Goal: Task Accomplishment & Management: Manage account settings

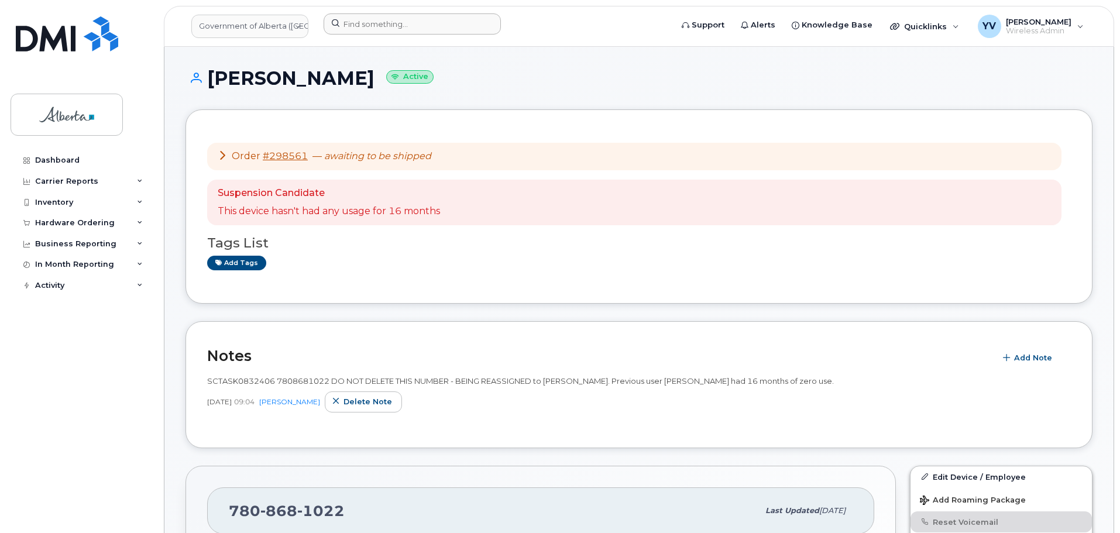
scroll to position [168, 0]
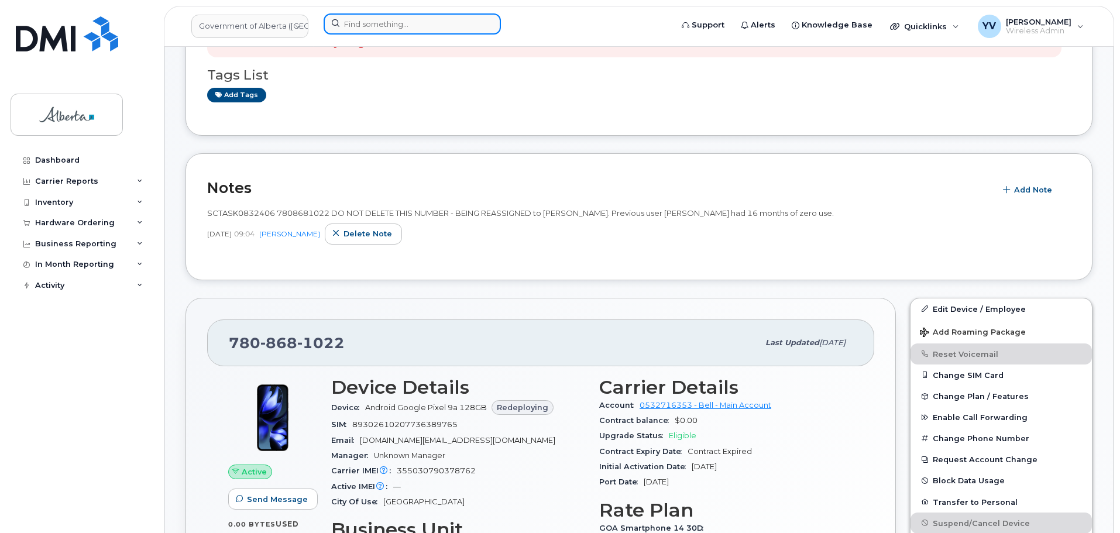
click at [375, 28] on input at bounding box center [412, 23] width 177 height 21
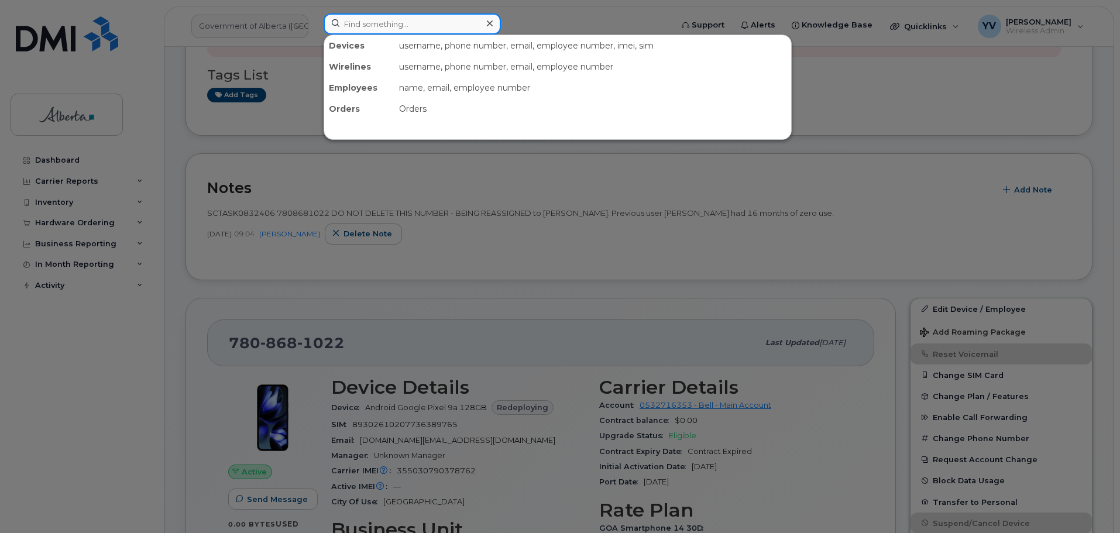
paste input "5873385372"
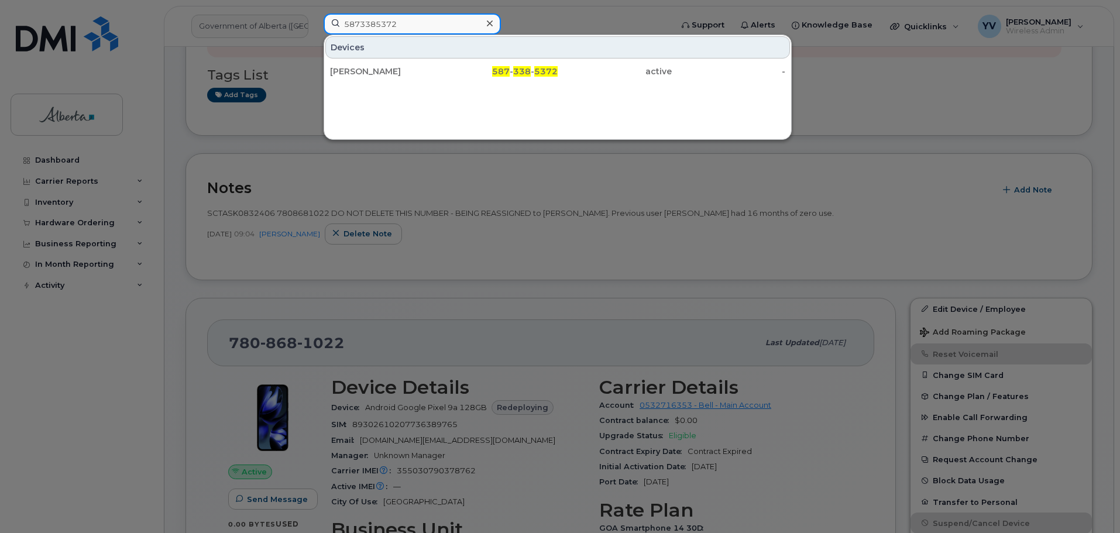
drag, startPoint x: 407, startPoint y: 23, endPoint x: 336, endPoint y: 24, distance: 71.4
click at [336, 24] on input "5873385372" at bounding box center [412, 23] width 177 height 21
paste input "7802387440"
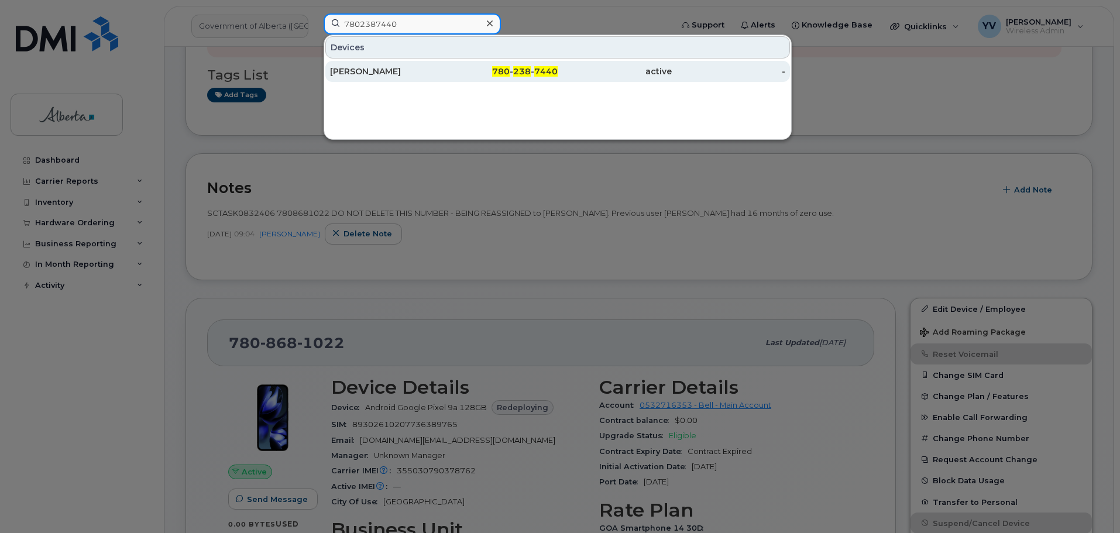
type input "7802387440"
click at [516, 71] on span "238" at bounding box center [522, 71] width 18 height 11
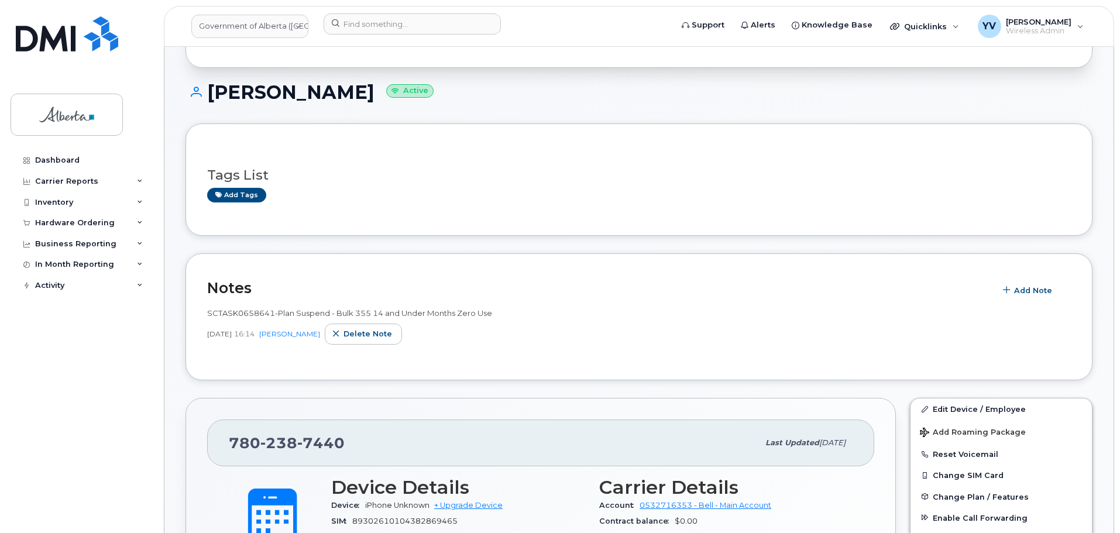
scroll to position [83, 0]
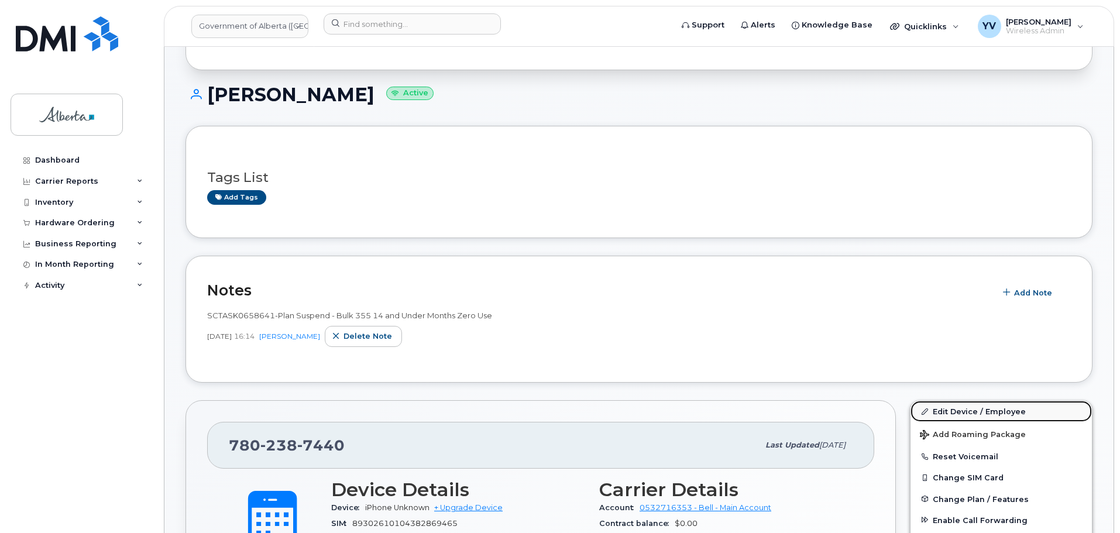
click at [963, 406] on link "Edit Device / Employee" at bounding box center [1001, 411] width 181 height 21
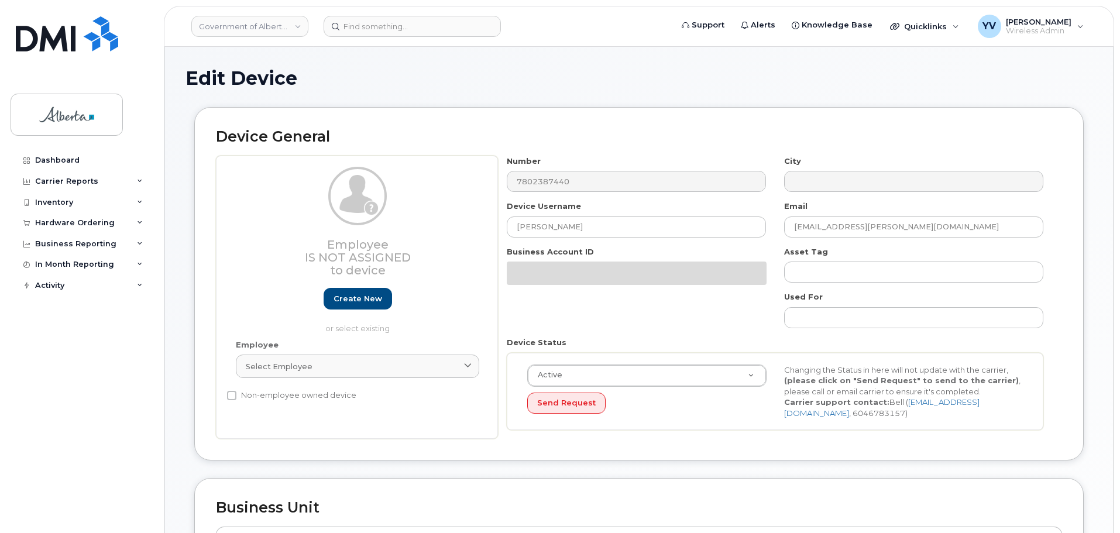
select select "4797682"
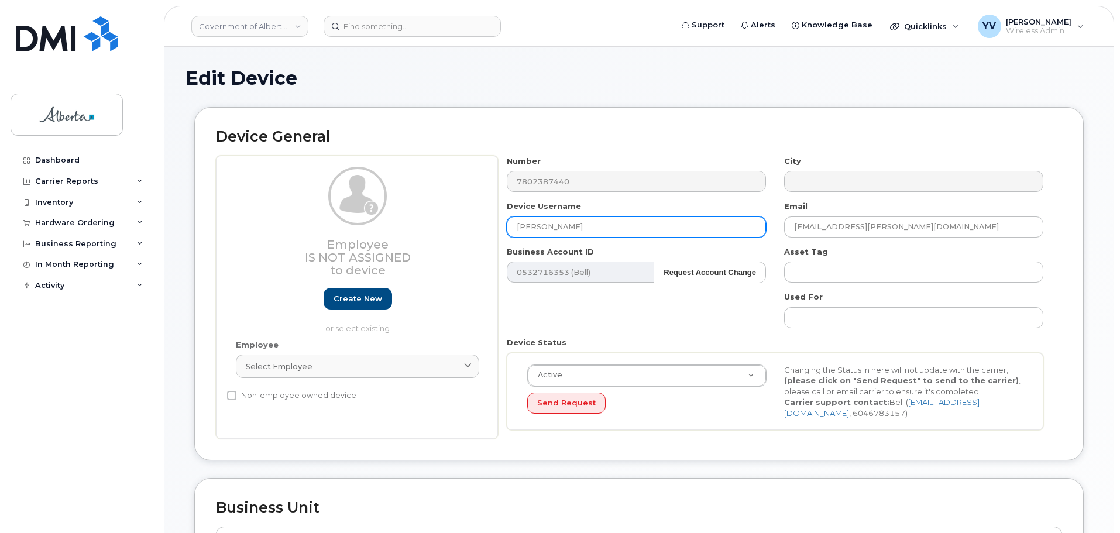
drag, startPoint x: 572, startPoint y: 226, endPoint x: 499, endPoint y: 227, distance: 73.2
click at [499, 227] on div "Device Username Jordan Baier" at bounding box center [636, 219] width 277 height 37
paste input "[PERSON_NAME]"
type input "[PERSON_NAME]"
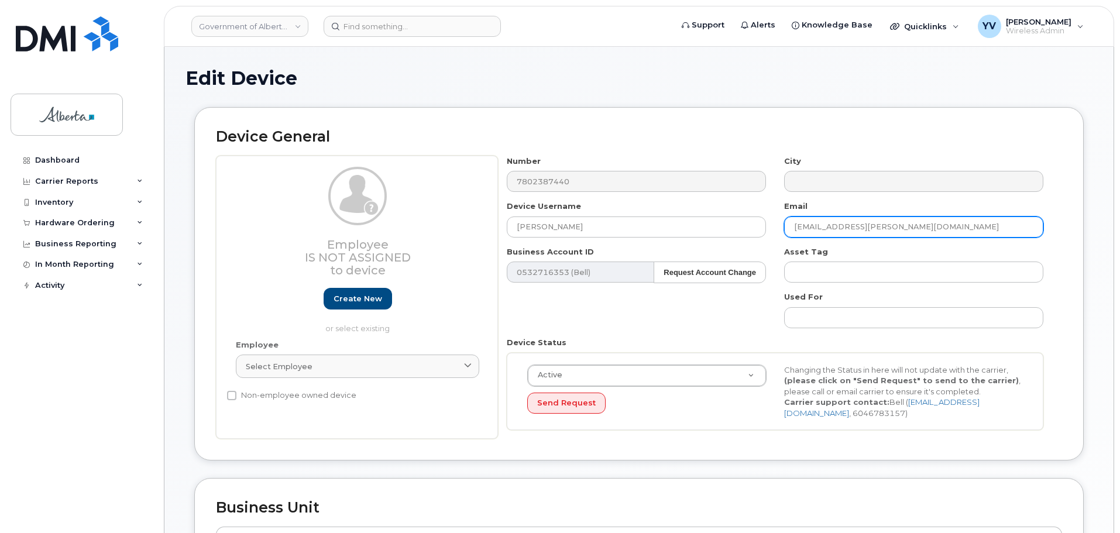
drag, startPoint x: 888, startPoint y: 229, endPoint x: 792, endPoint y: 230, distance: 96.0
click at [792, 230] on input "jordan.baier@gov.ab.ca" at bounding box center [913, 227] width 259 height 21
paste input "Rachel.Johnson"
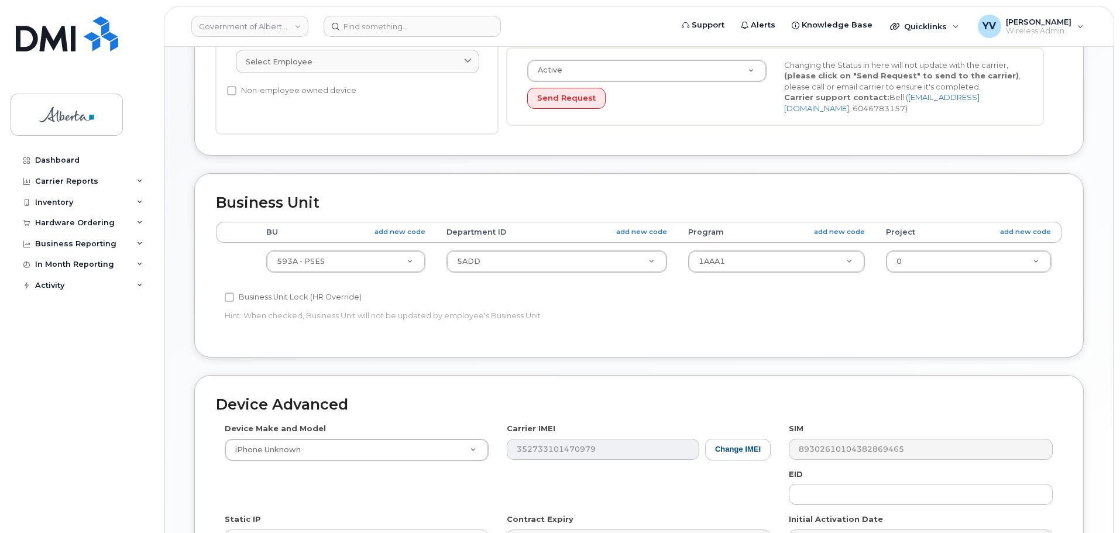
scroll to position [306, 0]
type input "Rachel.Johnson@gov.ab.ca"
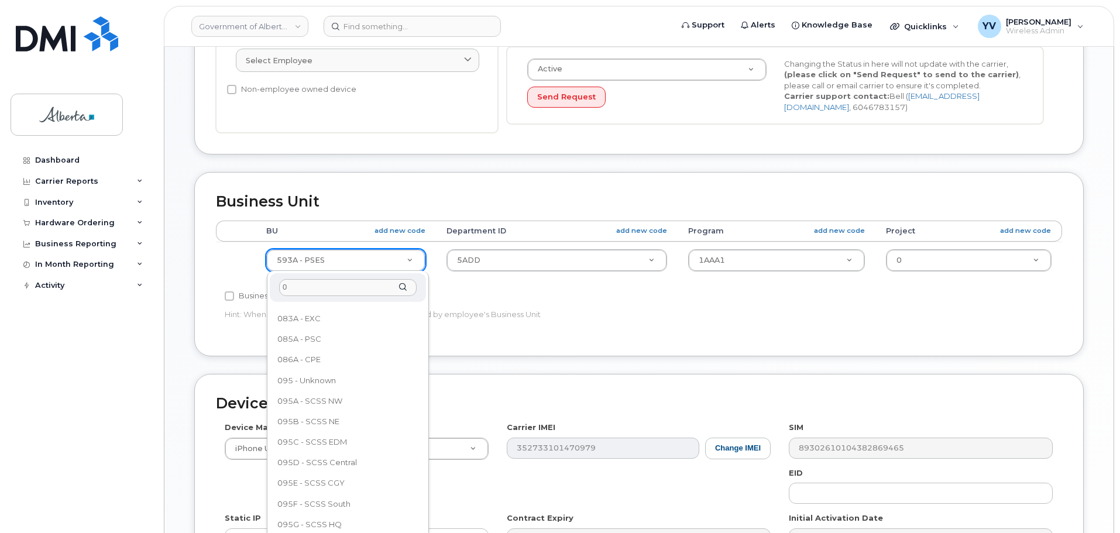
scroll to position [0, 0]
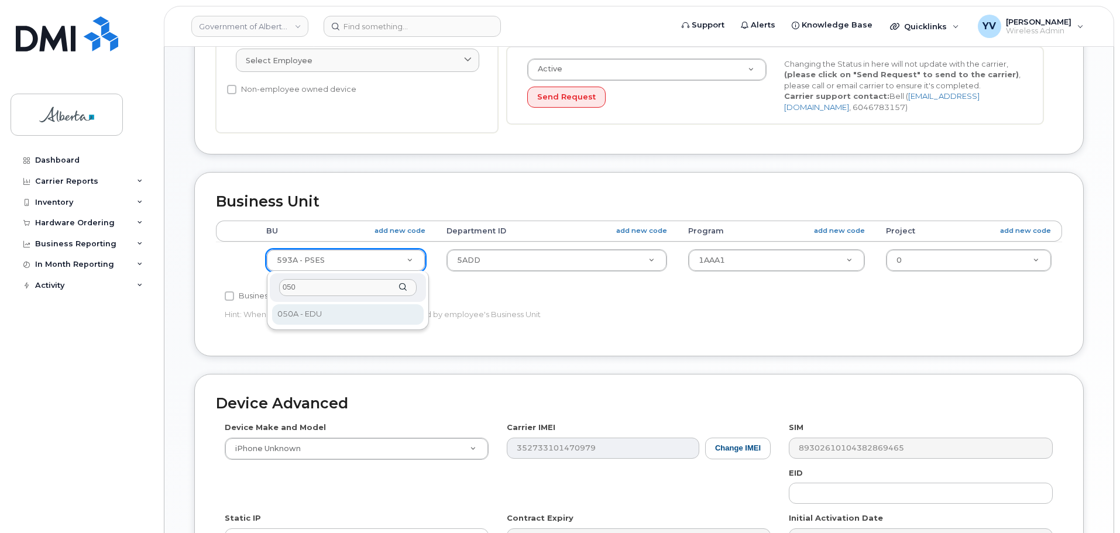
type input "050"
select select "4749738"
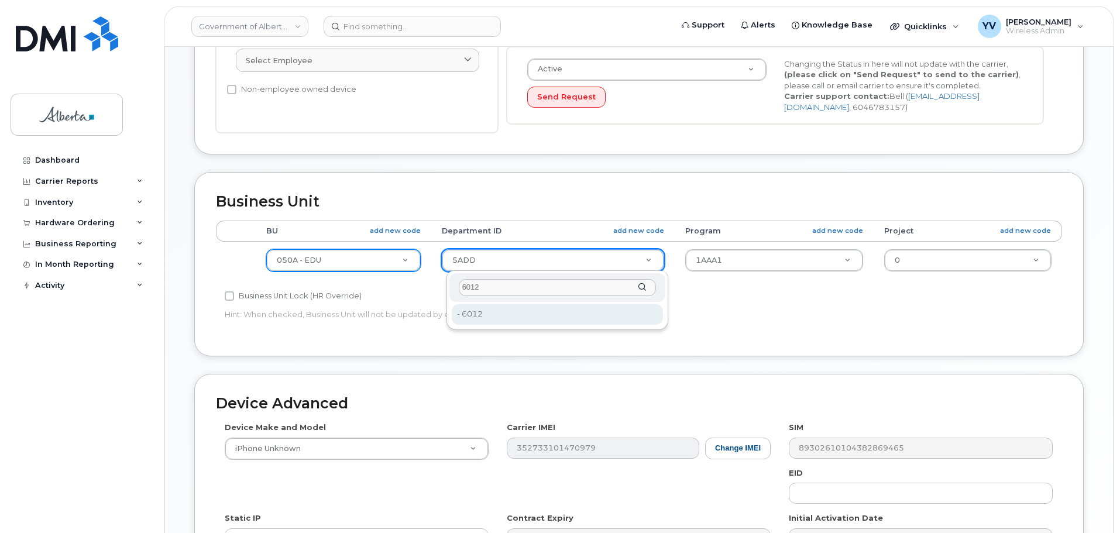
type input "6012"
type input "4752976"
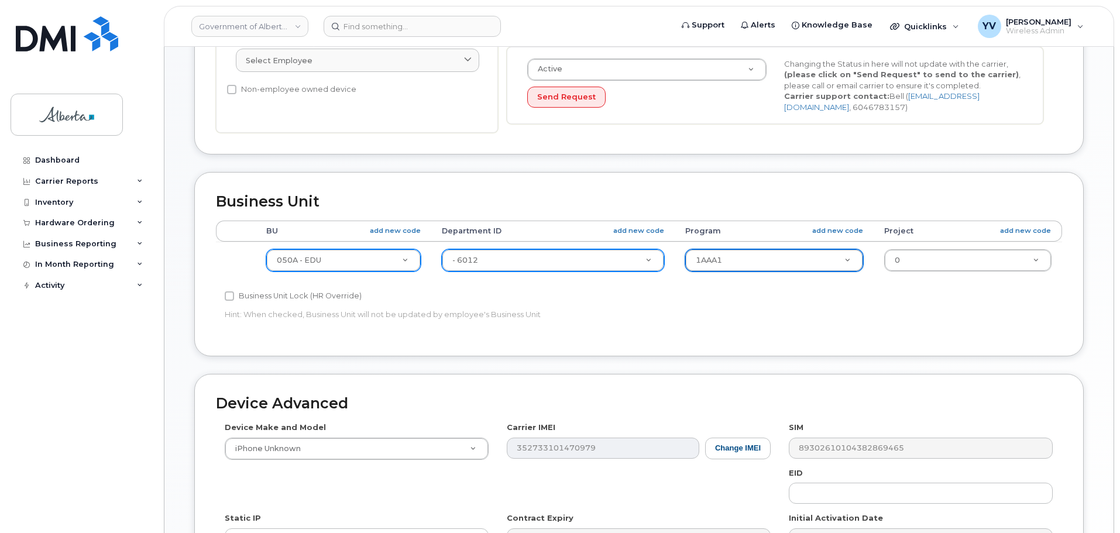
type input "1"
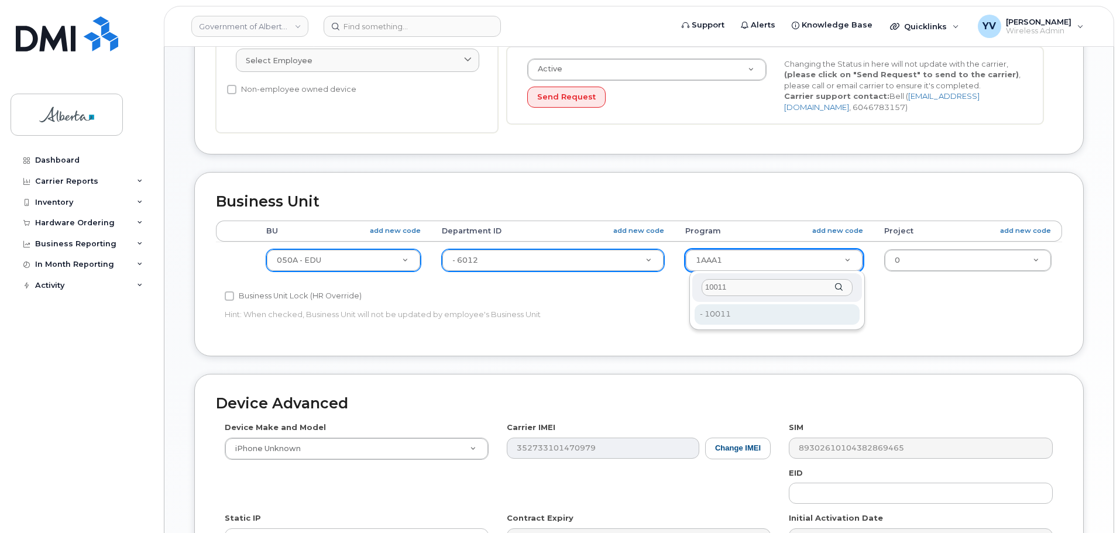
drag, startPoint x: 744, startPoint y: 288, endPoint x: 667, endPoint y: 289, distance: 77.3
click at [667, 289] on body "Government of Alberta (GOA) Support Alerts Knowledge Base Quicklinks Suspend / …" at bounding box center [560, 208] width 1120 height 1029
type input "A0011"
type input "14054087"
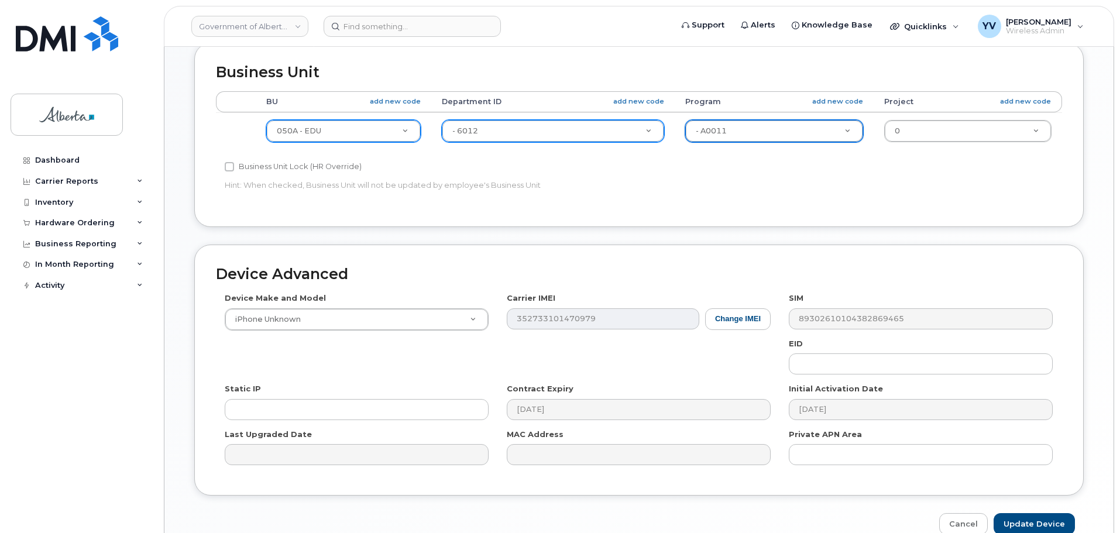
scroll to position [496, 0]
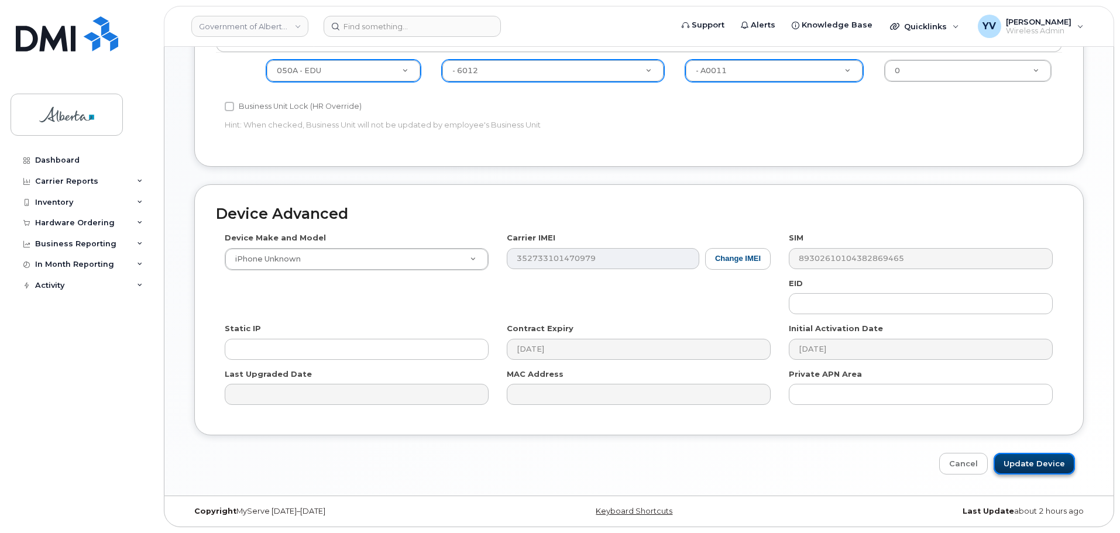
click at [1043, 458] on input "Update Device" at bounding box center [1034, 464] width 81 height 22
type input "Saving..."
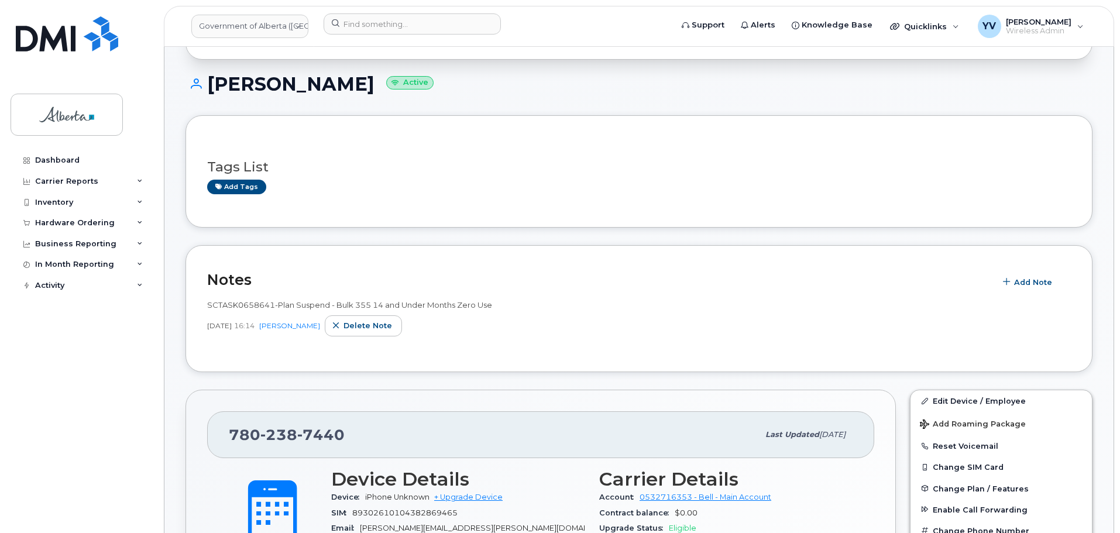
scroll to position [88, 0]
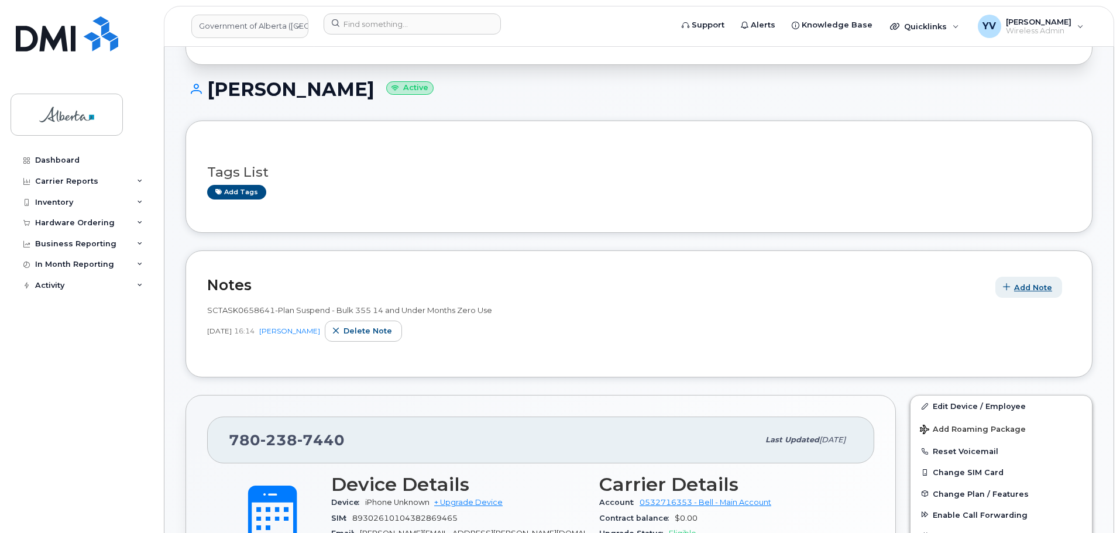
click at [1026, 287] on span "Add Note" at bounding box center [1033, 287] width 38 height 11
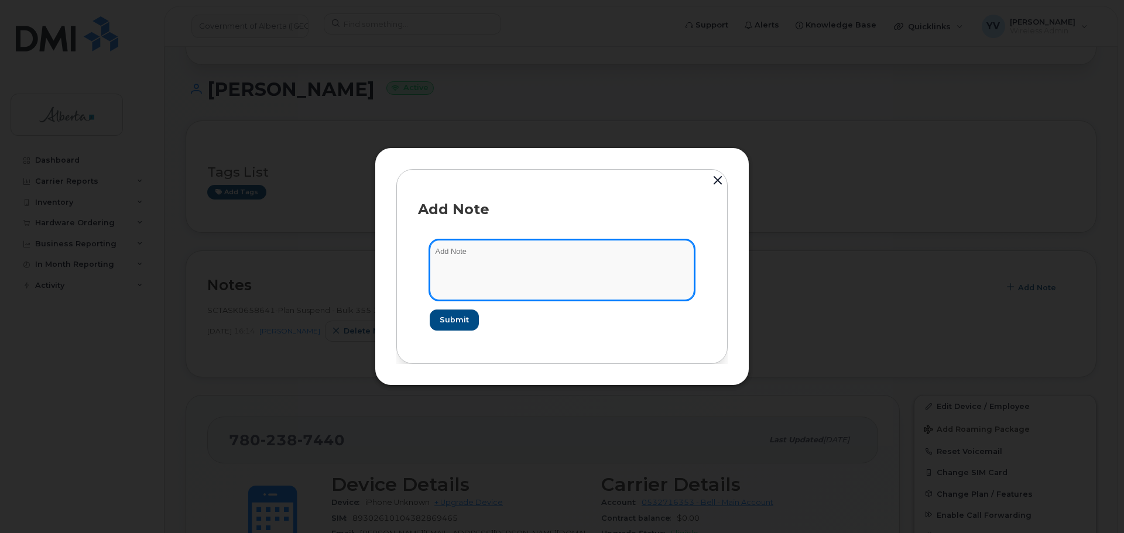
click at [454, 256] on textarea at bounding box center [562, 270] width 265 height 60
paste textarea "SCTASK0835931 7802387440 DO NOT DELETE THIS NUMBER - BEING REASSIGNED to Rachel…"
type textarea "SCTASK0835931 7802387440 DO NOT DELETE THIS NUMBER - BEING REASSIGNED to Rachel…"
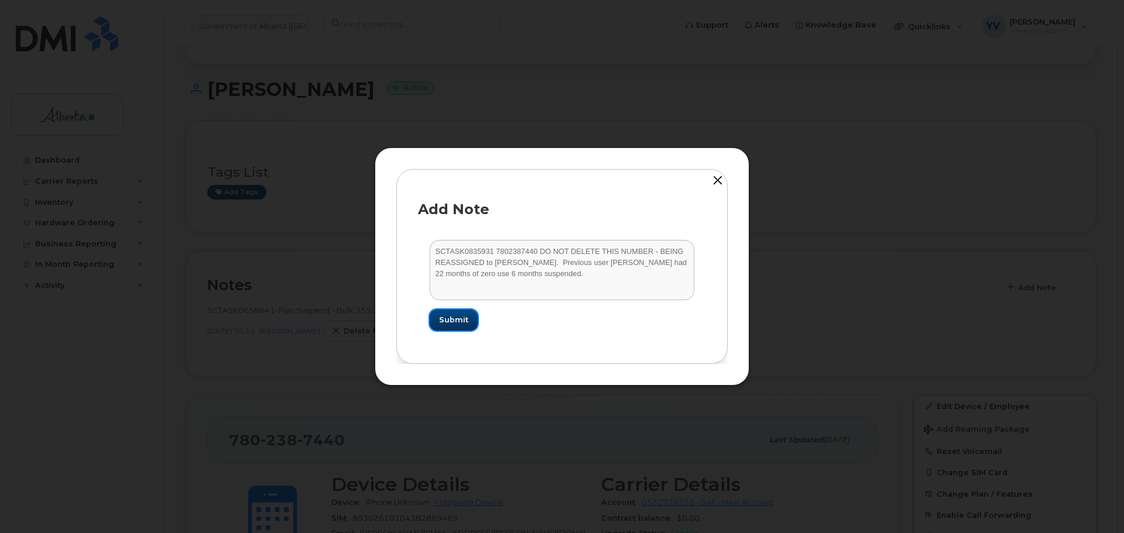
click at [460, 318] on span "Submit" at bounding box center [453, 319] width 29 height 11
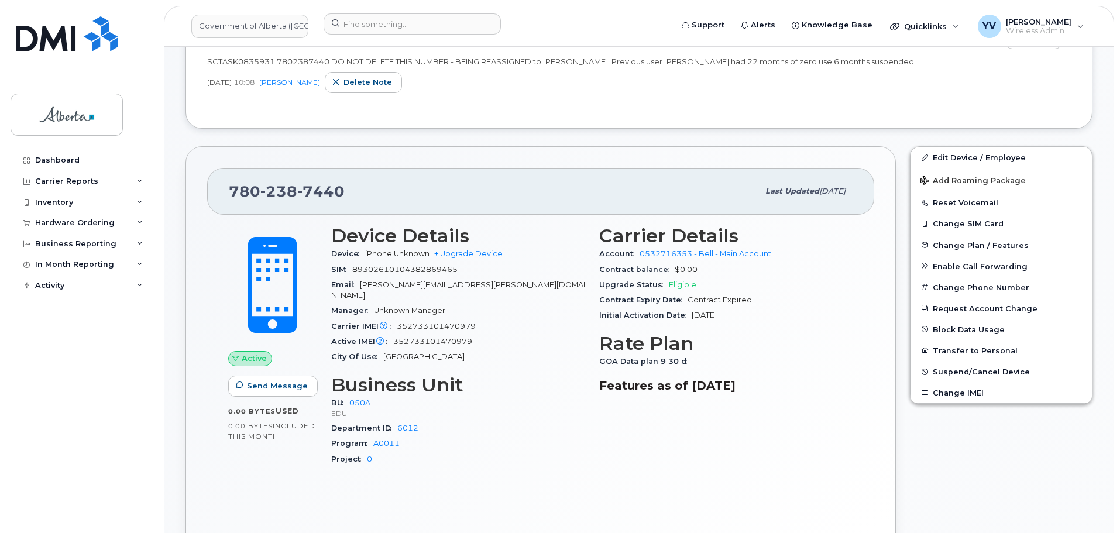
scroll to position [0, 0]
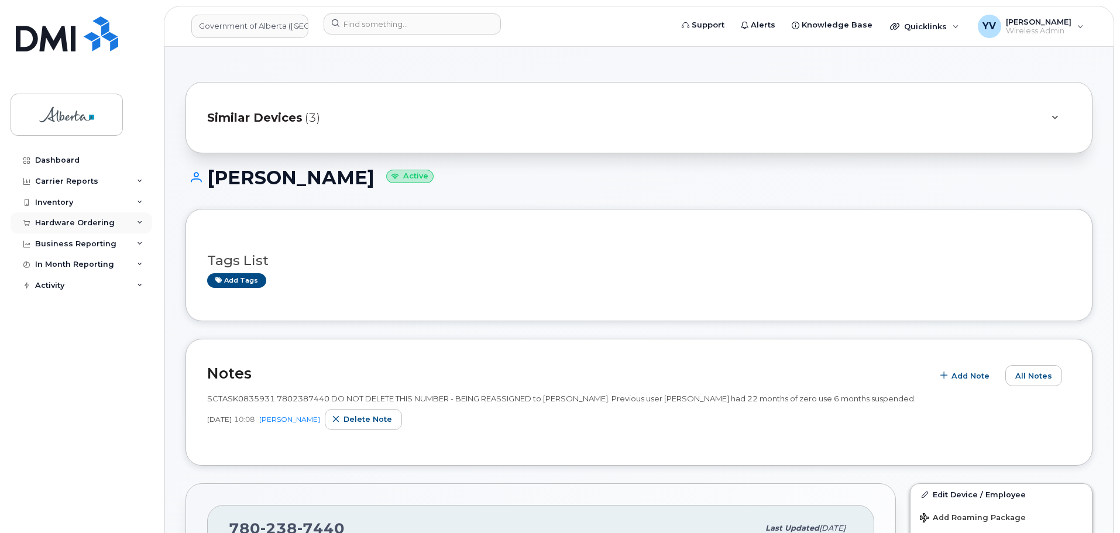
click at [55, 220] on div "Hardware Ordering" at bounding box center [75, 222] width 80 height 9
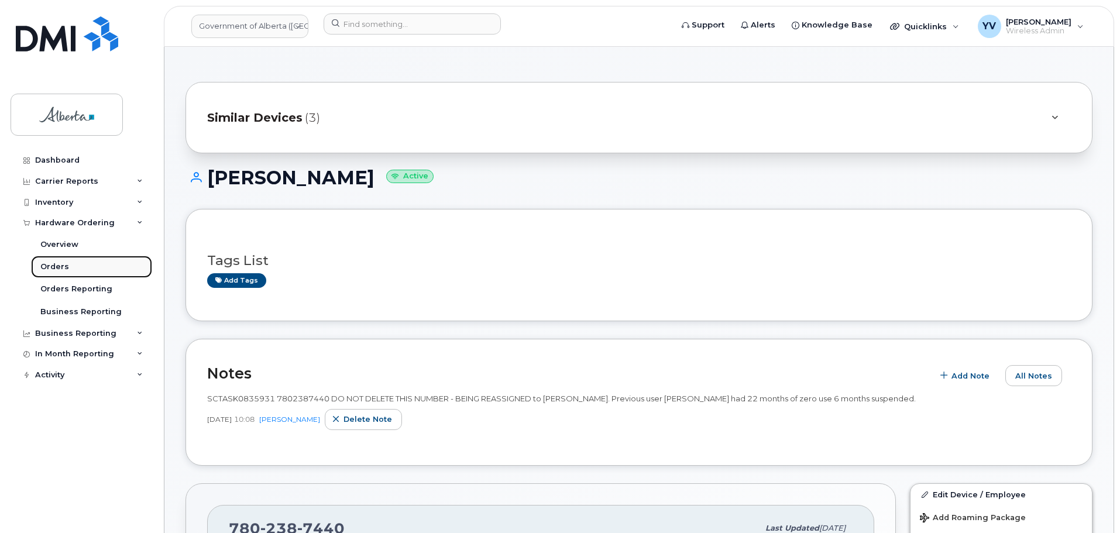
click at [56, 264] on div "Orders" at bounding box center [54, 267] width 29 height 11
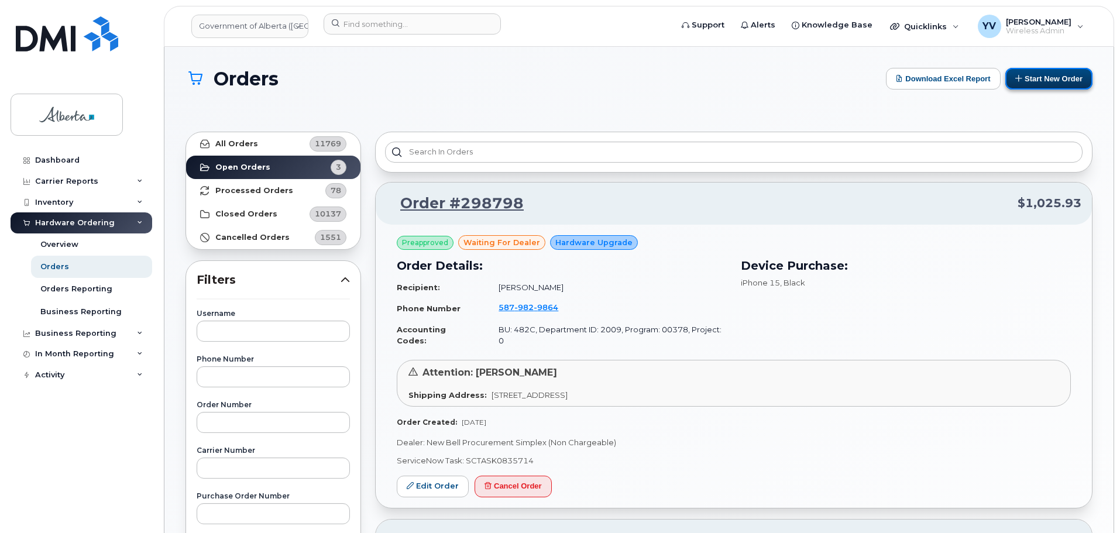
click at [1063, 77] on button "Start New Order" at bounding box center [1048, 79] width 87 height 22
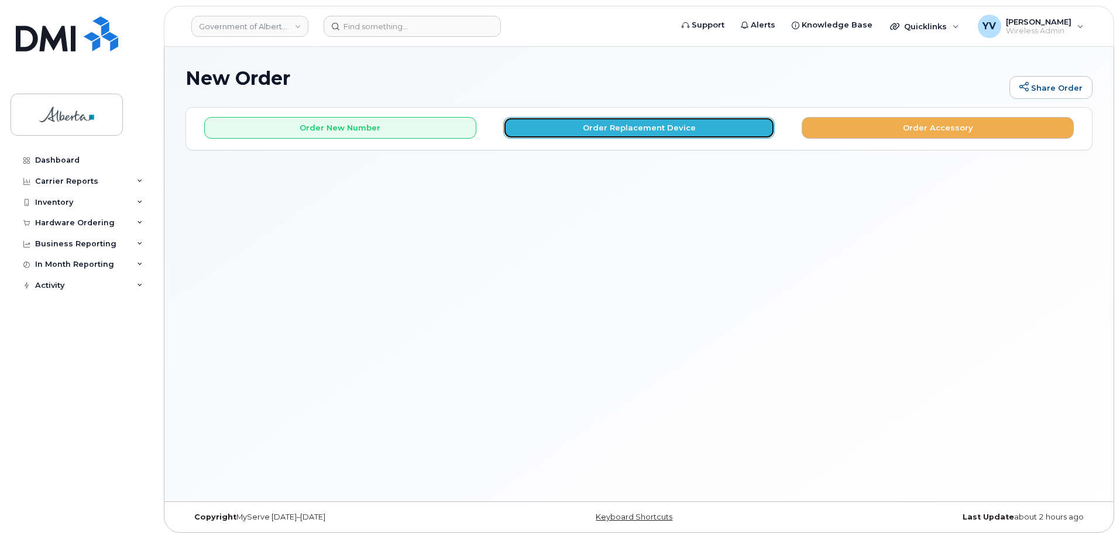
click at [631, 122] on button "Order Replacement Device" at bounding box center [639, 128] width 272 height 22
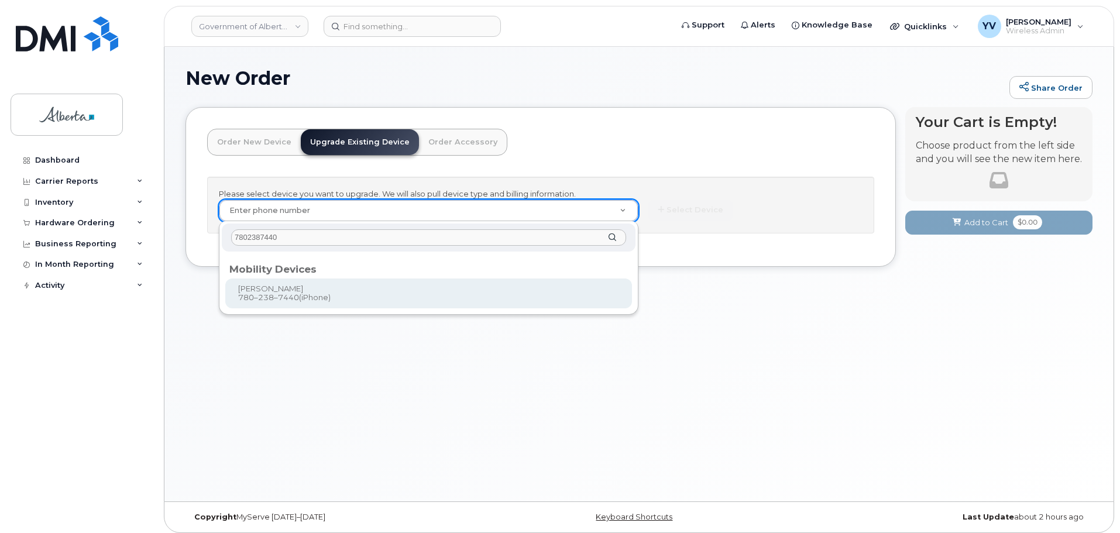
type input "7802387440"
type input "839101"
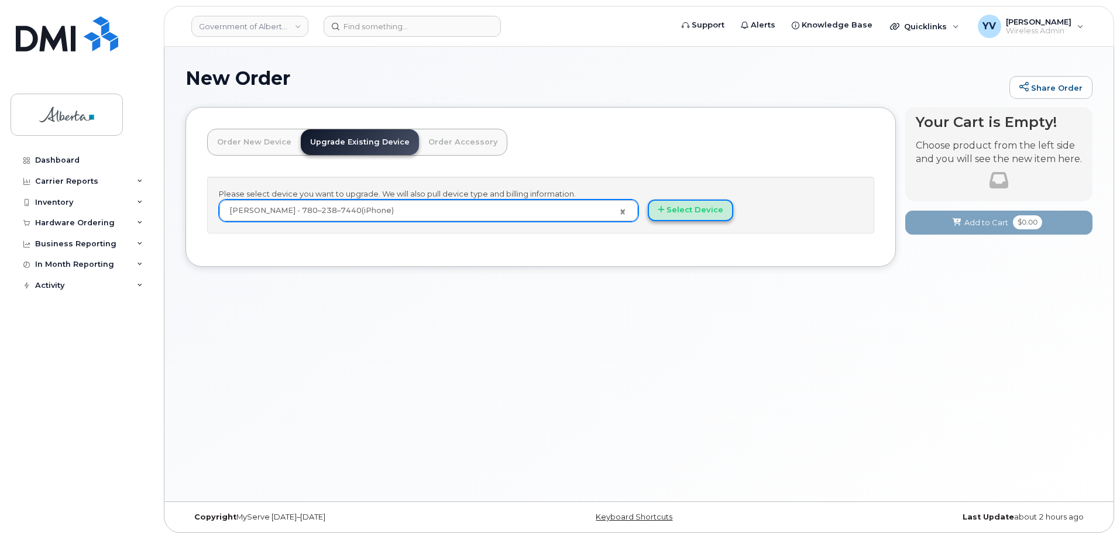
click at [668, 210] on button "Select Device" at bounding box center [690, 211] width 85 height 22
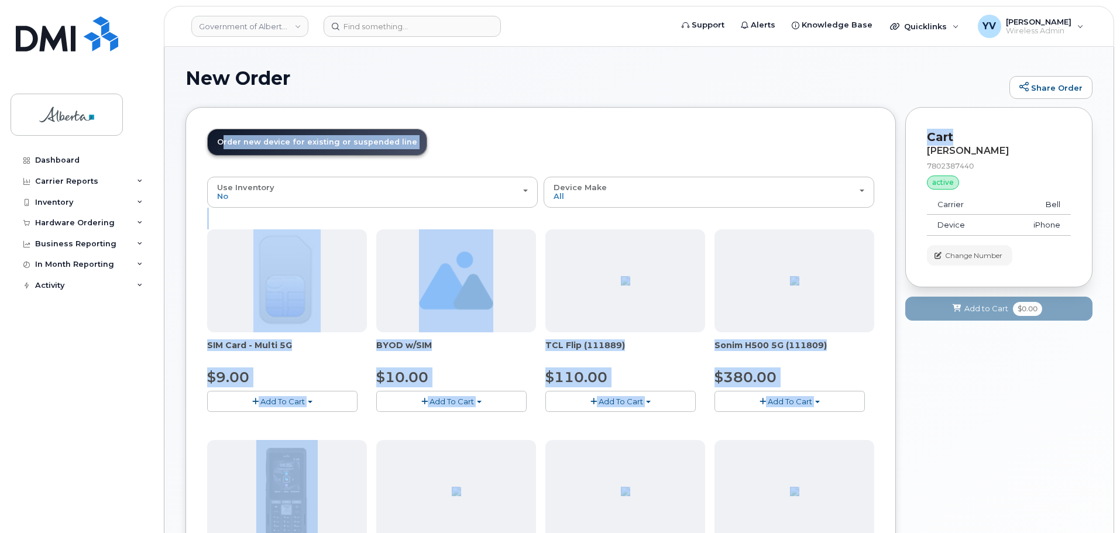
drag, startPoint x: 1118, startPoint y: 60, endPoint x: 1123, endPoint y: 118, distance: 58.7
click at [1120, 133] on html "Government of Alberta (GOA) Support Alerts Knowledge Base Quicklinks Suspend / …" at bounding box center [560, 493] width 1120 height 987
click at [837, 129] on header "Order New Device Upgrade Existing Device Order Accessory Order new device and n…" at bounding box center [540, 153] width 667 height 48
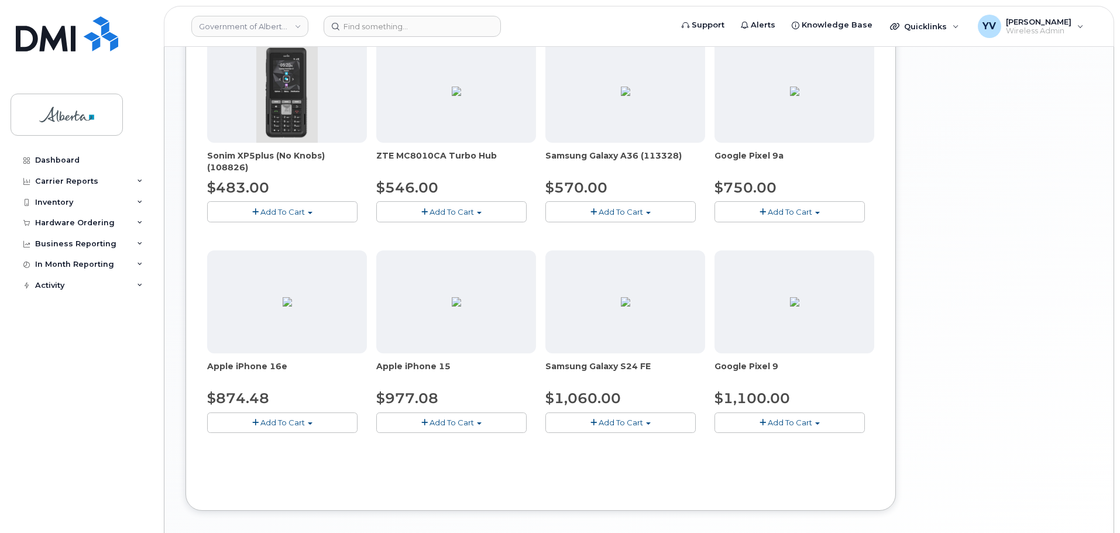
scroll to position [454, 0]
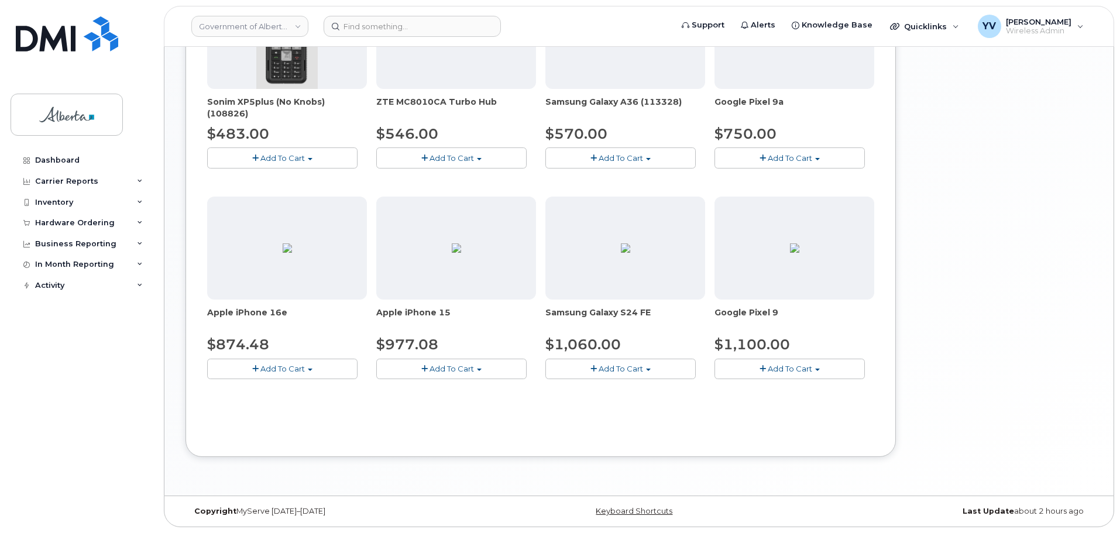
click at [312, 366] on button "Add To Cart" at bounding box center [282, 369] width 150 height 20
click at [310, 405] on link "$874.48 - 30-day upgrade (128GB model)" at bounding box center [303, 405] width 186 height 15
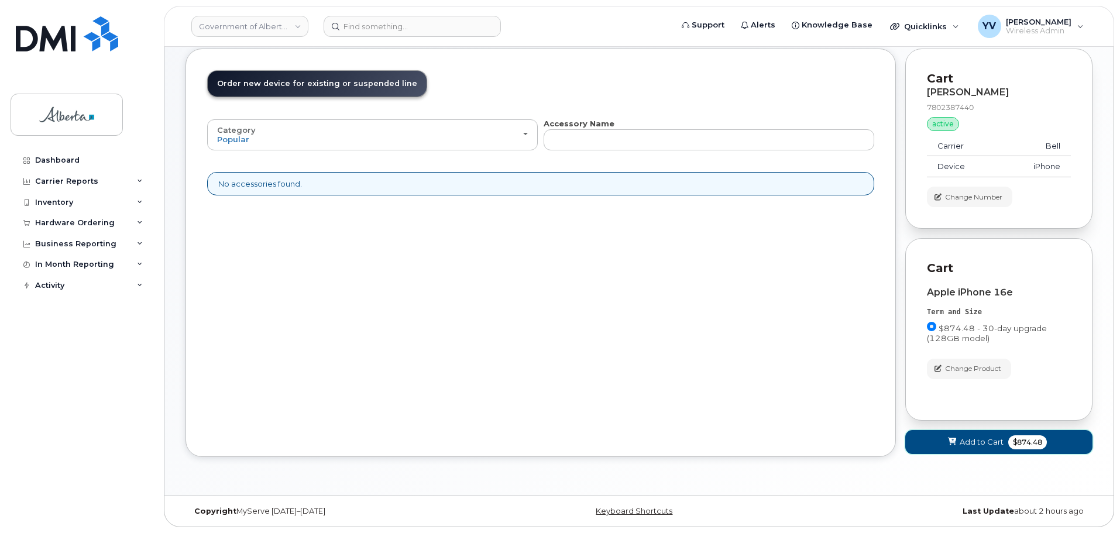
click at [969, 442] on span "Add to Cart" at bounding box center [982, 442] width 44 height 11
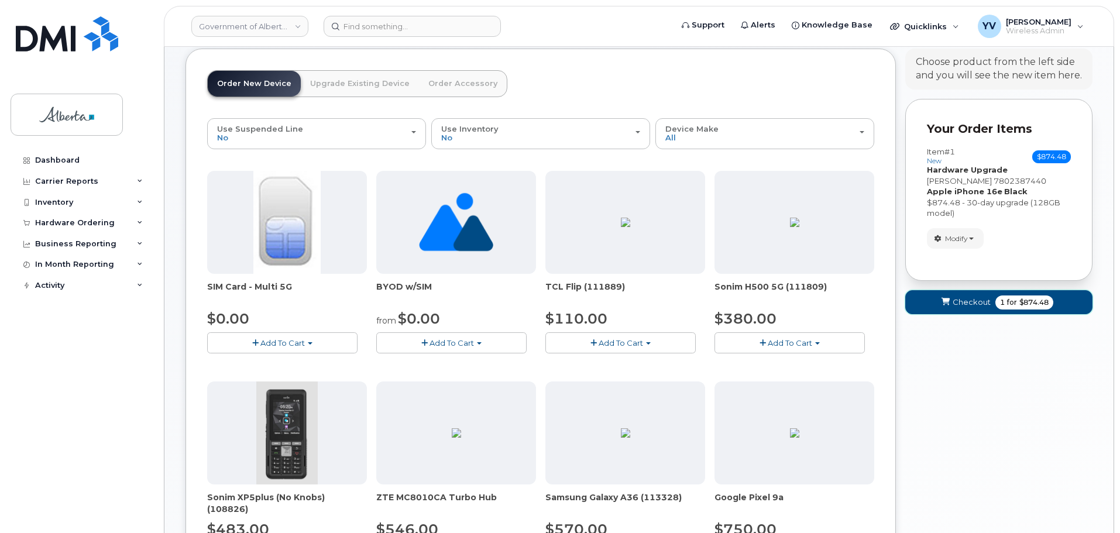
click at [960, 297] on span "Checkout" at bounding box center [972, 302] width 38 height 11
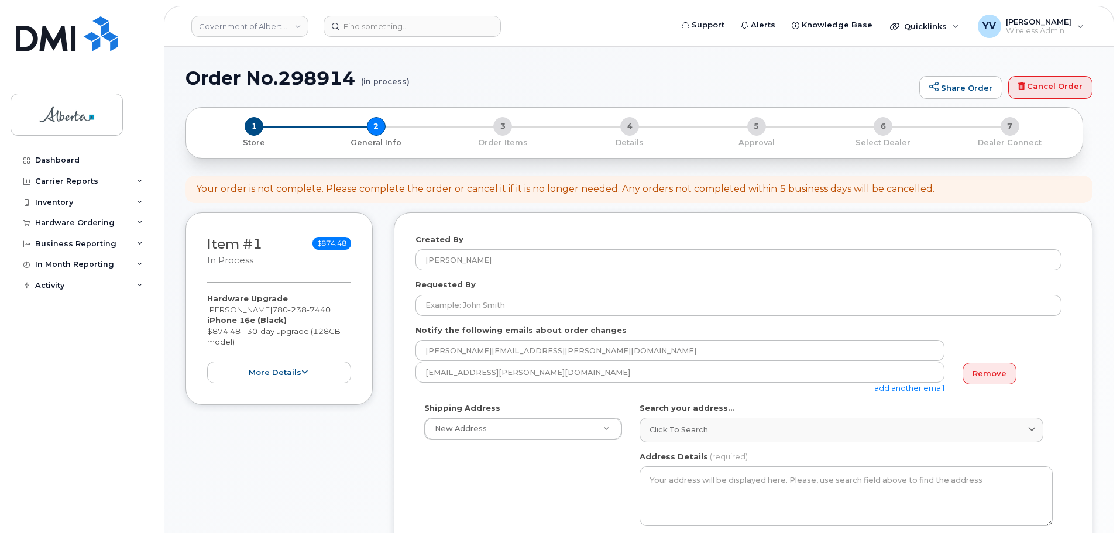
select select
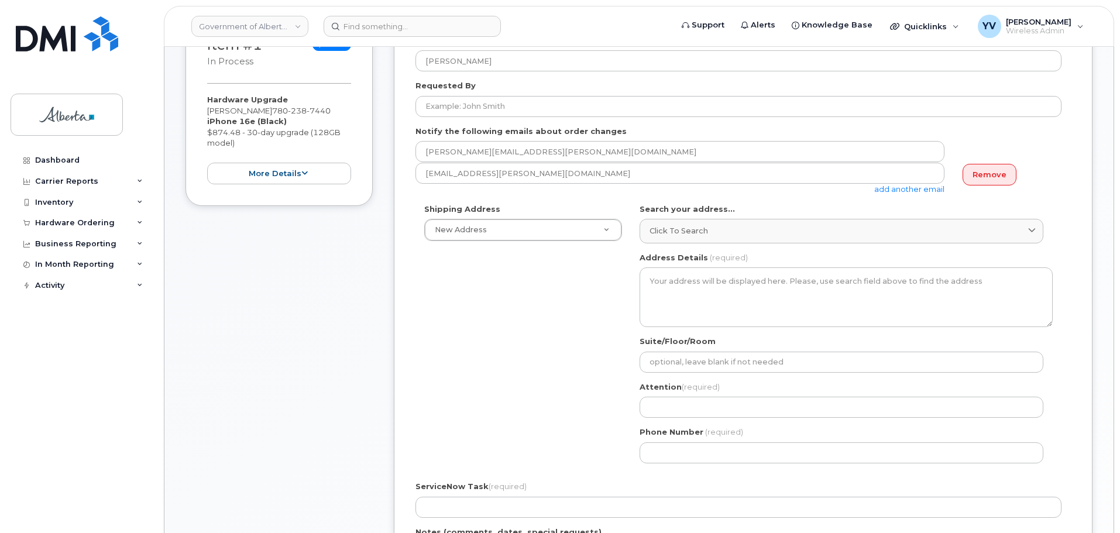
scroll to position [203, 0]
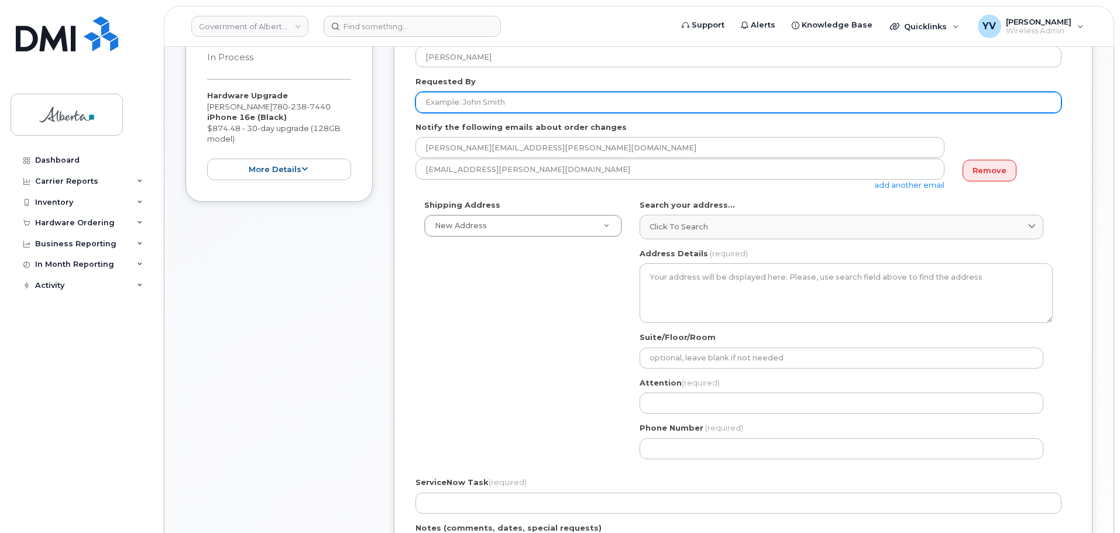
click at [449, 101] on input "Requested By" at bounding box center [739, 102] width 646 height 21
paste input "[PERSON_NAME]"
type input "[PERSON_NAME]"
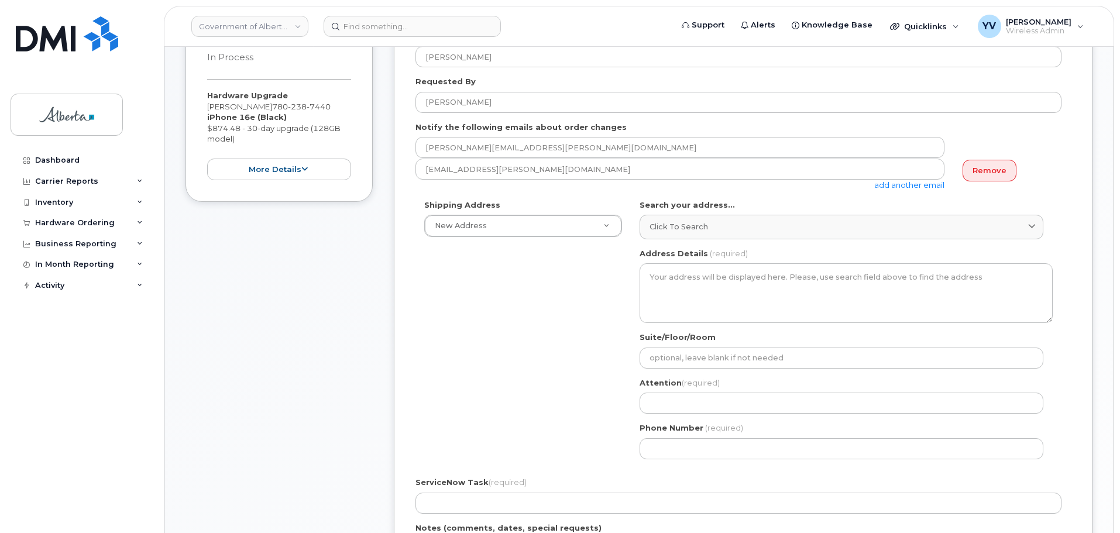
click at [915, 180] on div "[EMAIL_ADDRESS][PERSON_NAME][DOMAIN_NAME] add another email" at bounding box center [685, 175] width 538 height 32
click at [892, 181] on link "add another email" at bounding box center [909, 184] width 70 height 9
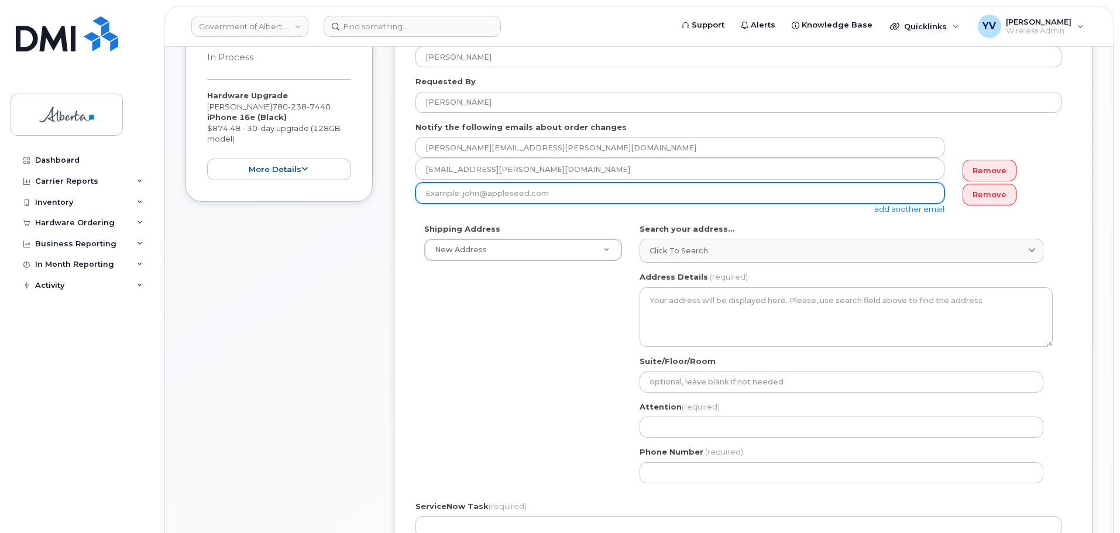
click at [430, 194] on input "email" at bounding box center [680, 193] width 529 height 21
paste input "Coreen.Ritchie@gov.ab.ca"
type input "Coreen.Ritchie@gov.ab.ca"
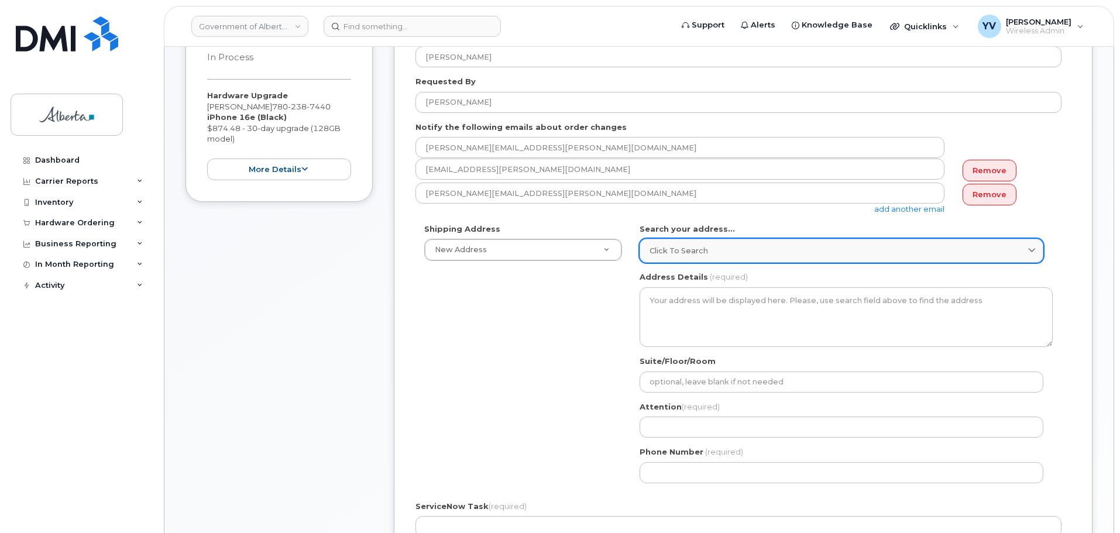
click at [677, 250] on span "Click to search" at bounding box center [679, 250] width 59 height 11
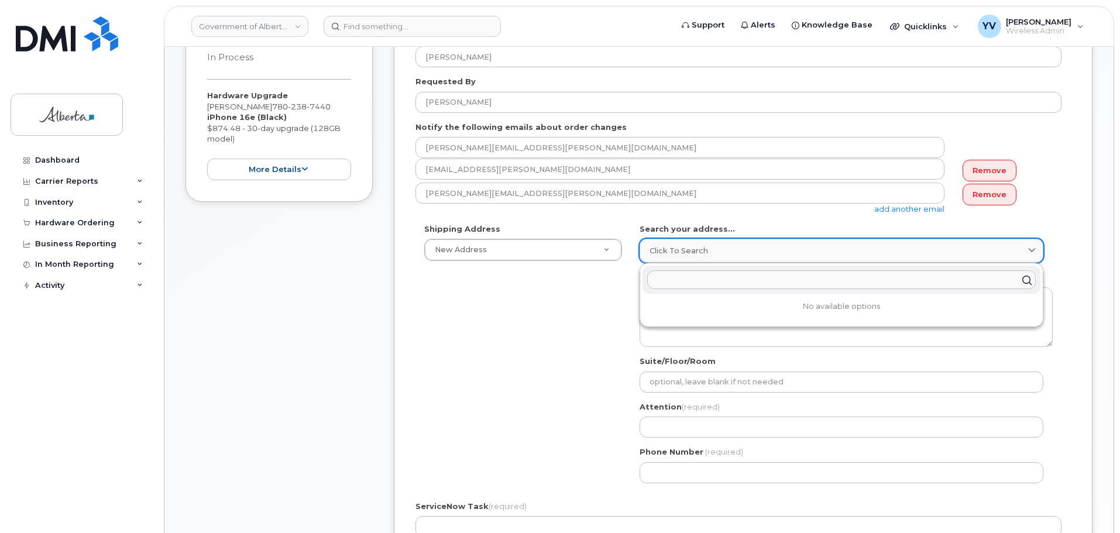
paste input "12447- 55 Street NW"
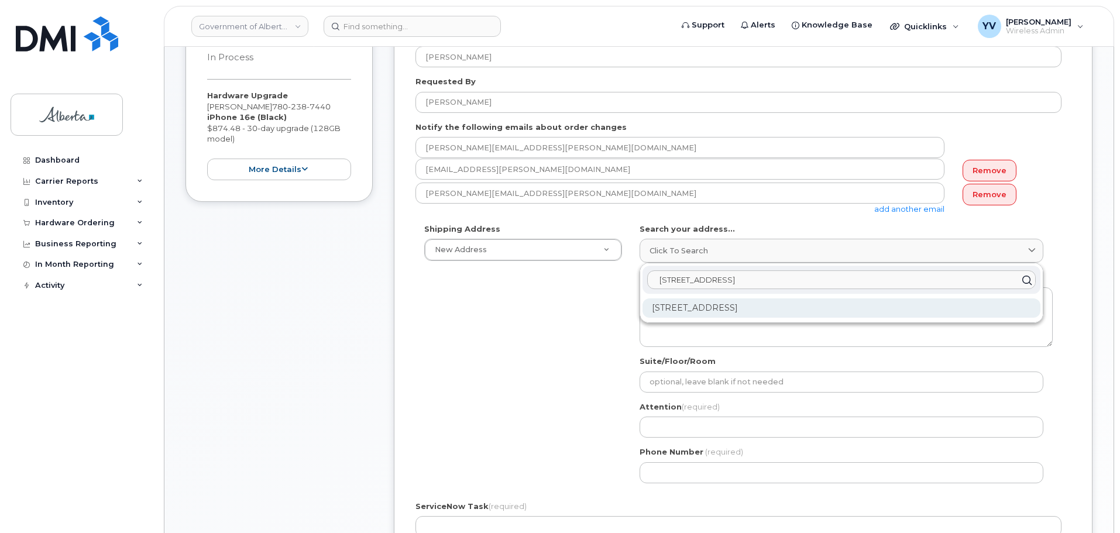
type input "12447- 55 Street NW"
click at [715, 307] on div "12447 55 St NW Edmonton AB T5W 5E7" at bounding box center [842, 307] width 398 height 19
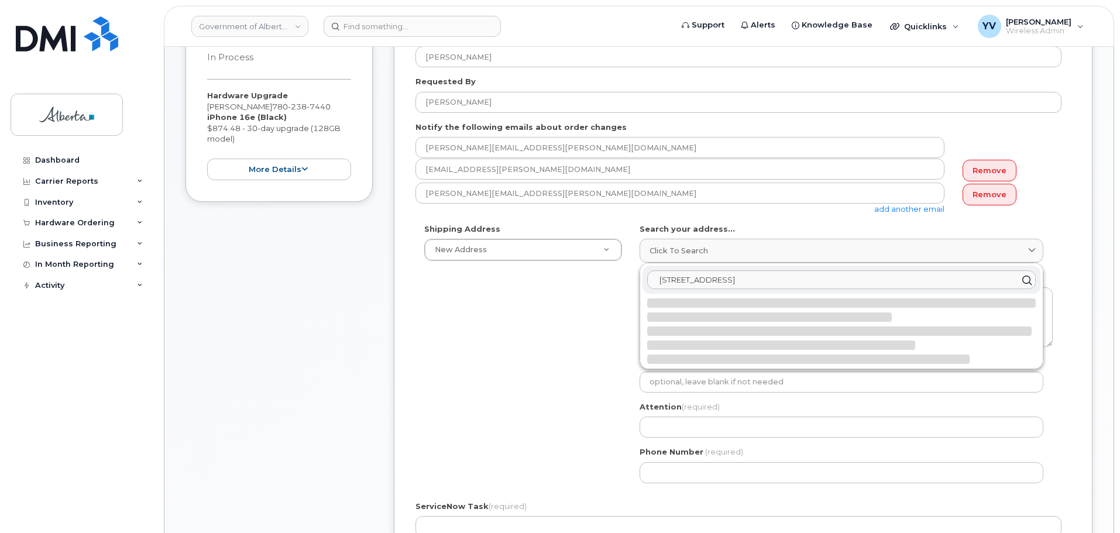
select select
type textarea "12447 55 St NW EDMONTON AB T5W 5E7 CANADA"
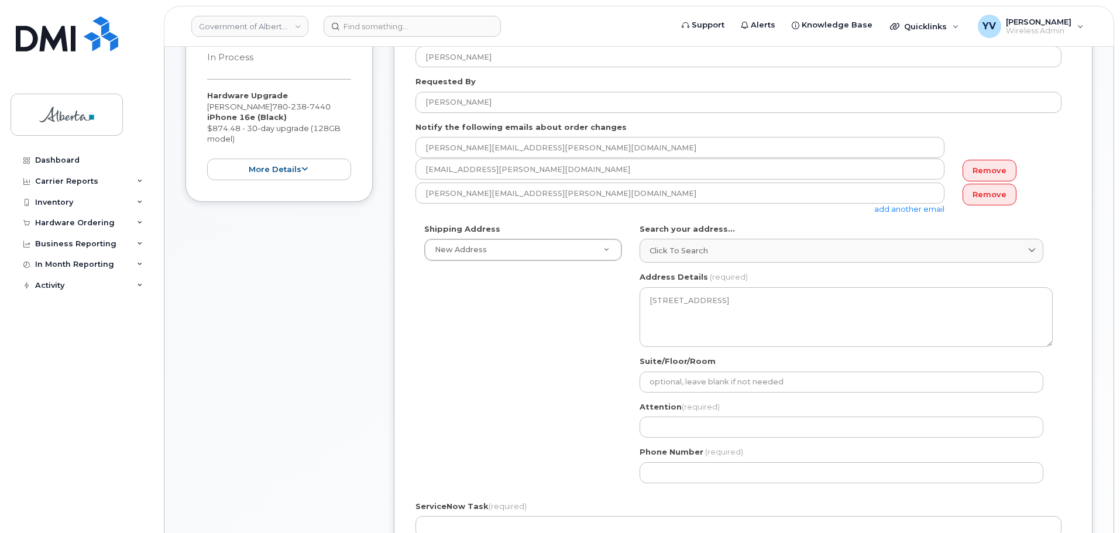
drag, startPoint x: 268, startPoint y: 109, endPoint x: 205, endPoint y: 109, distance: 63.2
click at [205, 109] on div "Item #1 in process $874.48 Hardware Upgrade Rachel Johnson 780 238 7440 iPhone …" at bounding box center [279, 105] width 187 height 193
copy div "[PERSON_NAME]"
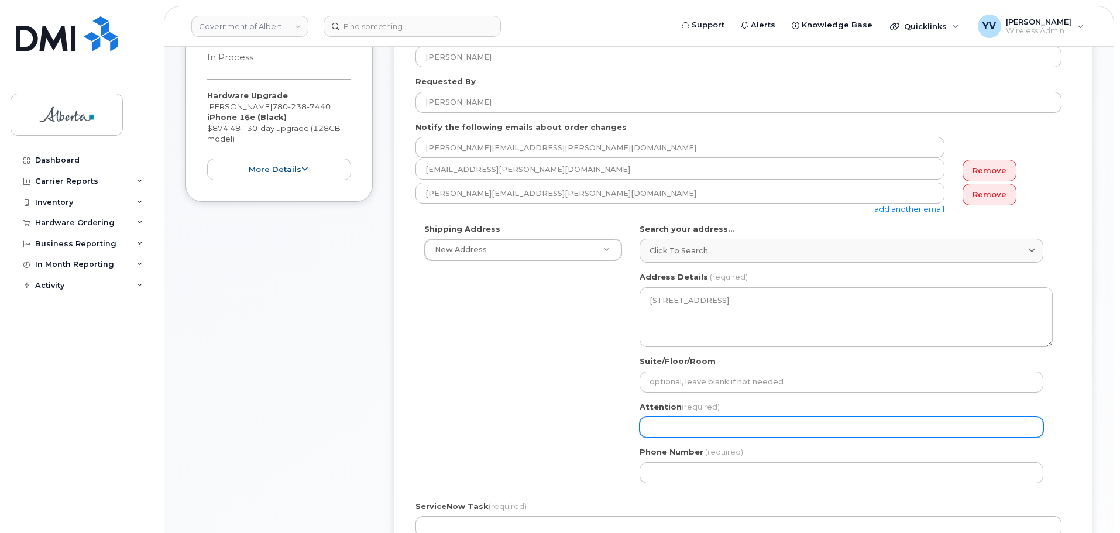
click at [663, 429] on input "Attention (required)" at bounding box center [842, 427] width 404 height 21
paste input "[PERSON_NAME]"
select select
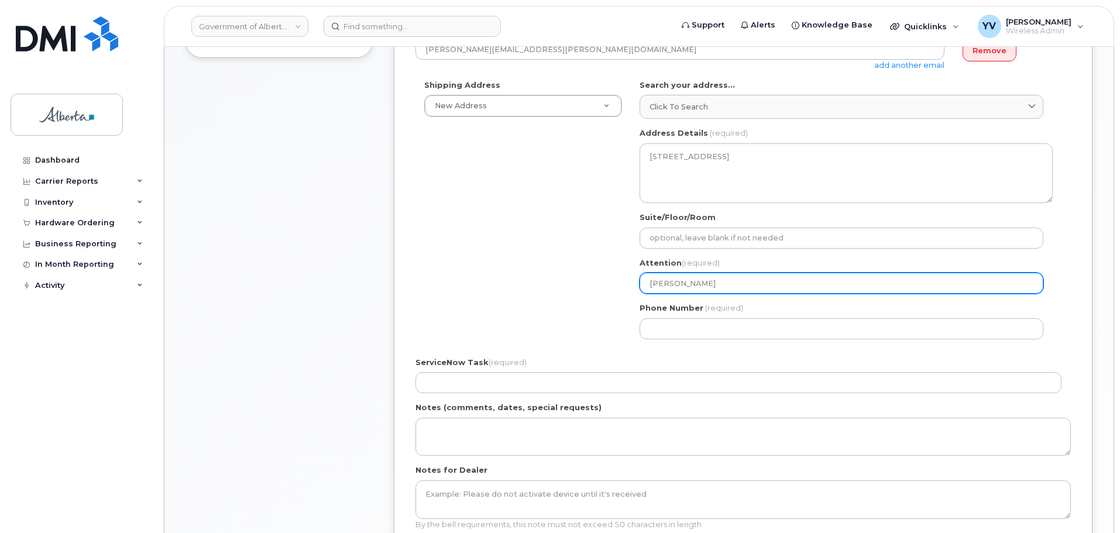
scroll to position [361, 0]
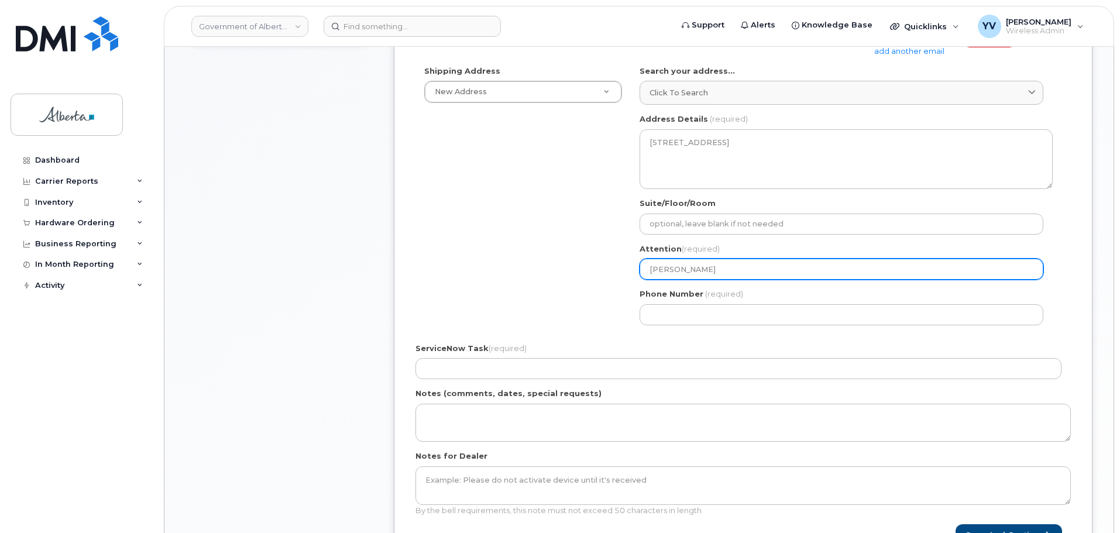
type input "[PERSON_NAME]"
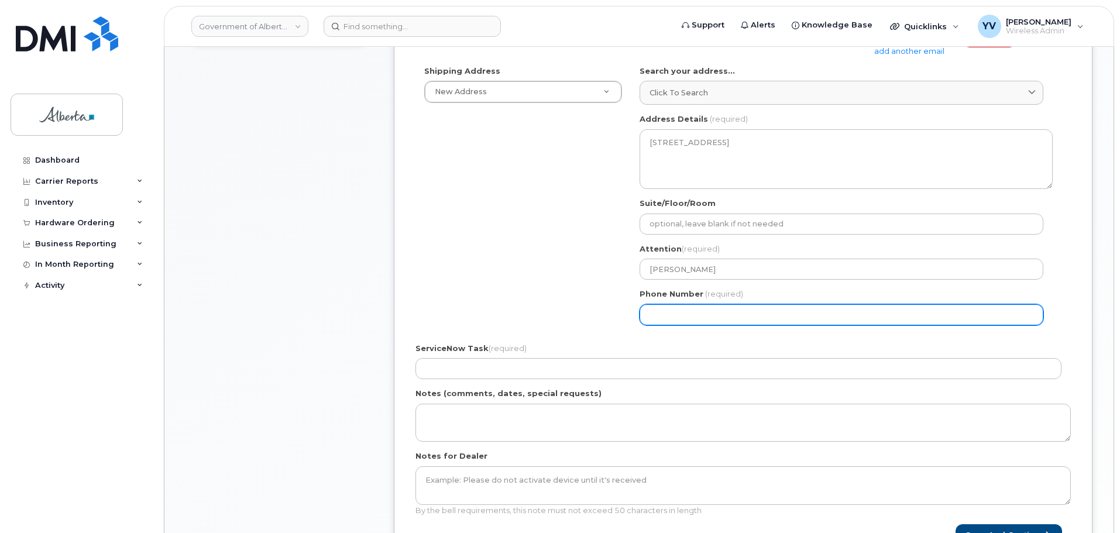
click at [668, 316] on input "Phone Number" at bounding box center [842, 314] width 404 height 21
paste input "7809776113"
select select
type input "7809776113"
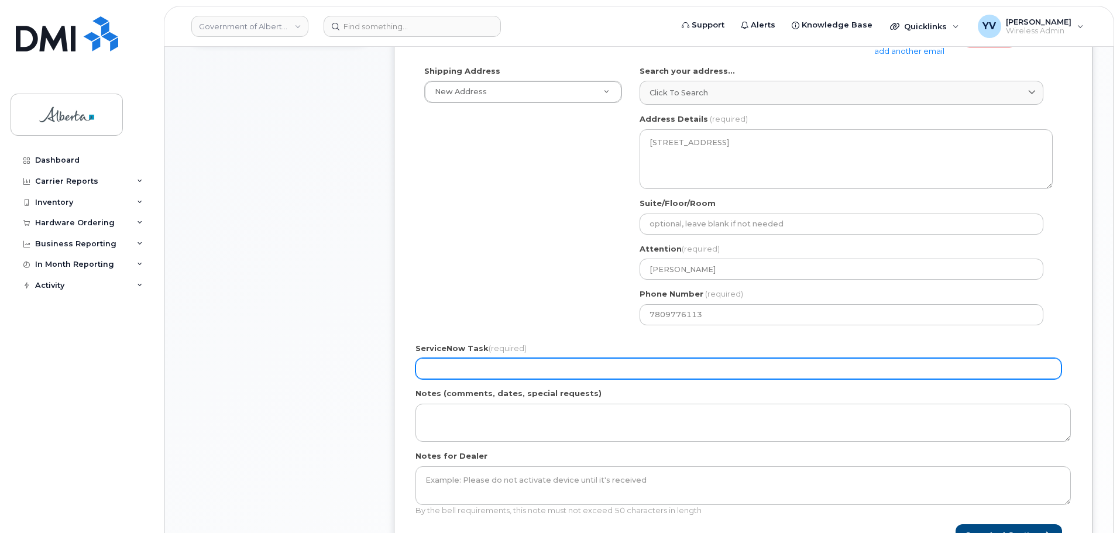
click at [440, 375] on input "ServiceNow Task (required)" at bounding box center [739, 368] width 646 height 21
paste input "SCTASK0835931"
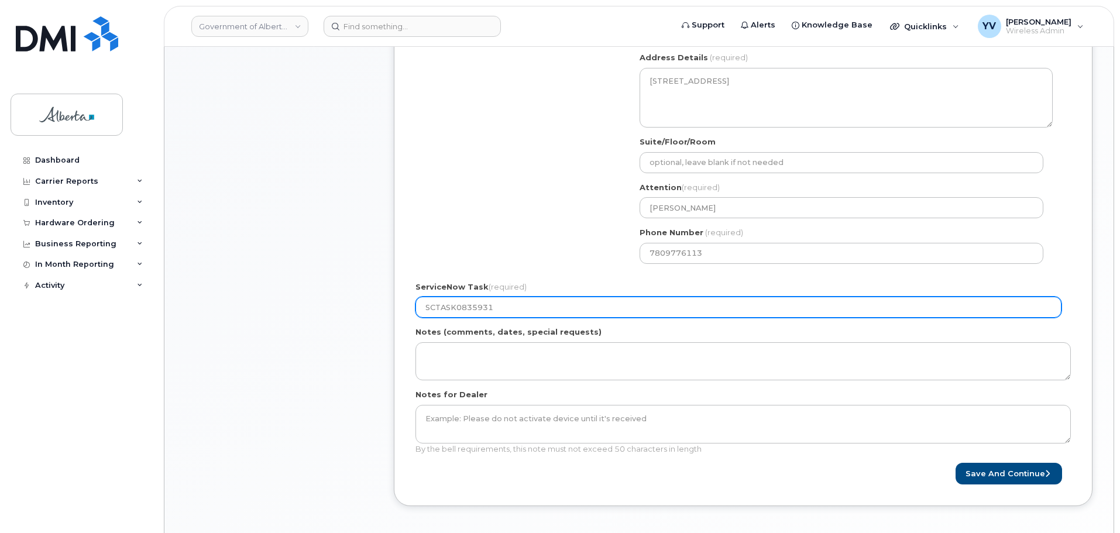
scroll to position [440, 0]
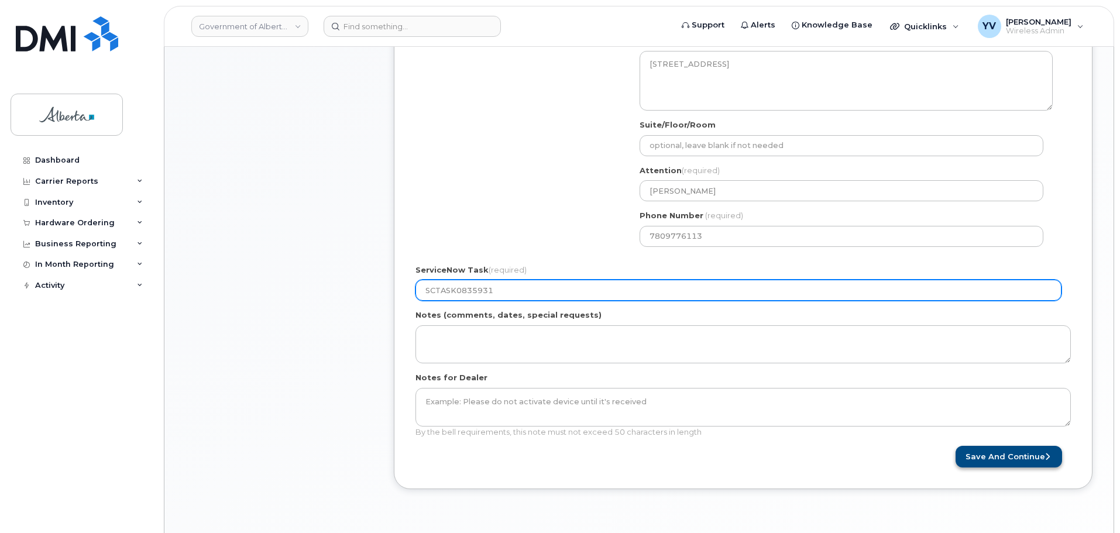
type input "SCTASK0835931"
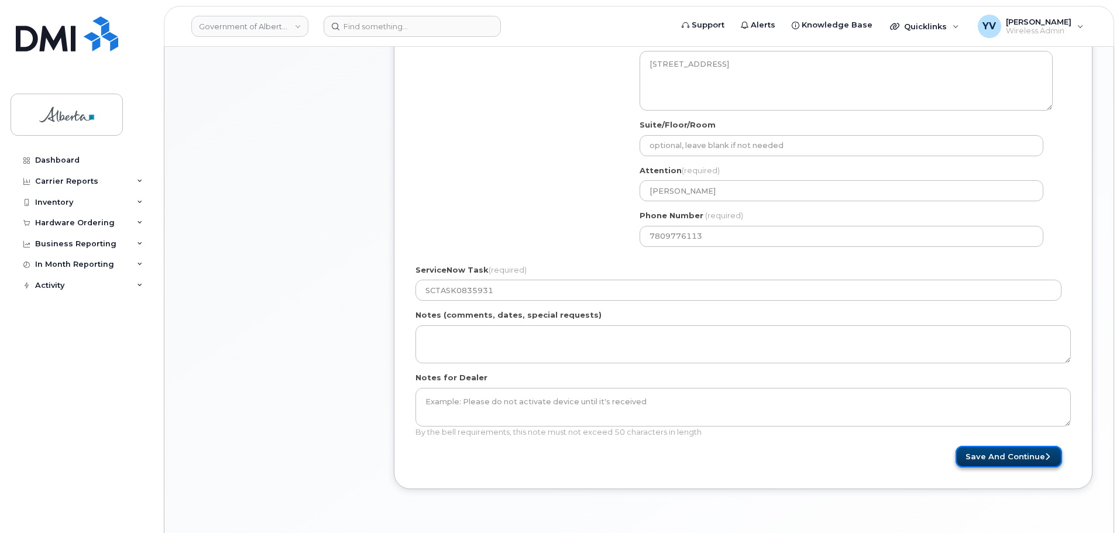
click at [1021, 451] on button "Save and Continue" at bounding box center [1009, 457] width 107 height 22
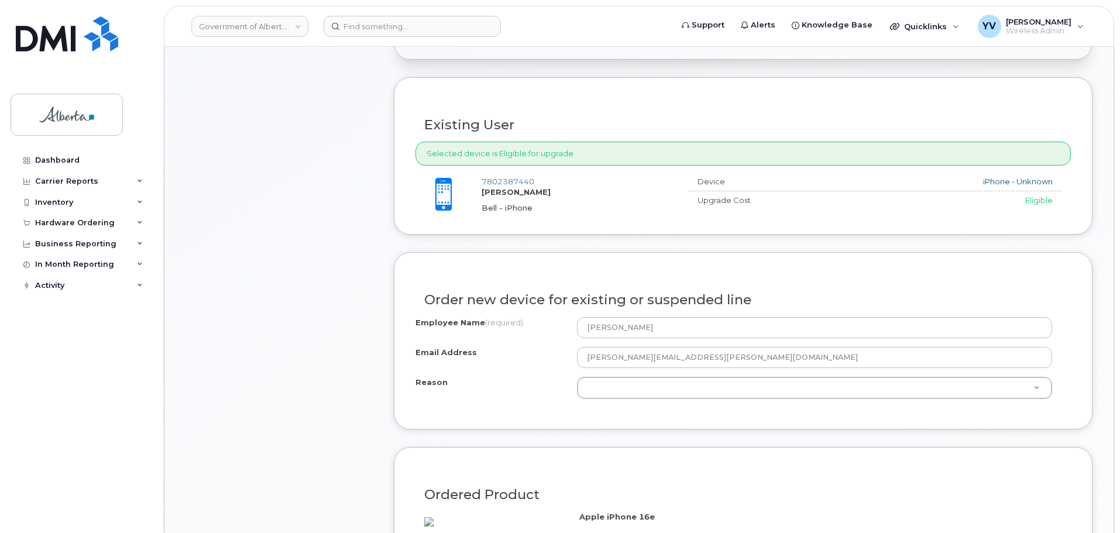
scroll to position [412, 0]
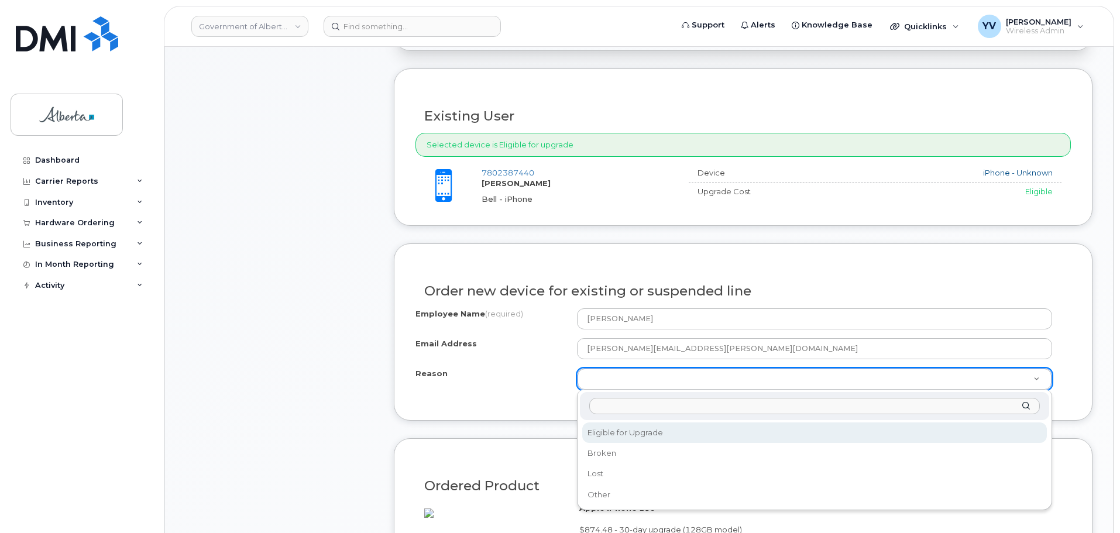
select select "eligible_for_upgrade"
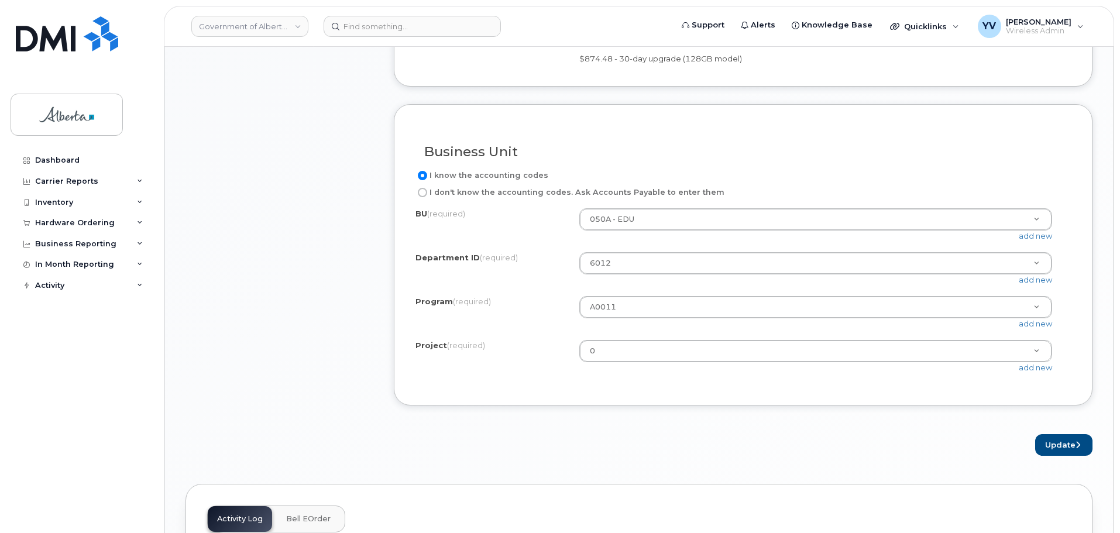
scroll to position [915, 0]
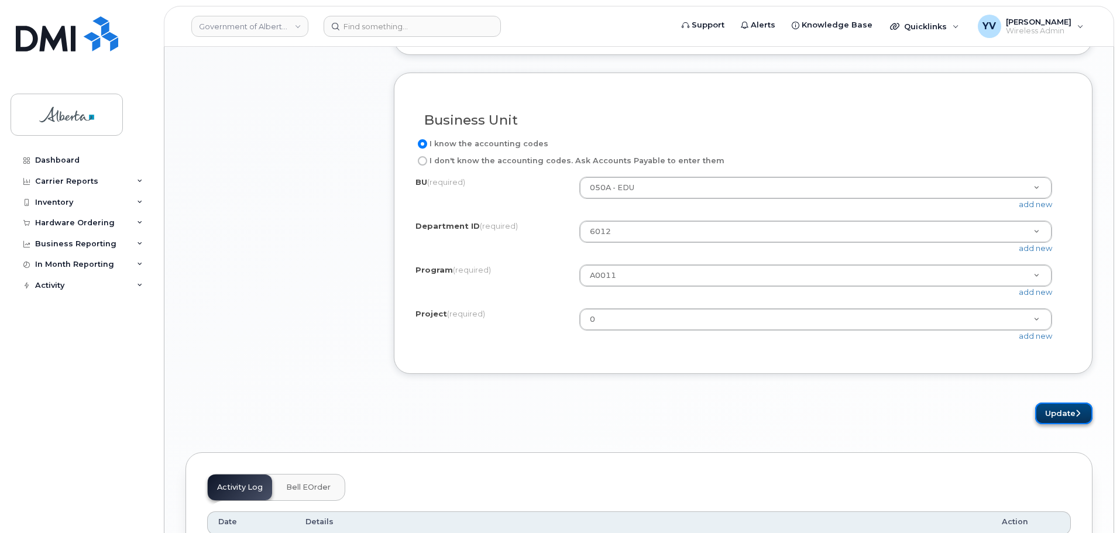
click at [1053, 424] on button "Update" at bounding box center [1063, 414] width 57 height 22
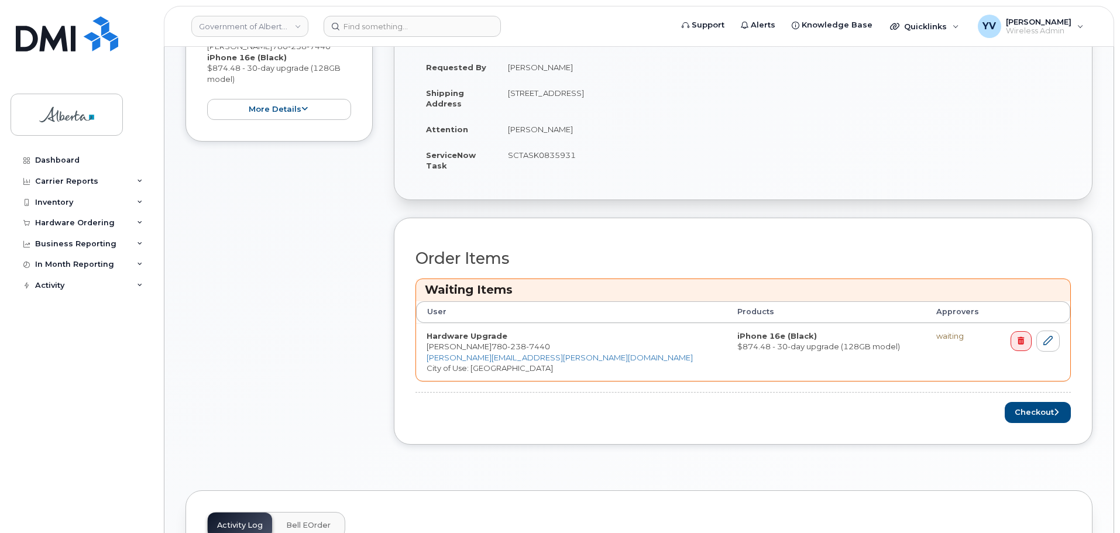
scroll to position [341, 0]
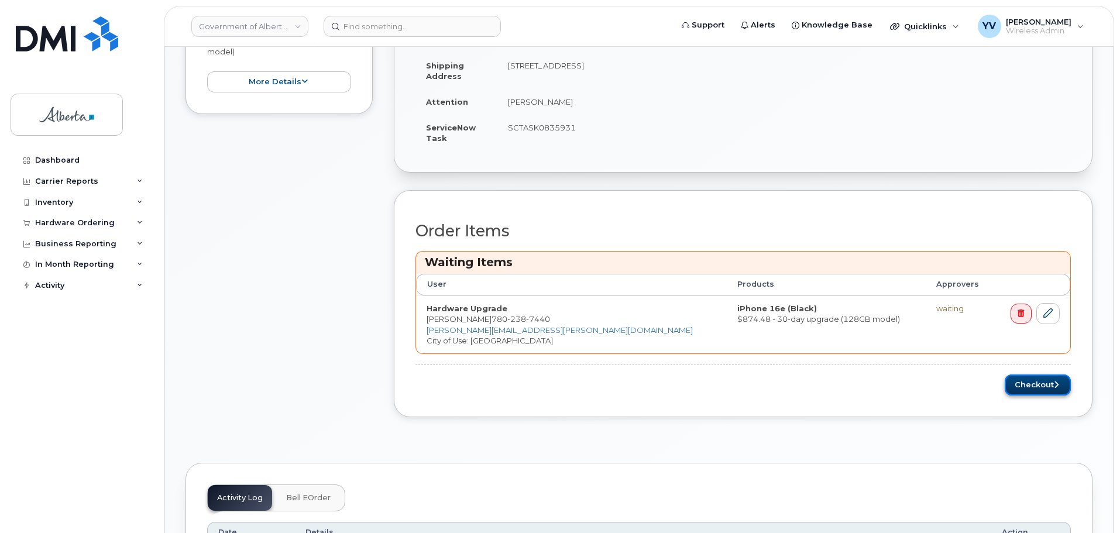
click at [1035, 384] on button "Checkout" at bounding box center [1038, 386] width 66 height 22
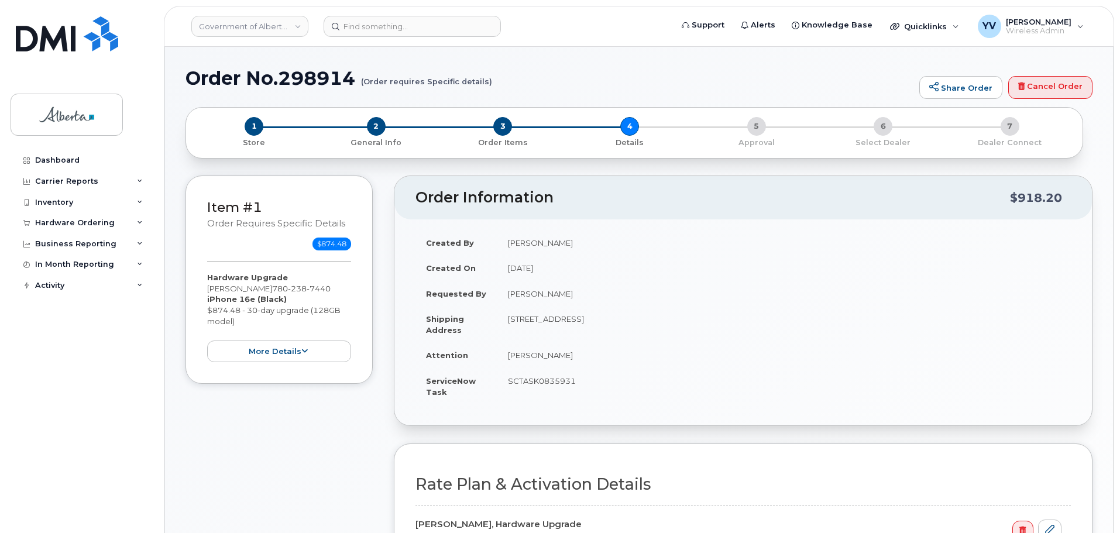
select select
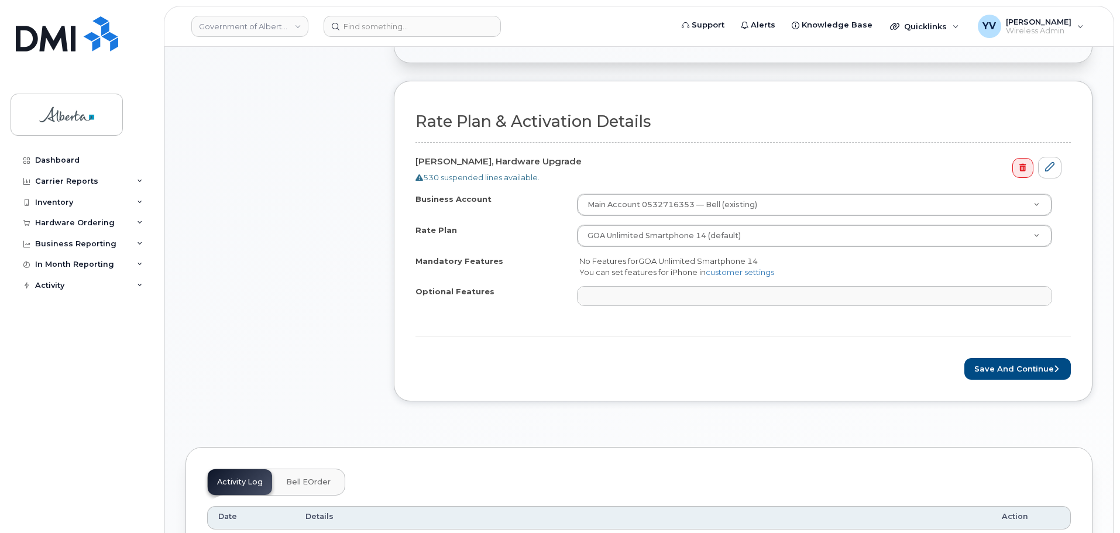
scroll to position [399, 0]
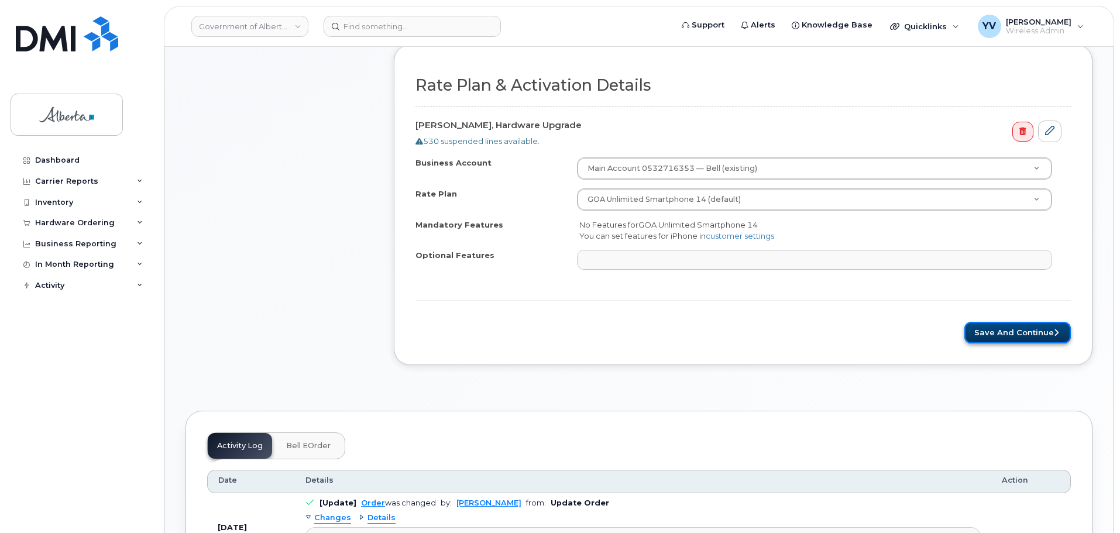
click at [1027, 332] on button "Save and Continue" at bounding box center [1017, 333] width 107 height 22
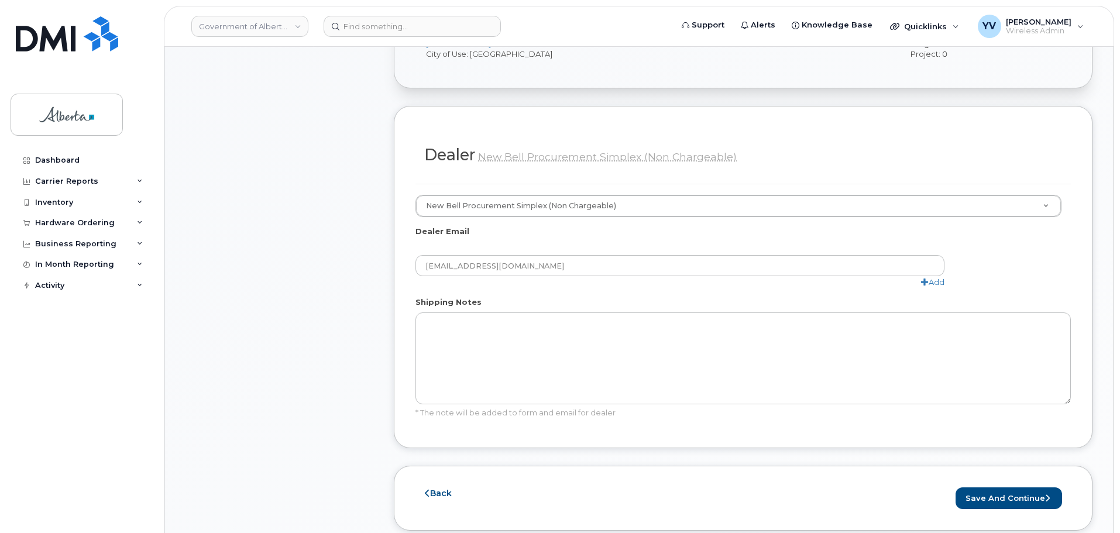
scroll to position [540, 0]
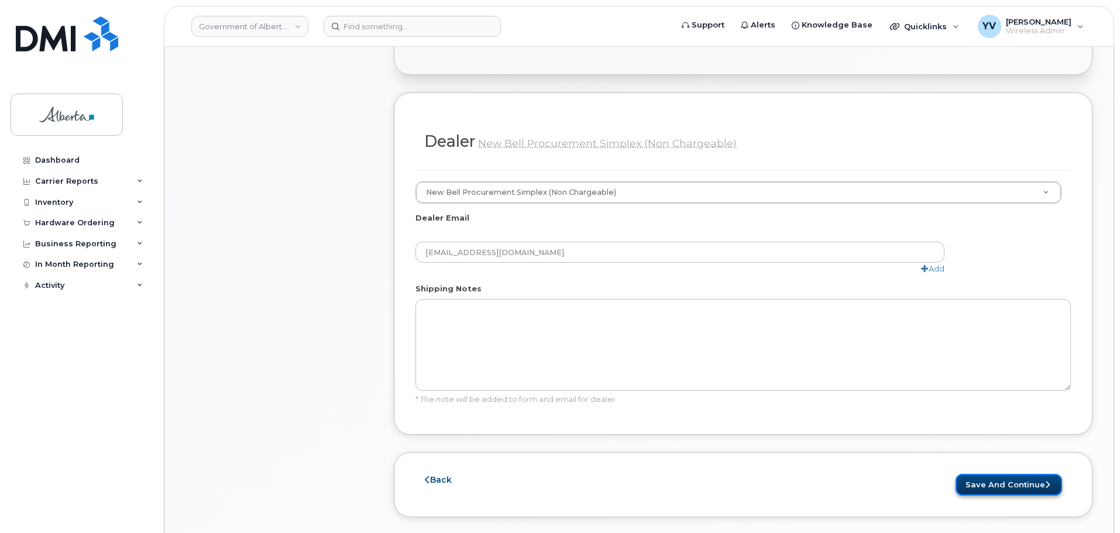
click at [995, 474] on button "Save and Continue" at bounding box center [1009, 485] width 107 height 22
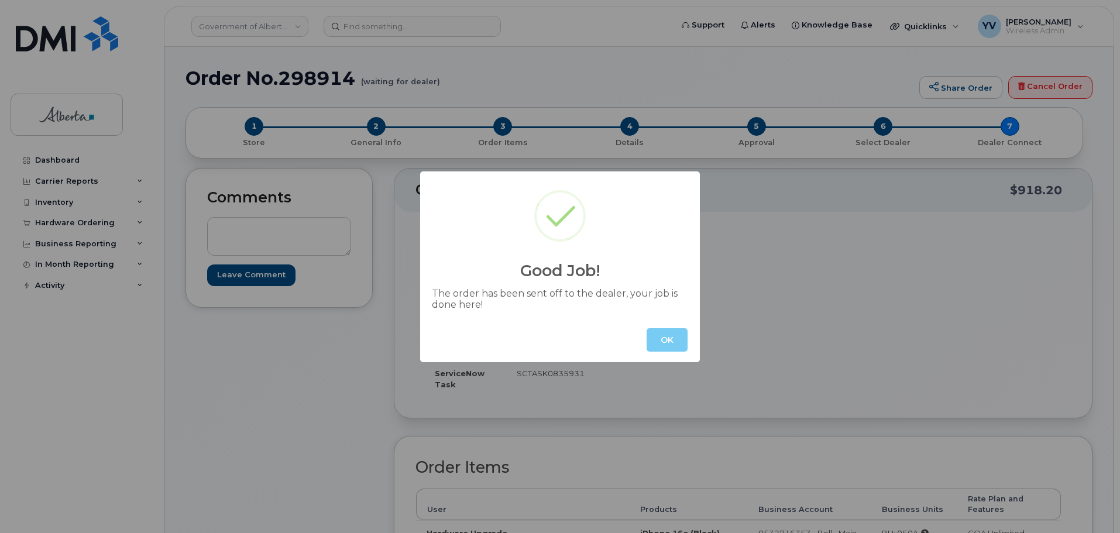
drag, startPoint x: 661, startPoint y: 335, endPoint x: 656, endPoint y: 327, distance: 8.9
click at [661, 334] on button "OK" at bounding box center [667, 339] width 41 height 23
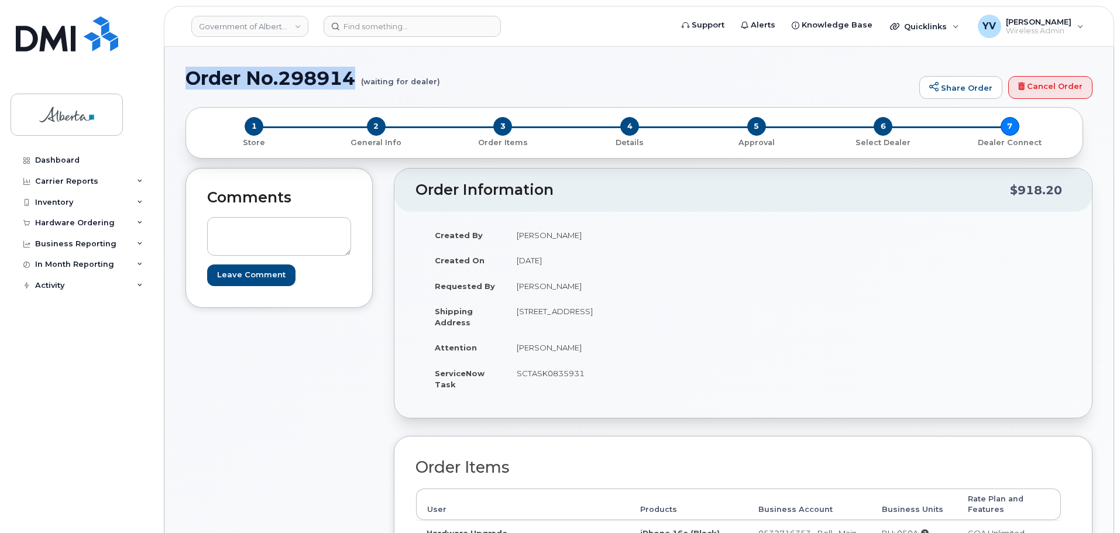
drag, startPoint x: 360, startPoint y: 81, endPoint x: 189, endPoint y: 77, distance: 170.9
click at [189, 77] on h1 "Order No.298914 (waiting for dealer)" at bounding box center [550, 78] width 728 height 20
copy h1 "Order No.298914"
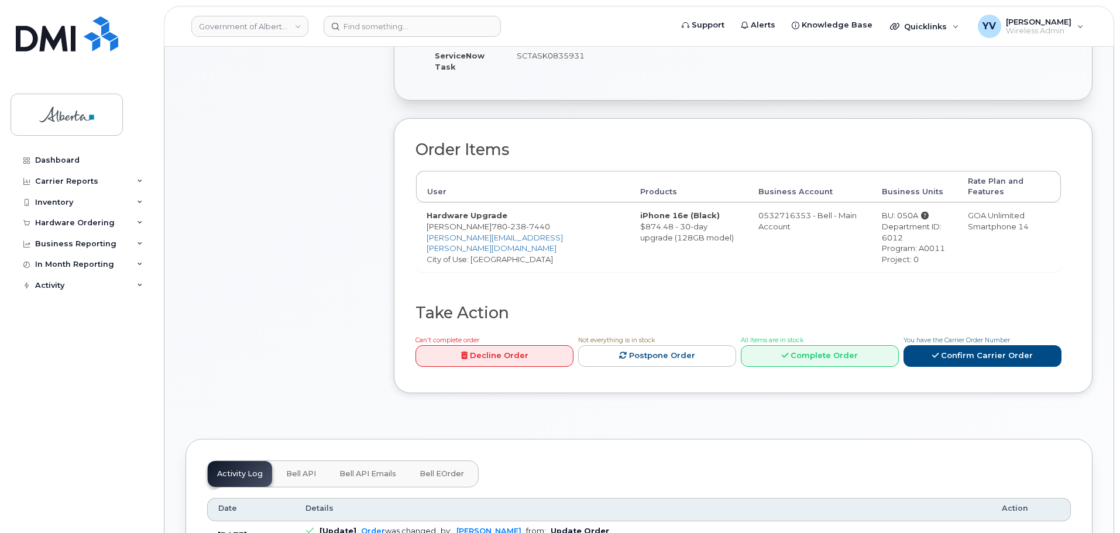
scroll to position [363, 0]
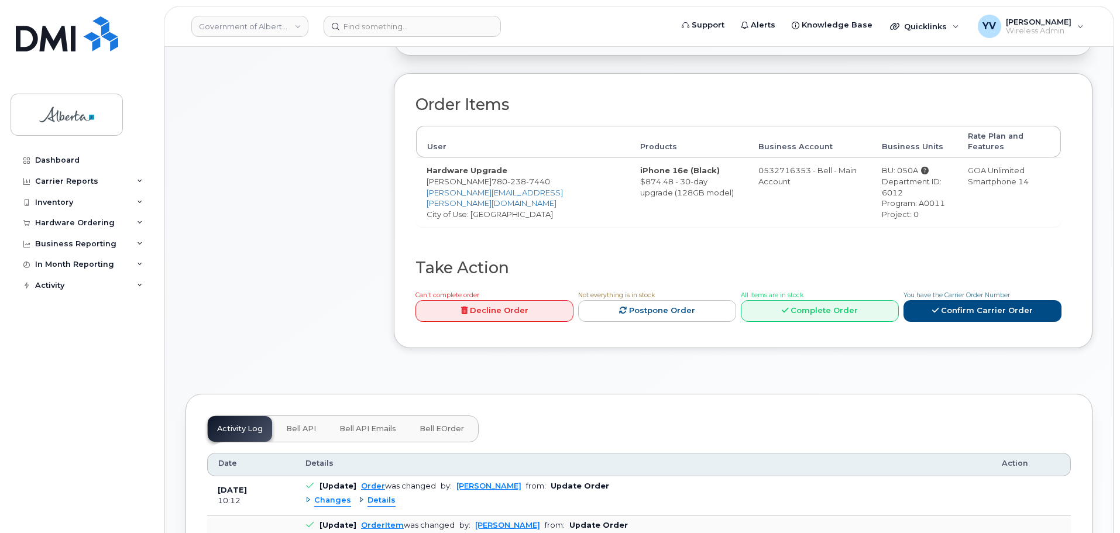
click at [300, 424] on span "Bell API" at bounding box center [301, 428] width 30 height 9
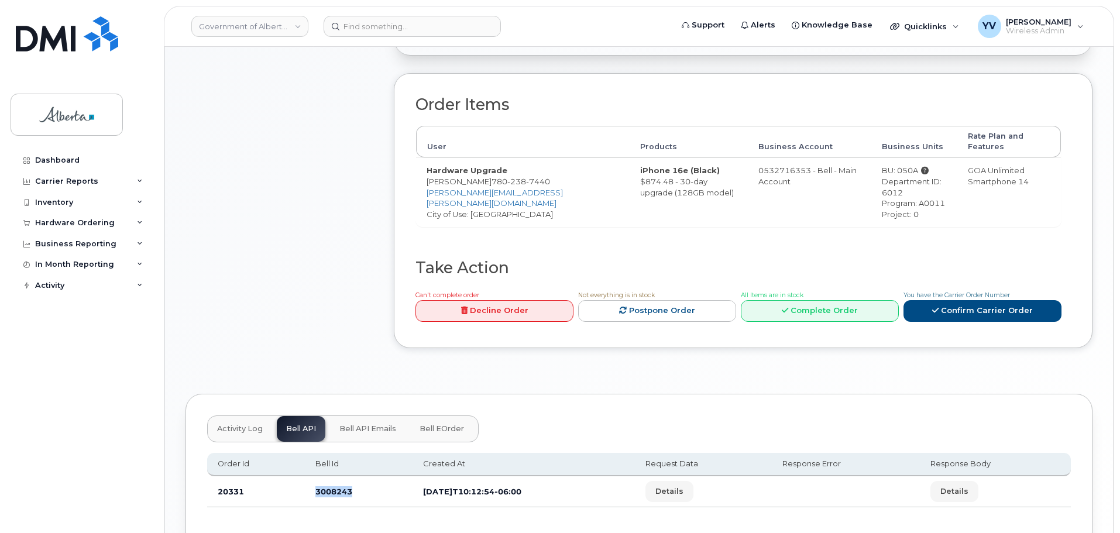
drag, startPoint x: 351, startPoint y: 485, endPoint x: 305, endPoint y: 486, distance: 45.1
click at [308, 483] on td "3008243" at bounding box center [359, 491] width 108 height 31
copy td "3008243"
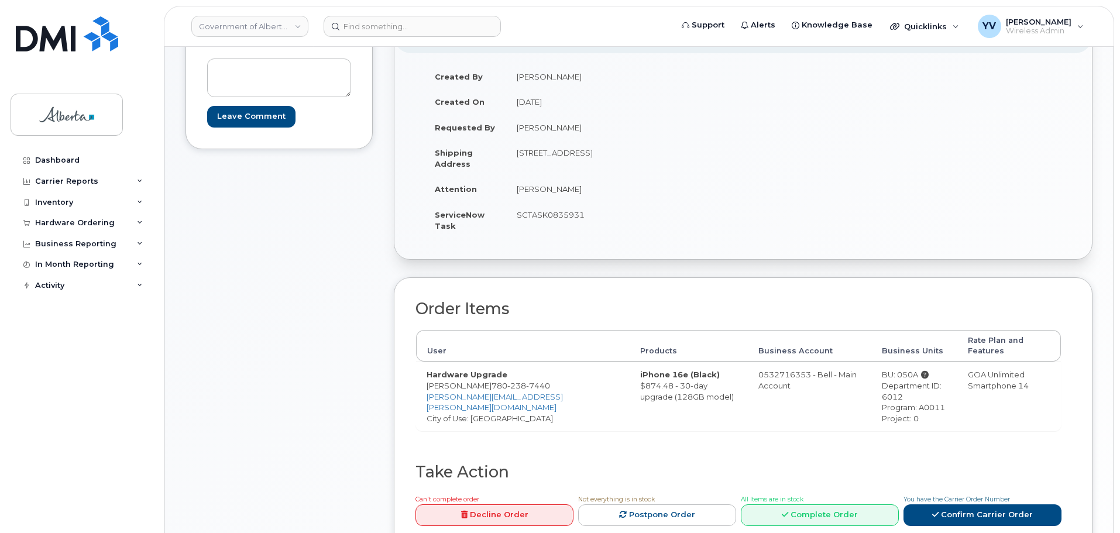
scroll to position [142, 0]
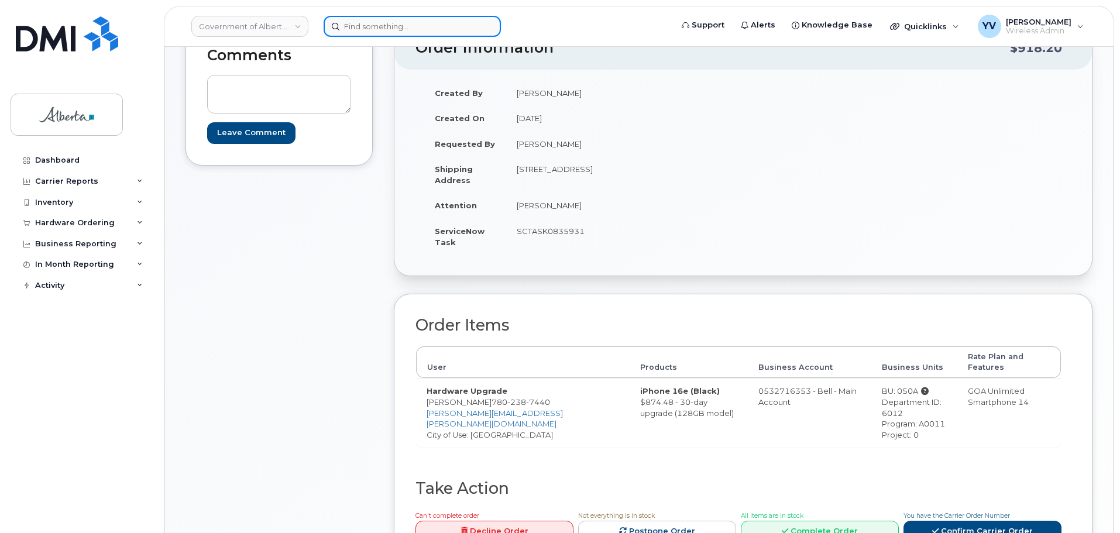
click at [363, 31] on input at bounding box center [412, 26] width 177 height 21
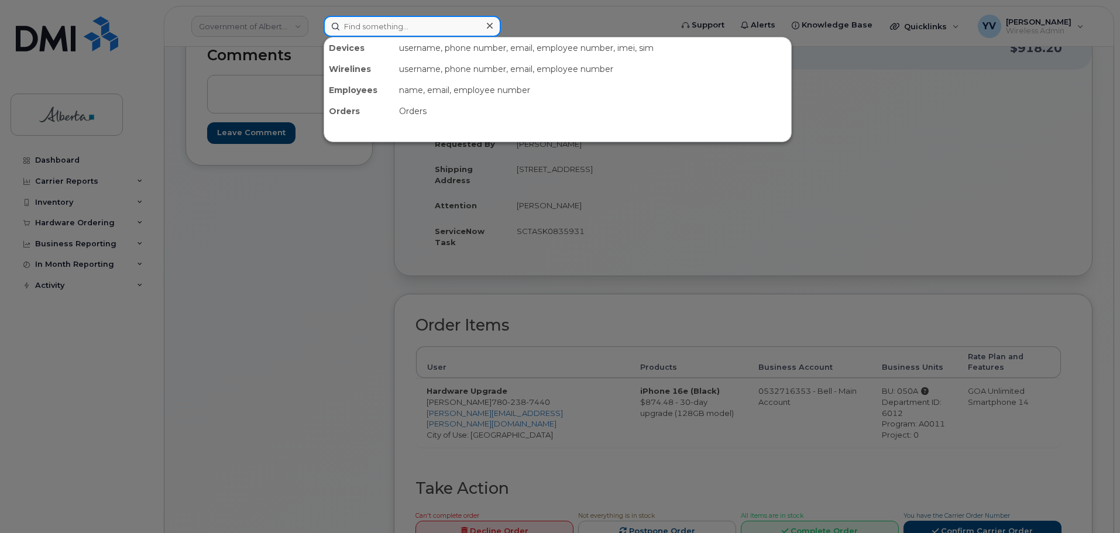
paste input "4035973056"
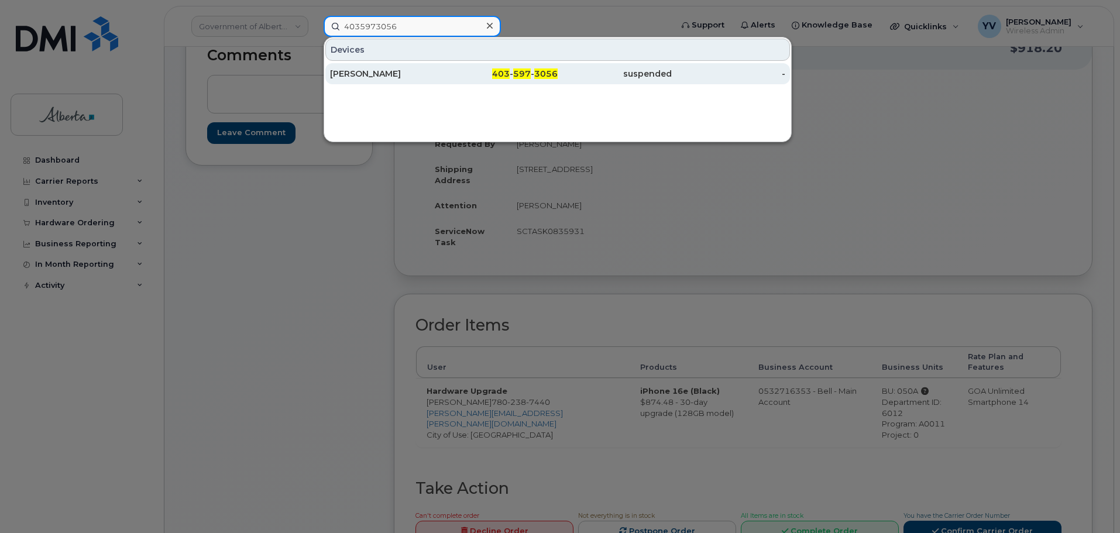
type input "4035973056"
click at [543, 74] on span "3056" at bounding box center [545, 73] width 23 height 11
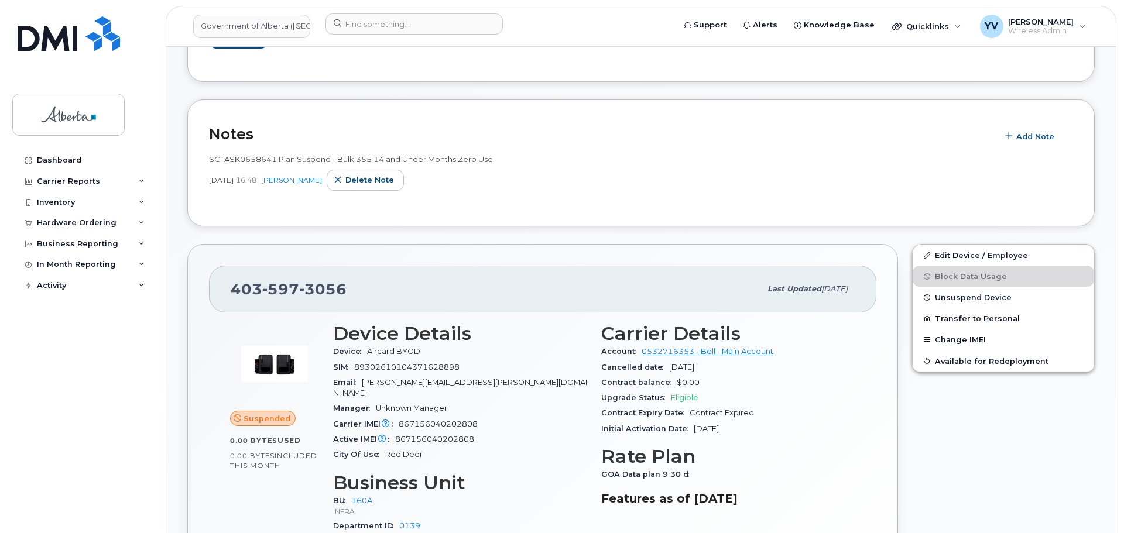
scroll to position [247, 0]
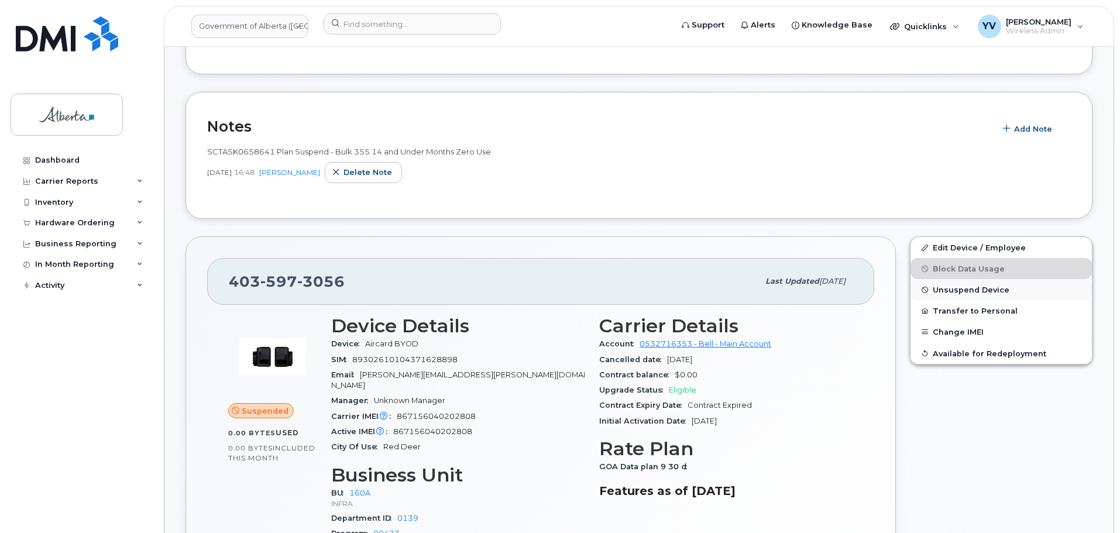
click at [966, 287] on span "Unsuspend Device" at bounding box center [971, 290] width 77 height 9
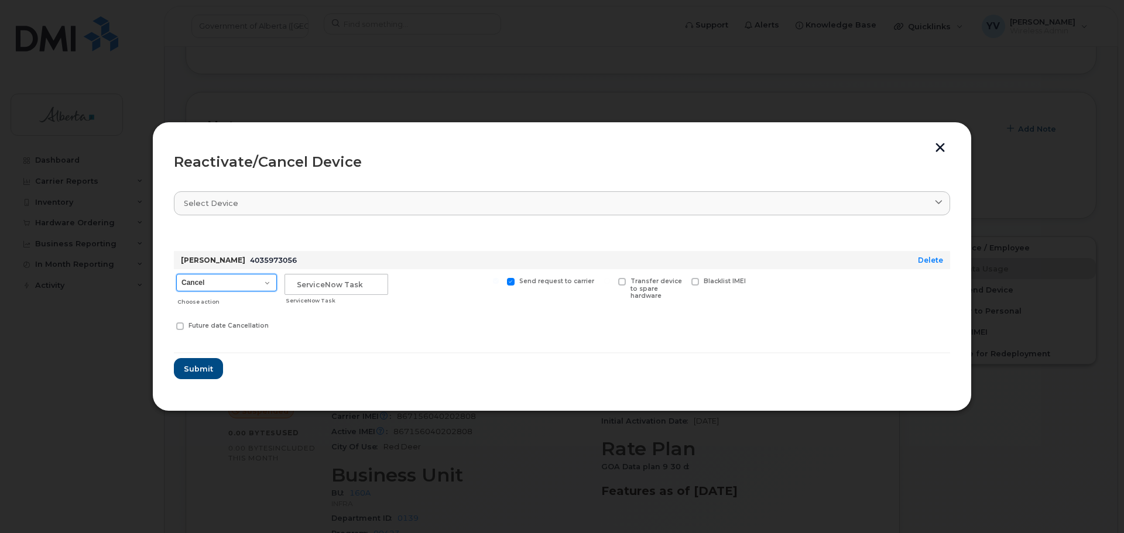
click at [267, 282] on select "Cancel Suspend - Extend Suspension Reactivate" at bounding box center [226, 283] width 101 height 18
select select "[object Object]"
click at [176, 274] on select "Cancel Suspend - Extend Suspension Reactivate" at bounding box center [226, 283] width 101 height 18
click at [307, 281] on input "text" at bounding box center [336, 284] width 104 height 21
paste input "SCTASK0835971"
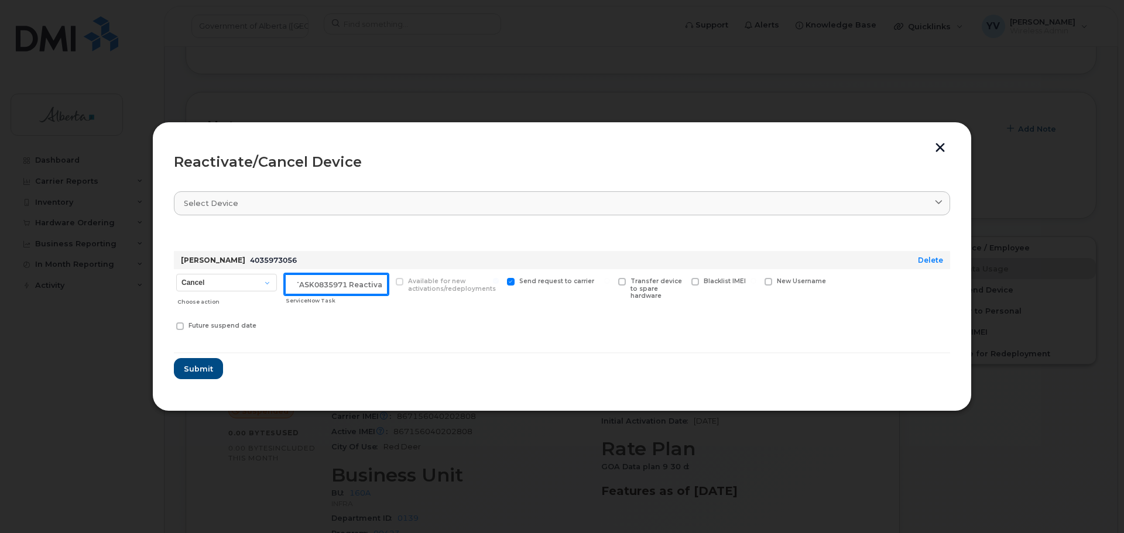
scroll to position [0, 18]
type input "SCTASK0835971 Reactivate"
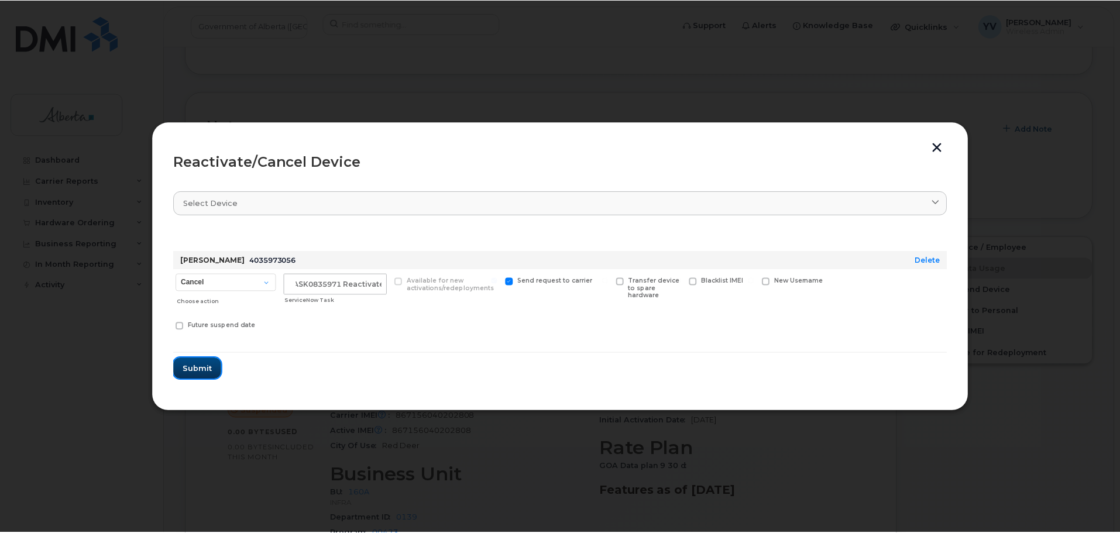
scroll to position [0, 0]
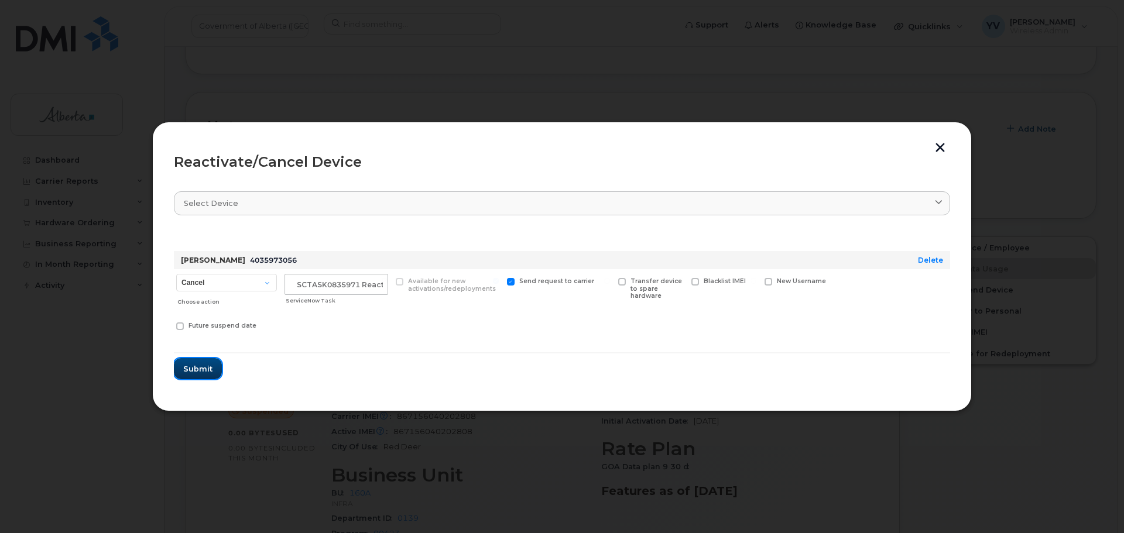
click at [192, 370] on span "Submit" at bounding box center [197, 368] width 29 height 11
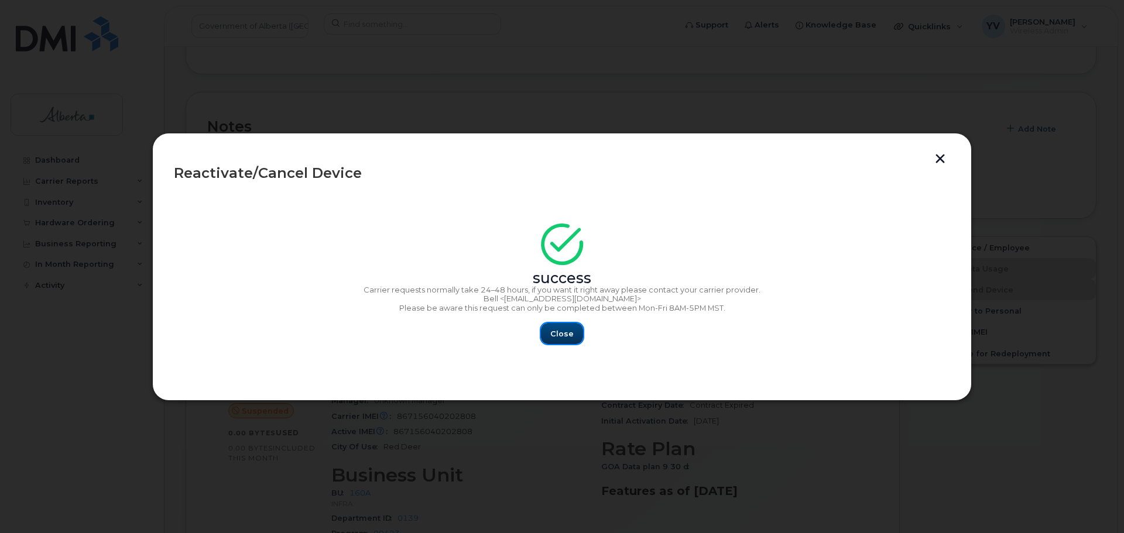
click at [569, 334] on span "Close" at bounding box center [561, 333] width 23 height 11
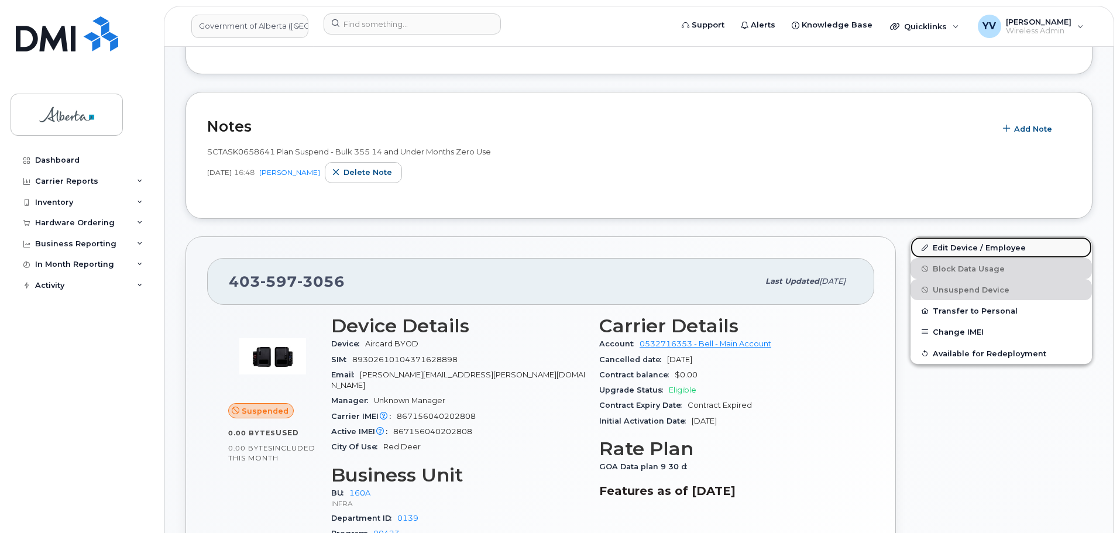
click at [952, 245] on link "Edit Device / Employee" at bounding box center [1001, 247] width 181 height 21
click at [1030, 129] on span "Add Note" at bounding box center [1033, 128] width 38 height 11
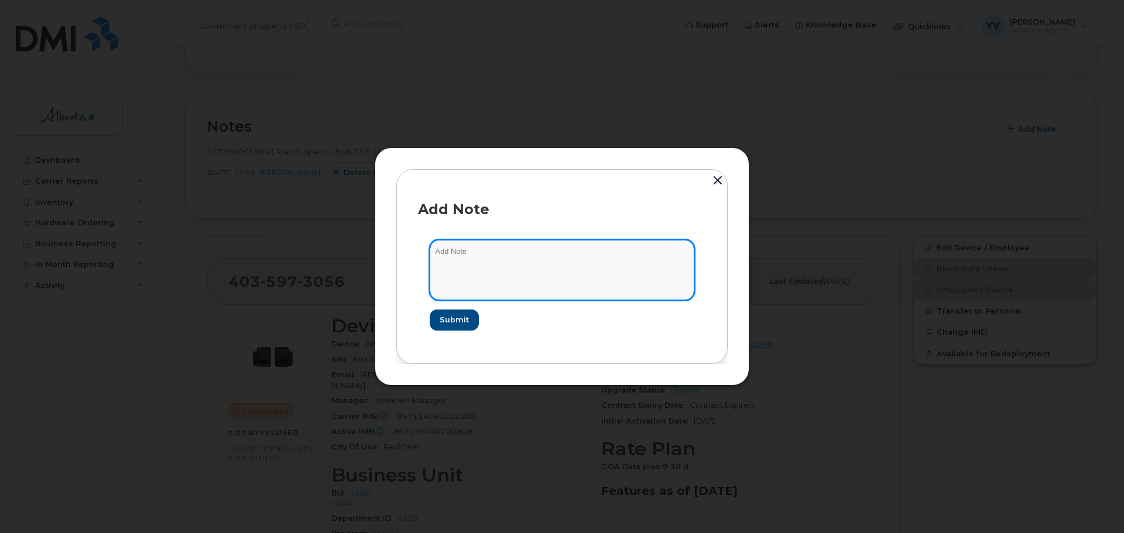
click at [460, 256] on textarea at bounding box center [562, 270] width 265 height 60
paste textarea "SCTASK0835971 4035973056 DO NOT DELETE THIS NUMBER - BEING REASSIGNED to [PERSO…"
type textarea "SCTASK0835971 4035973056 DO NOT DELETE THIS NUMBER - BEING REASSIGNED to [PERSO…"
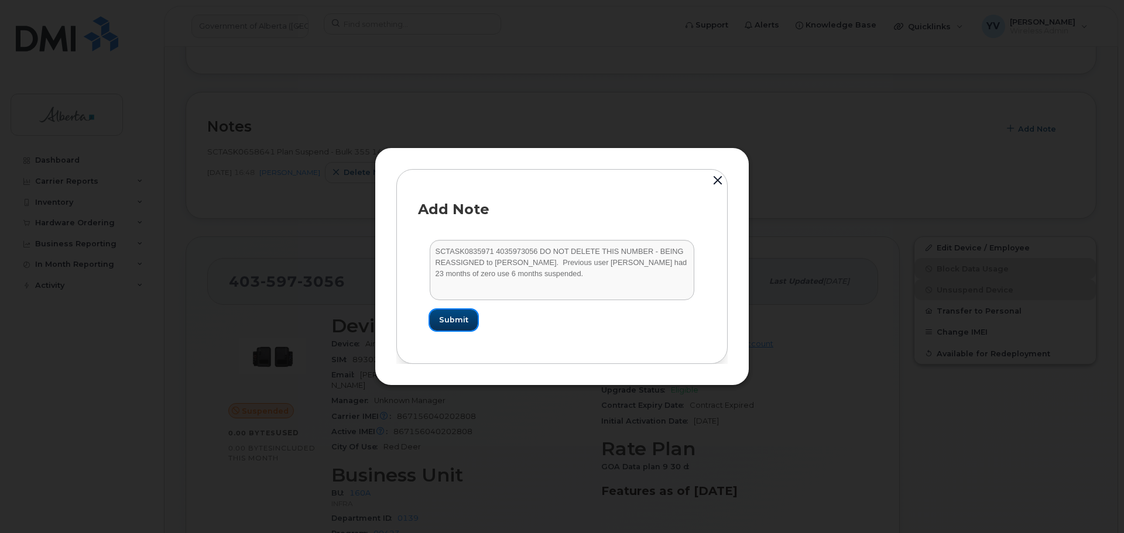
click at [458, 314] on button "Submit" at bounding box center [454, 320] width 48 height 21
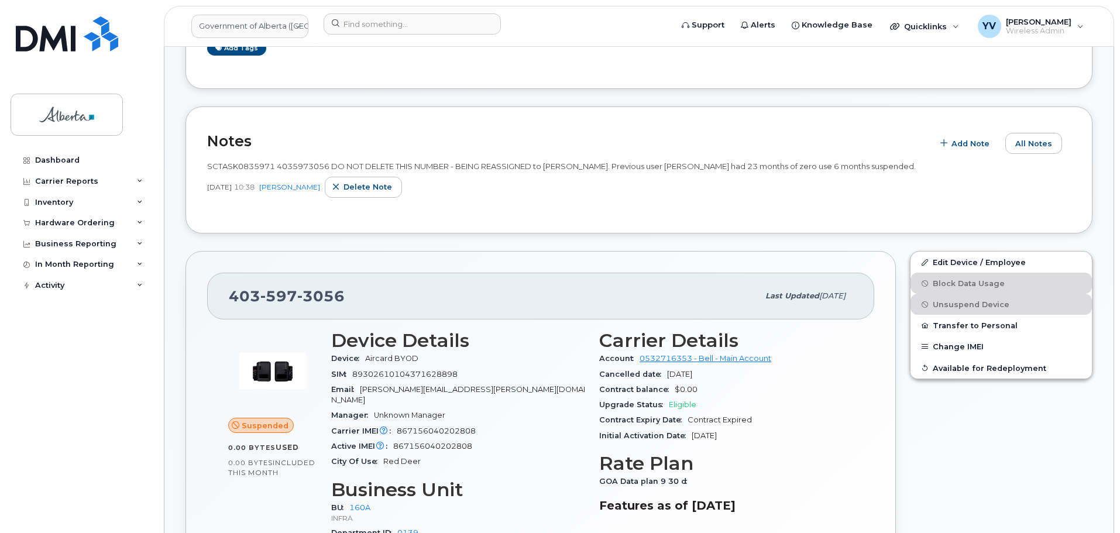
scroll to position [64, 0]
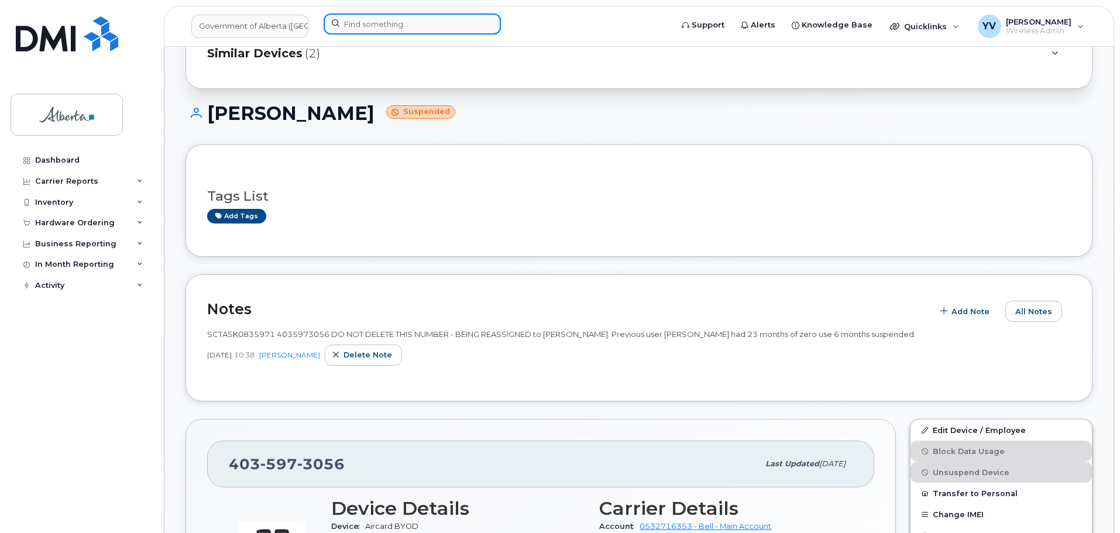
click at [345, 19] on input at bounding box center [412, 23] width 177 height 21
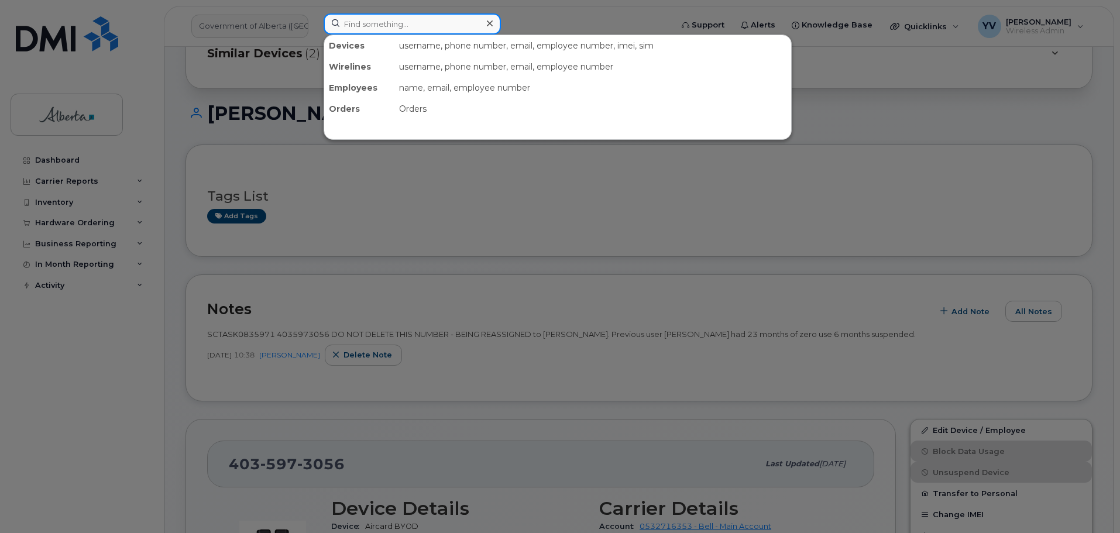
paste input "5875450185"
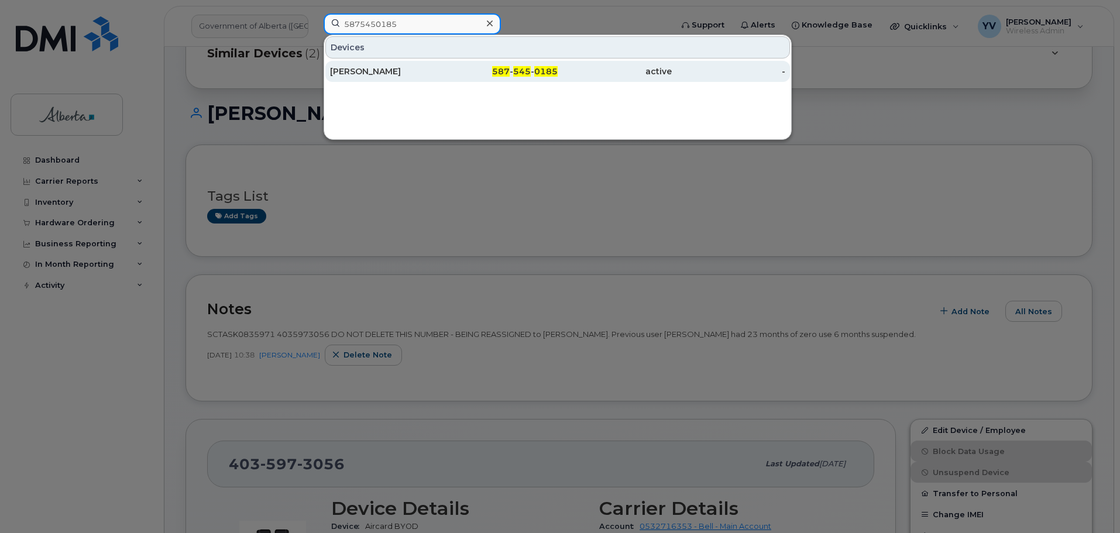
type input "5875450185"
click at [517, 67] on span "545" at bounding box center [522, 71] width 18 height 11
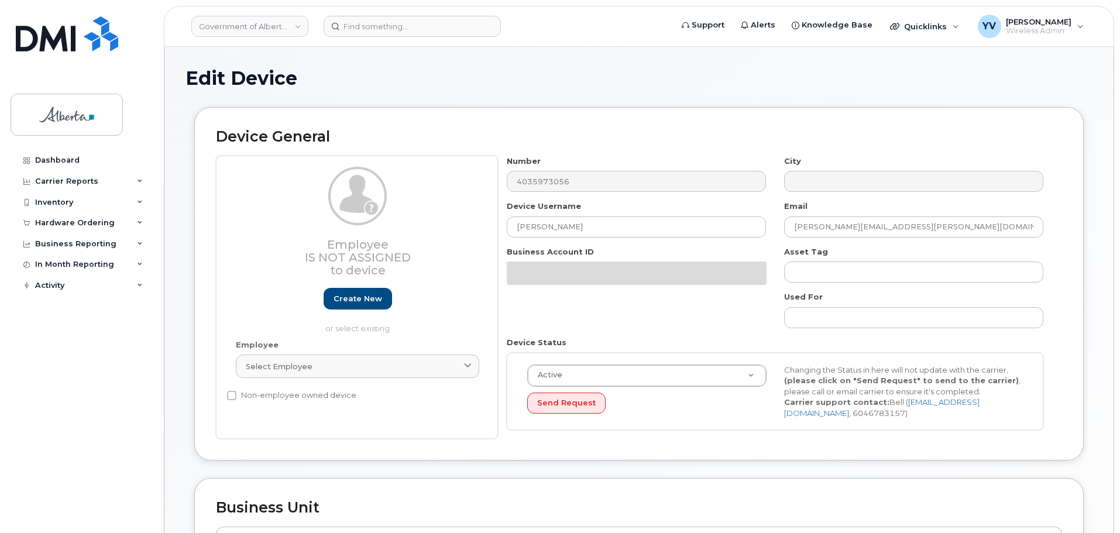
select select "4681665"
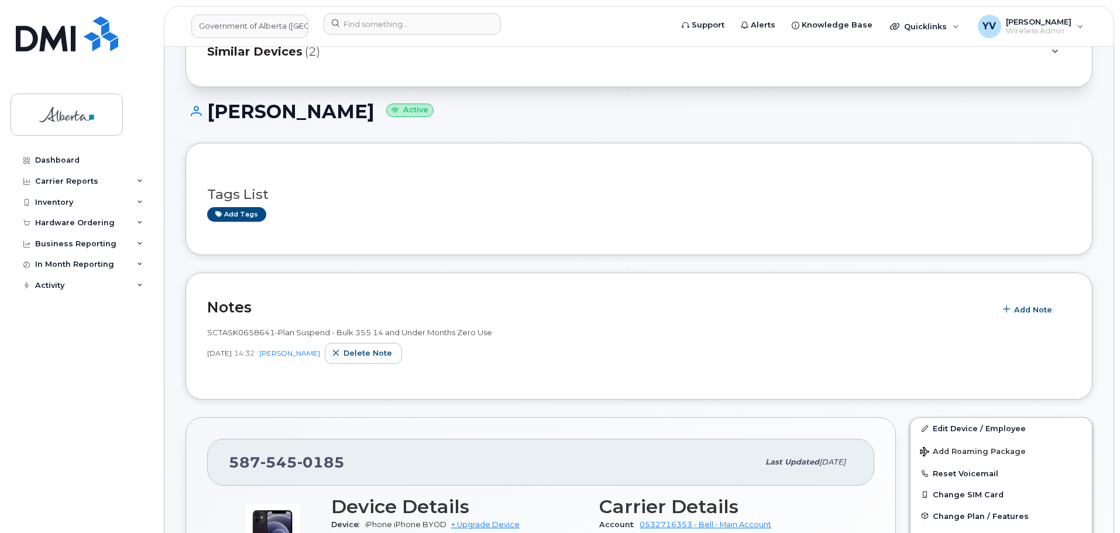
scroll to position [76, 0]
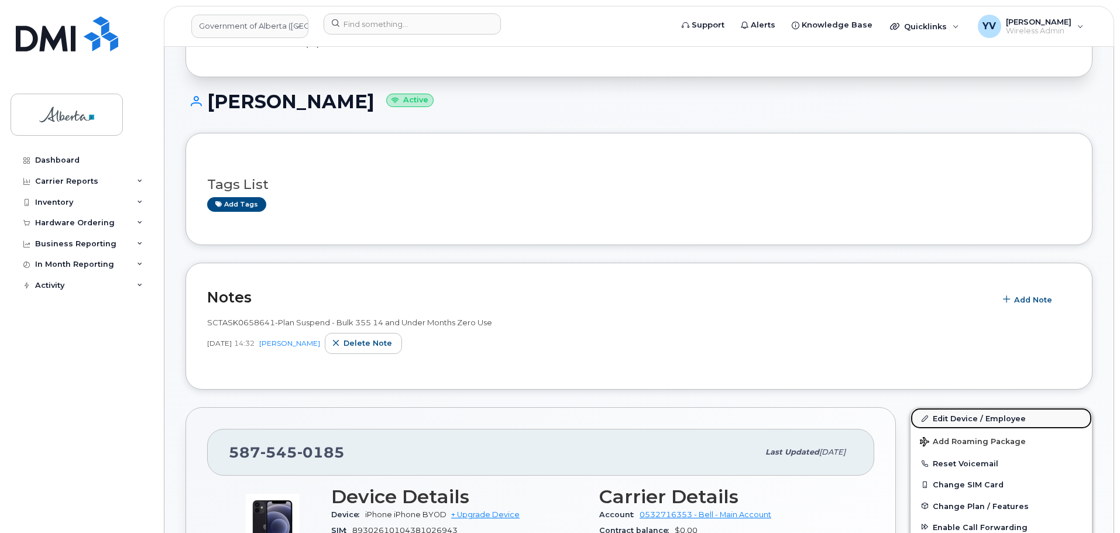
click at [953, 413] on link "Edit Device / Employee" at bounding box center [1001, 418] width 181 height 21
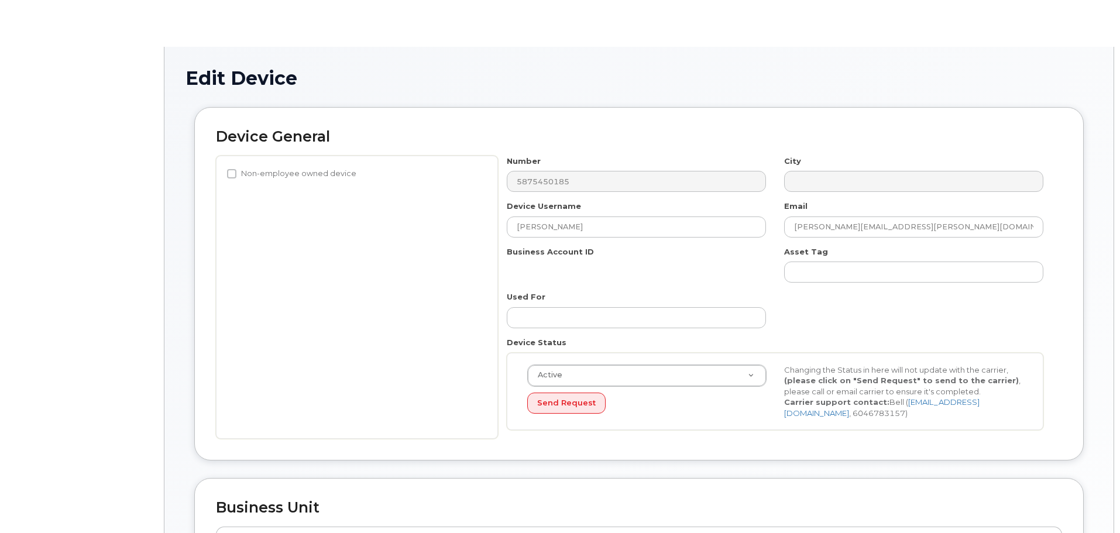
select select "4749748"
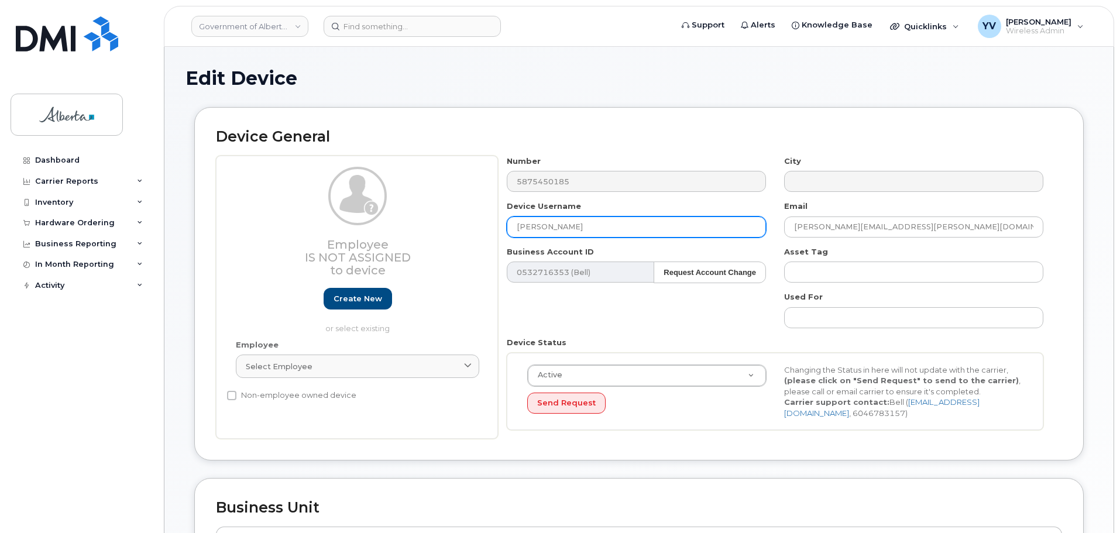
drag, startPoint x: 595, startPoint y: 226, endPoint x: 507, endPoint y: 229, distance: 87.9
click at [507, 229] on input "[PERSON_NAME]" at bounding box center [636, 227] width 259 height 21
paste input "[PERSON_NAME]"
type input "[PERSON_NAME]"
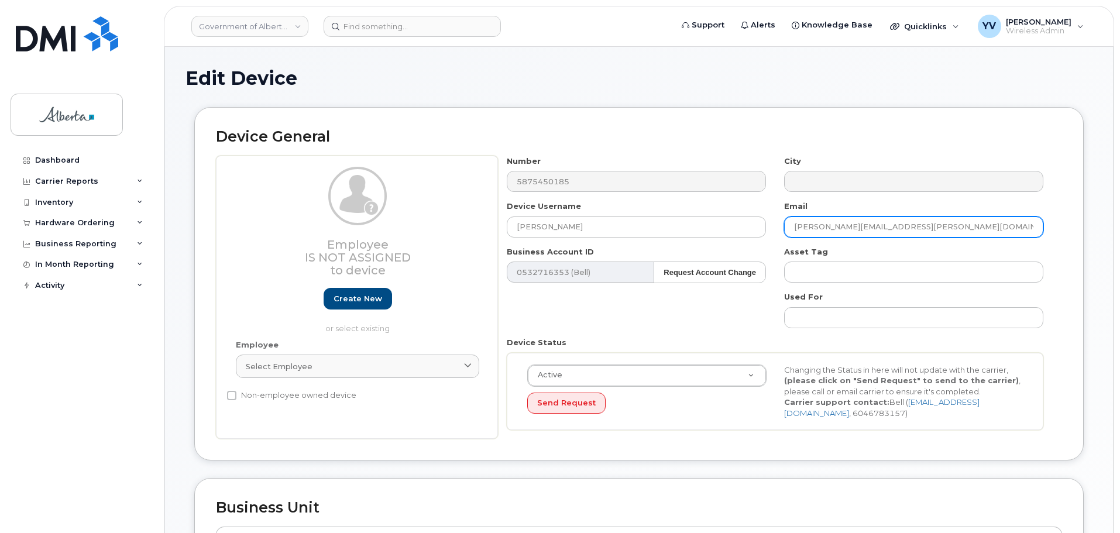
drag, startPoint x: 914, startPoint y: 227, endPoint x: 772, endPoint y: 228, distance: 142.2
click at [772, 228] on div "Number 5875450185 City Device Username Tanya Bertulli Email amanda.l.amyotte@go…" at bounding box center [775, 298] width 555 height 284
paste input "Tanya.Bertulli"
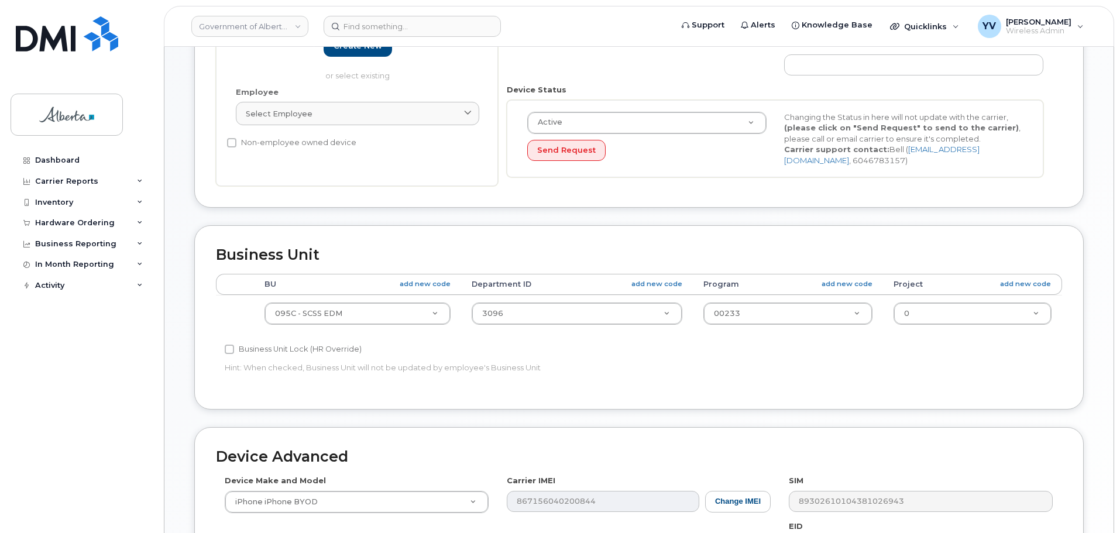
scroll to position [299, 0]
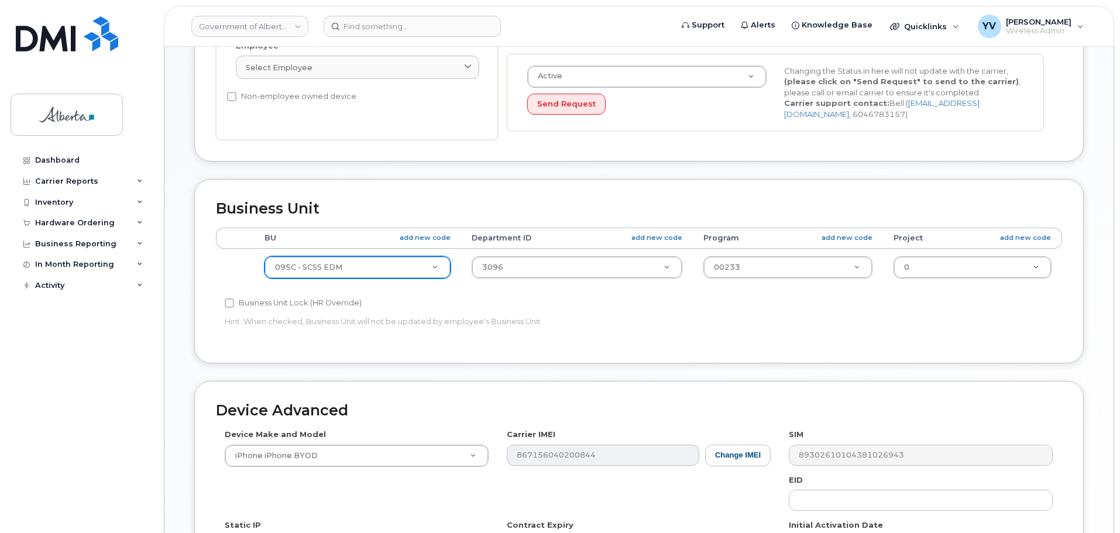
type input "[PERSON_NAME][EMAIL_ADDRESS][PERSON_NAME][DOMAIN_NAME]"
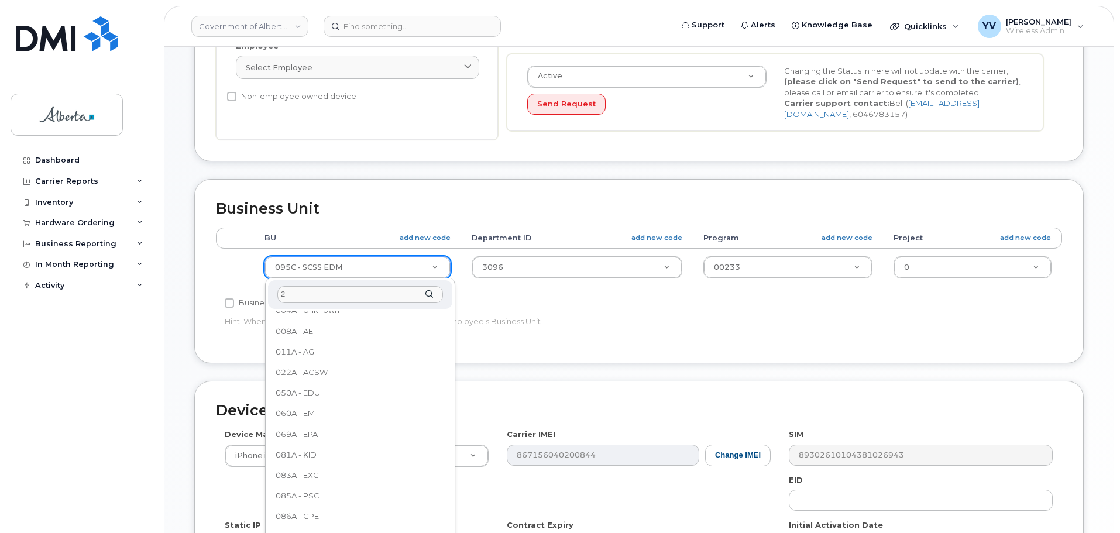
scroll to position [0, 0]
type input "288"
select select "4120332"
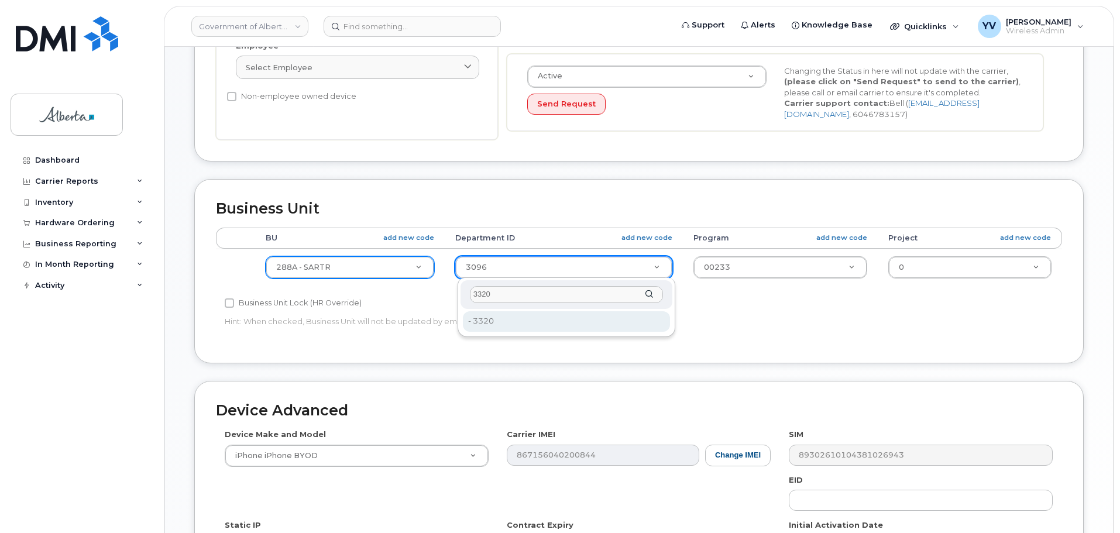
type input "3320"
type input "4752799"
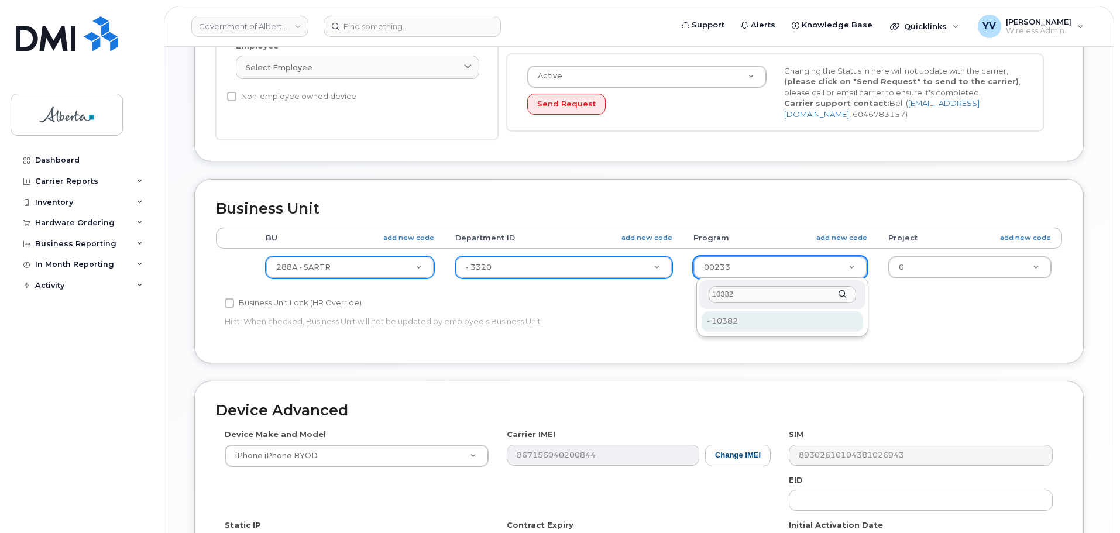
type input "10382"
type input "4753564"
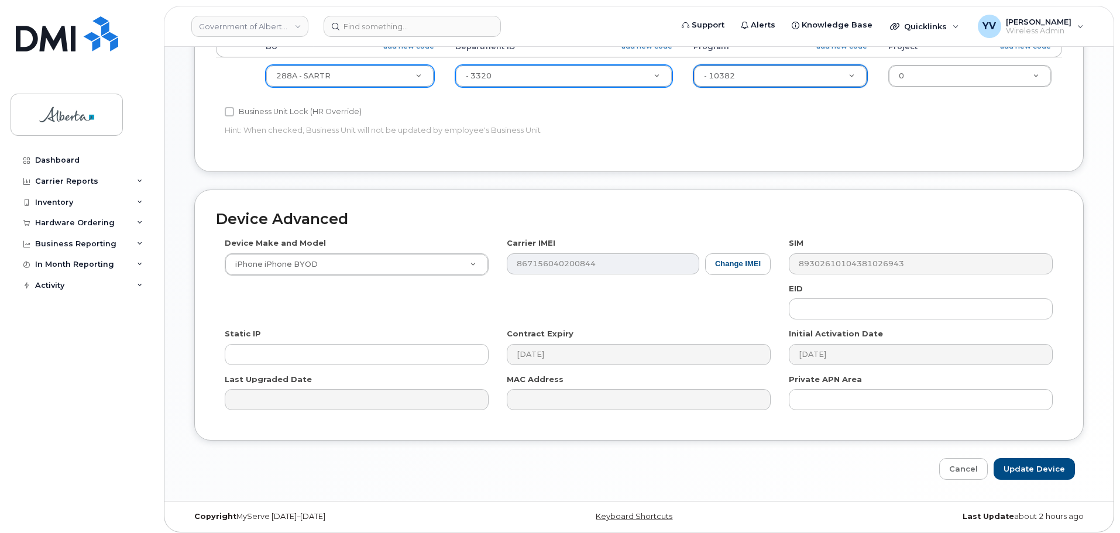
scroll to position [496, 0]
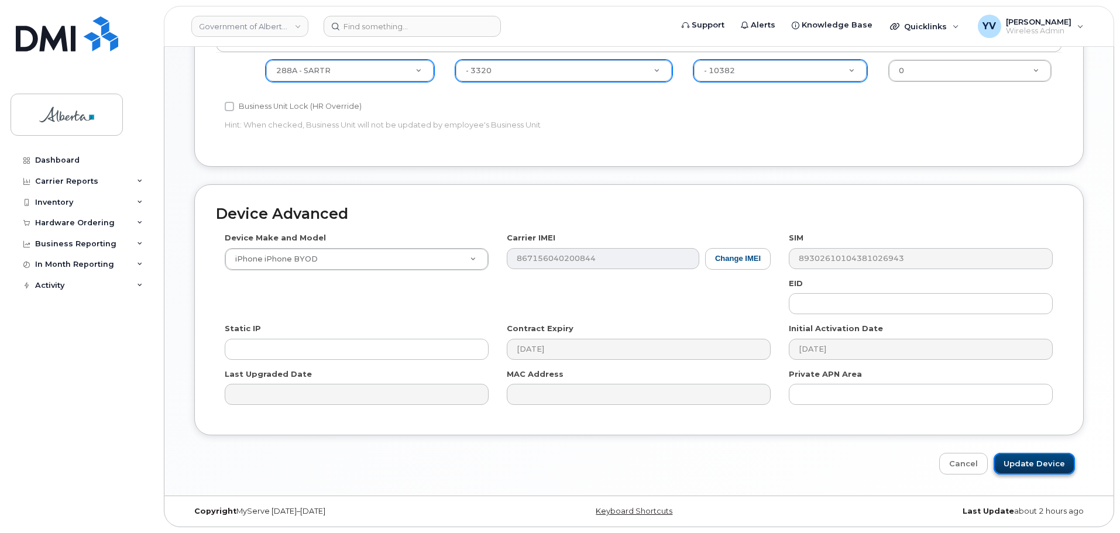
click at [1022, 459] on input "Update Device" at bounding box center [1034, 464] width 81 height 22
type input "Saving..."
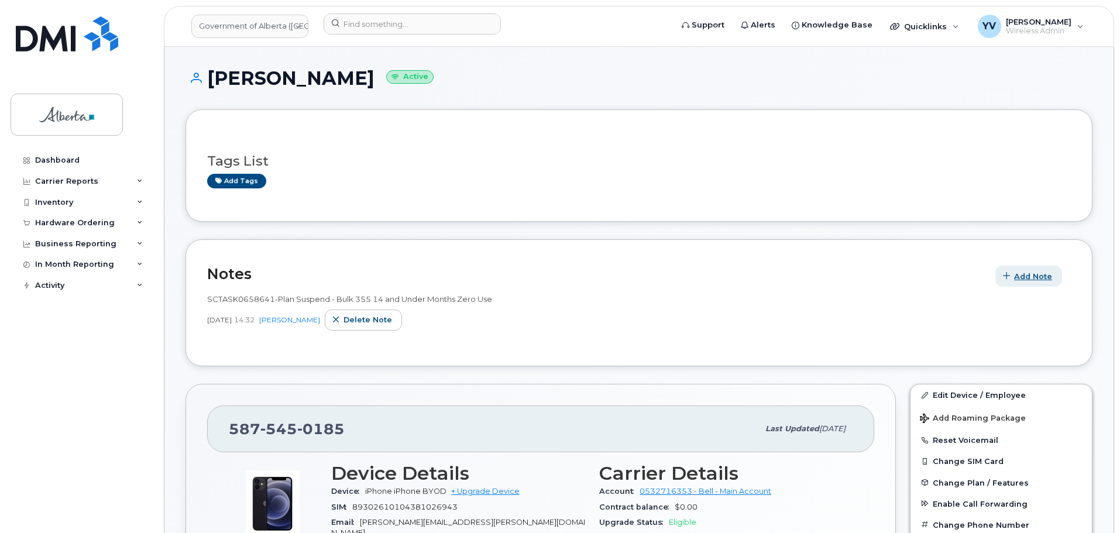
click at [1027, 274] on span "Add Note" at bounding box center [1033, 276] width 38 height 11
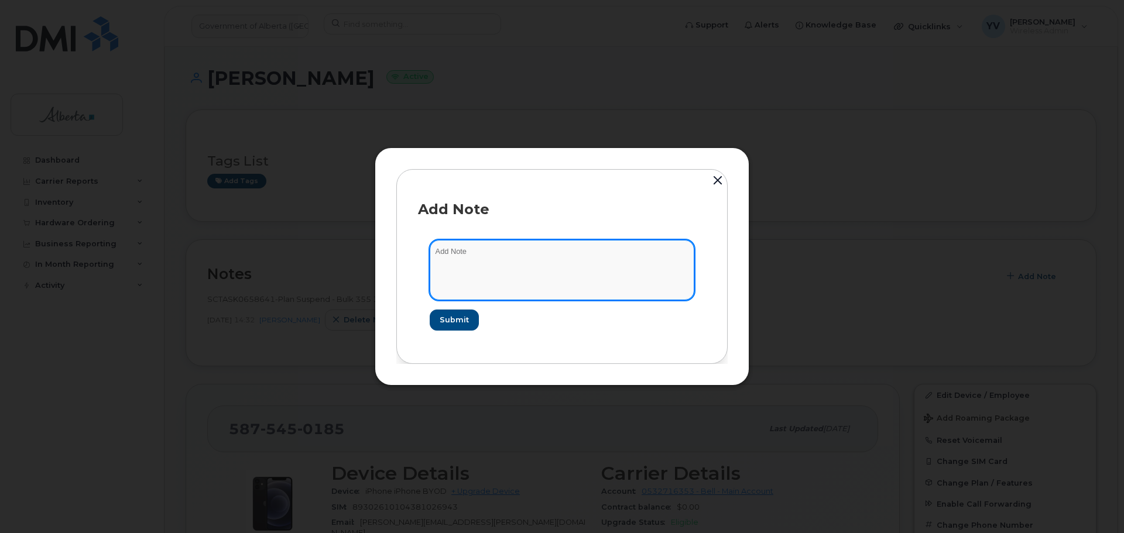
click at [458, 246] on textarea at bounding box center [562, 270] width 265 height 60
paste textarea "SCTASK0835584 5875450185 DO NOT DELETE THIS NUMBER - BEING REASSIGNED to [PERSO…"
type textarea "SCTASK0835584 5875450185 DO NOT DELETE THIS NUMBER - BEING REASSIGNED to [PERSO…"
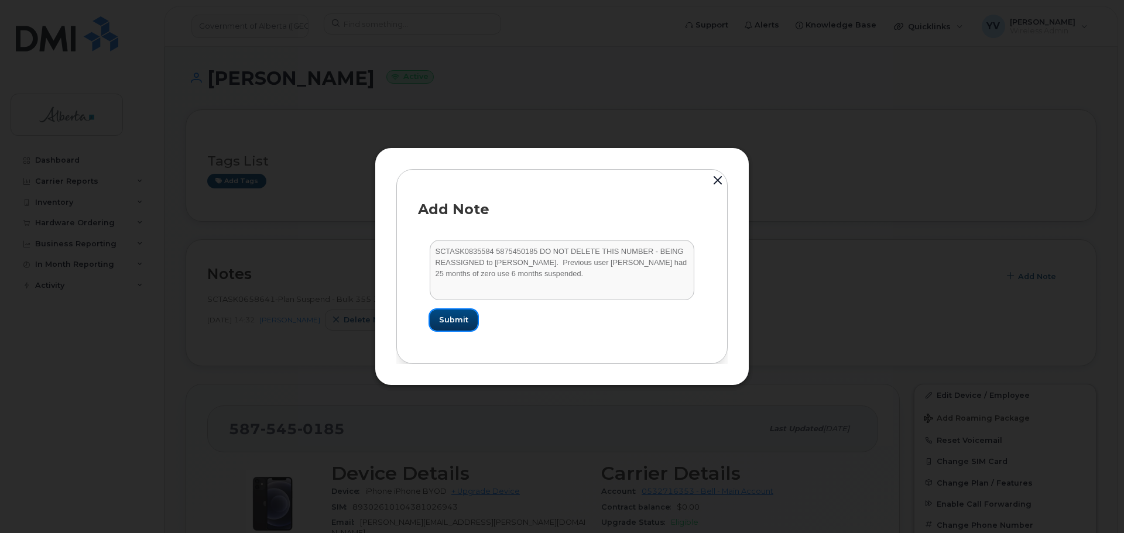
click at [458, 320] on span "Submit" at bounding box center [453, 319] width 29 height 11
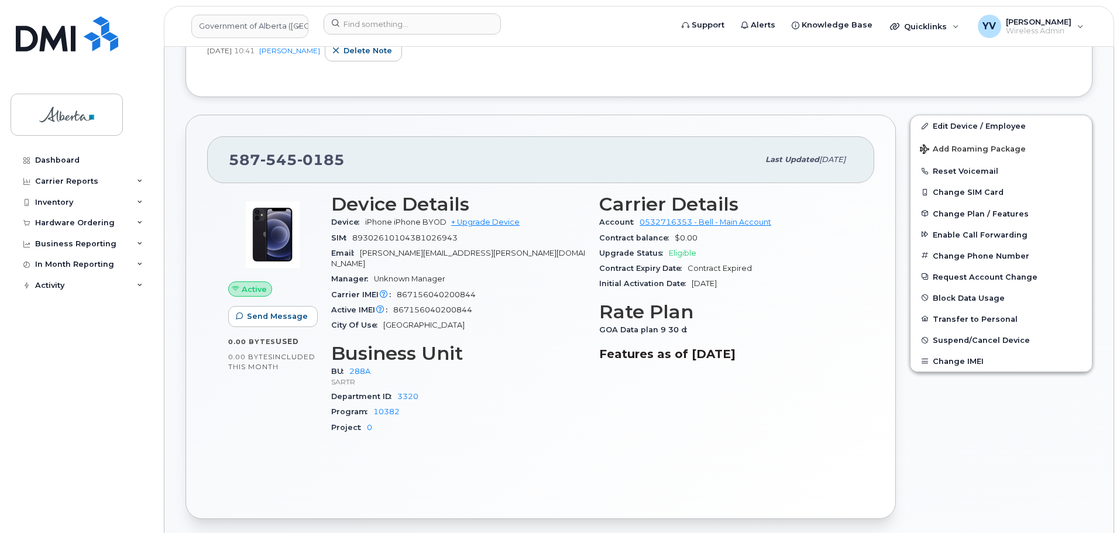
scroll to position [273, 0]
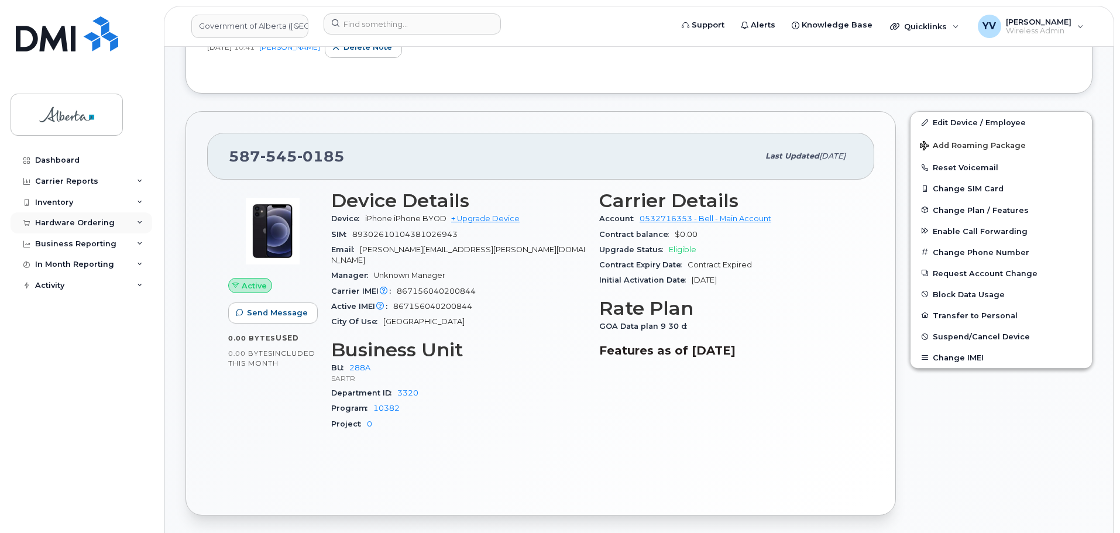
click at [50, 219] on div "Hardware Ordering" at bounding box center [75, 222] width 80 height 9
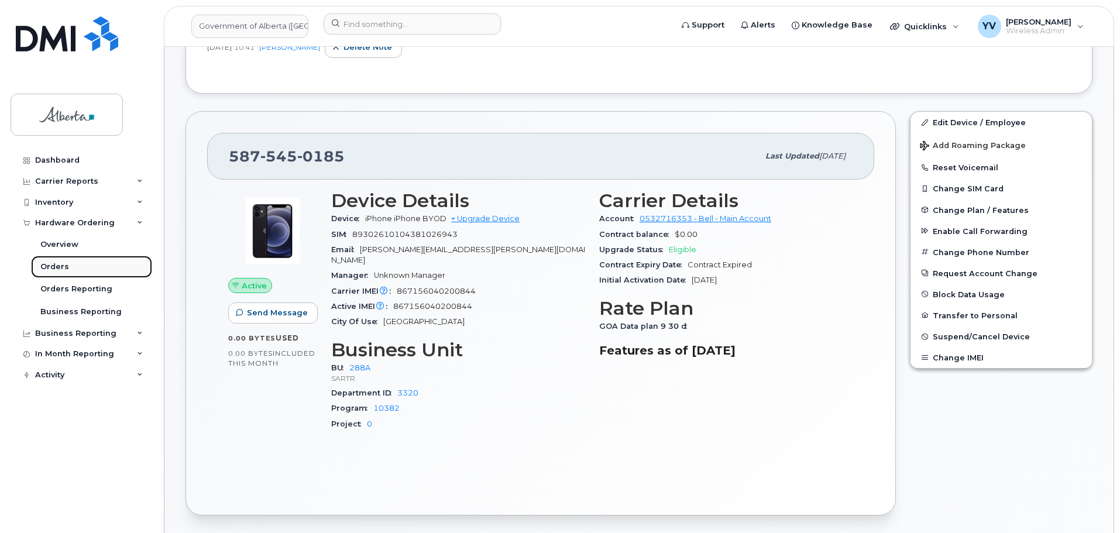
click at [57, 263] on div "Orders" at bounding box center [54, 267] width 29 height 11
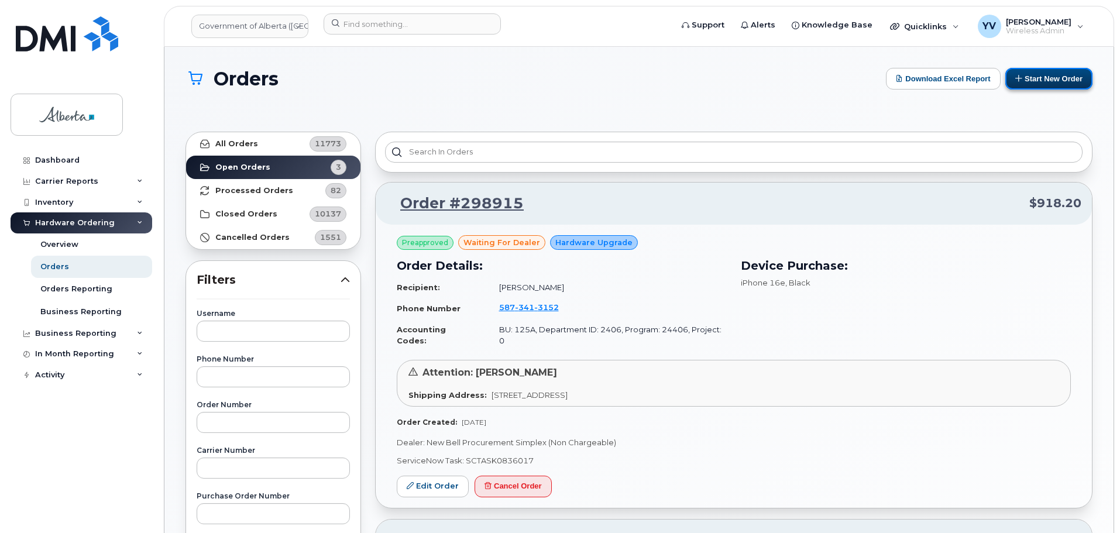
click at [1058, 74] on button "Start New Order" at bounding box center [1048, 79] width 87 height 22
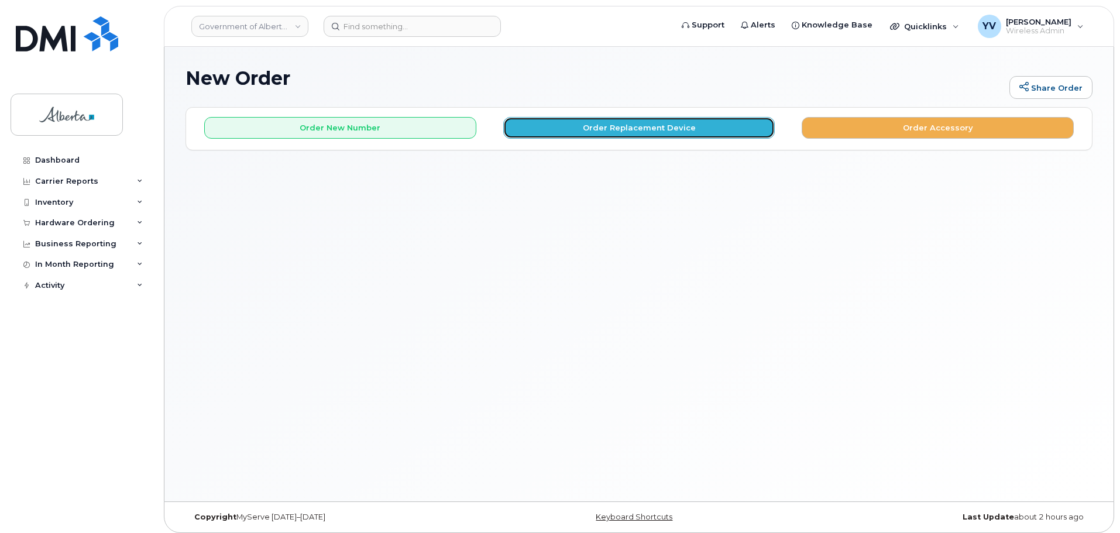
click at [607, 128] on button "Order Replacement Device" at bounding box center [639, 128] width 272 height 22
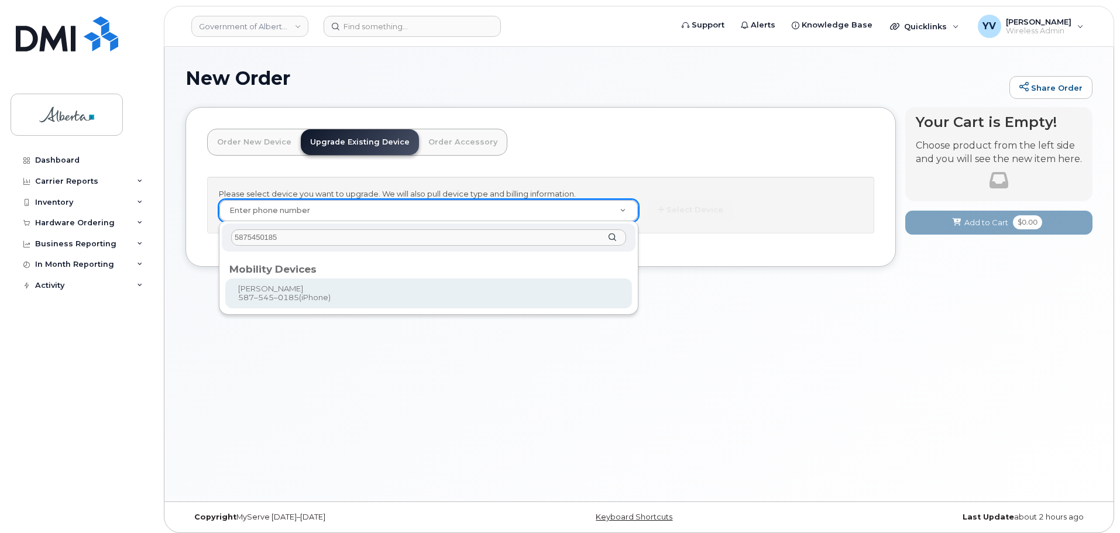
type input "5875450185"
type input "824695"
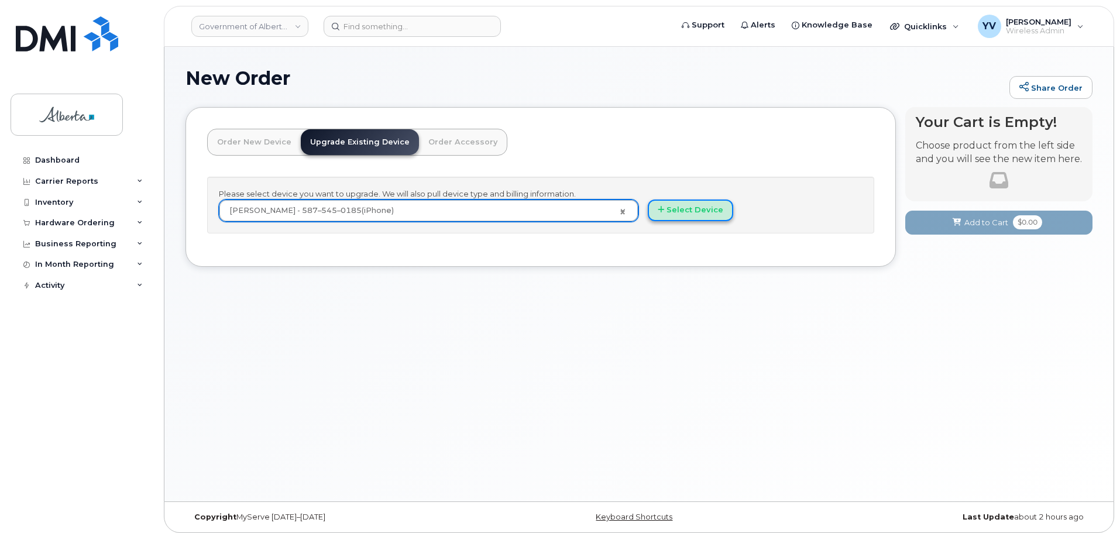
click at [685, 205] on button "Select Device" at bounding box center [690, 211] width 85 height 22
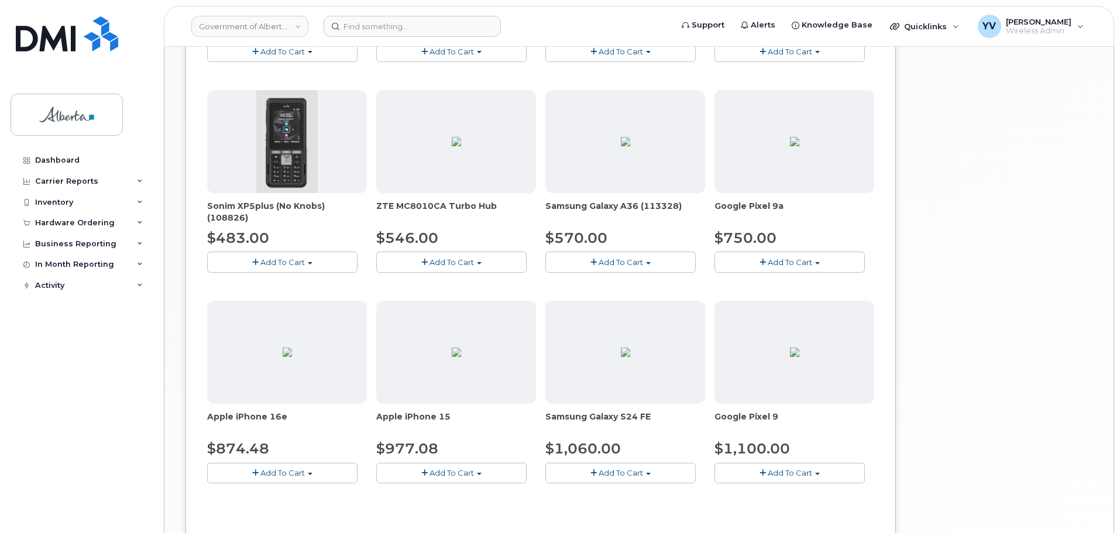
scroll to position [379, 0]
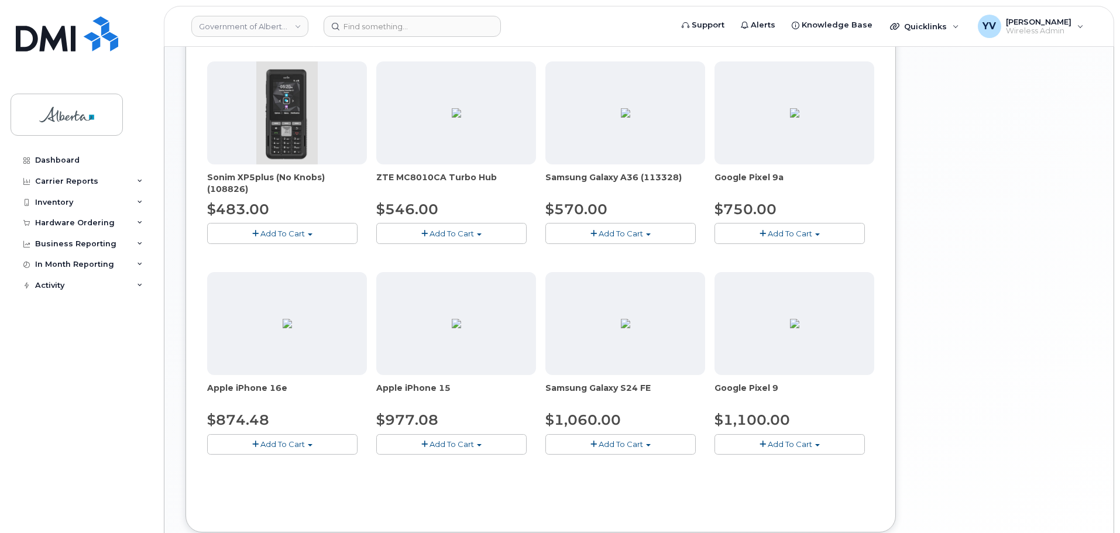
click at [478, 446] on span "button" at bounding box center [479, 445] width 5 height 2
click at [475, 477] on link "$977.08 - 30-day upgrade (128GB model)" at bounding box center [472, 480] width 186 height 15
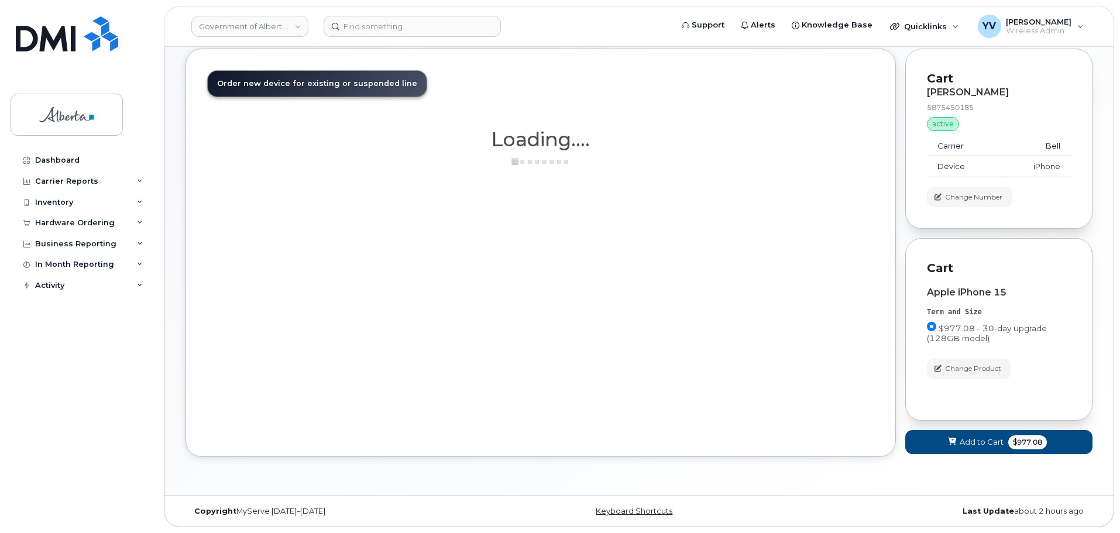
scroll to position [59, 0]
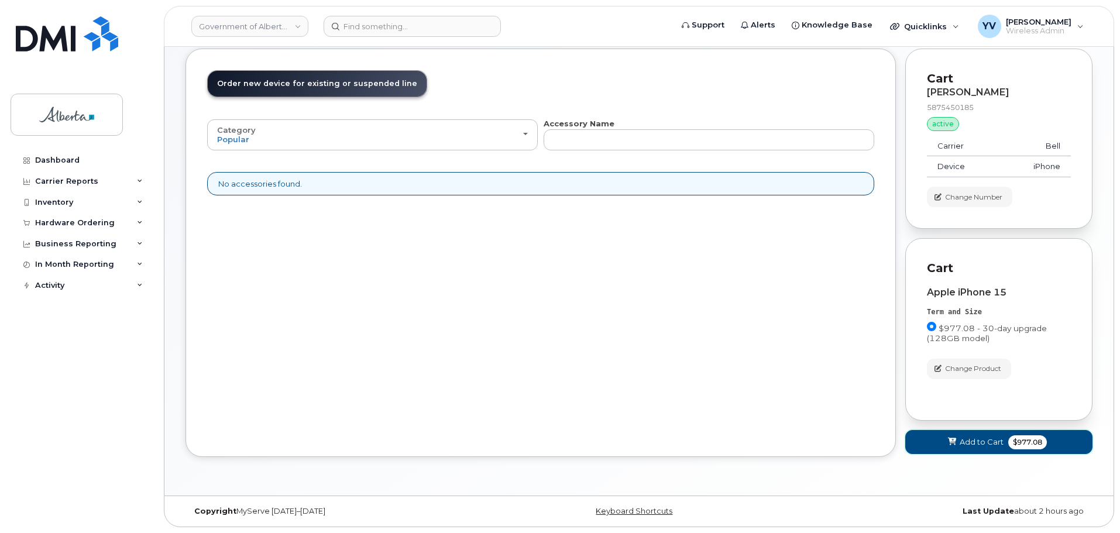
click at [983, 440] on span "Add to Cart" at bounding box center [982, 442] width 44 height 11
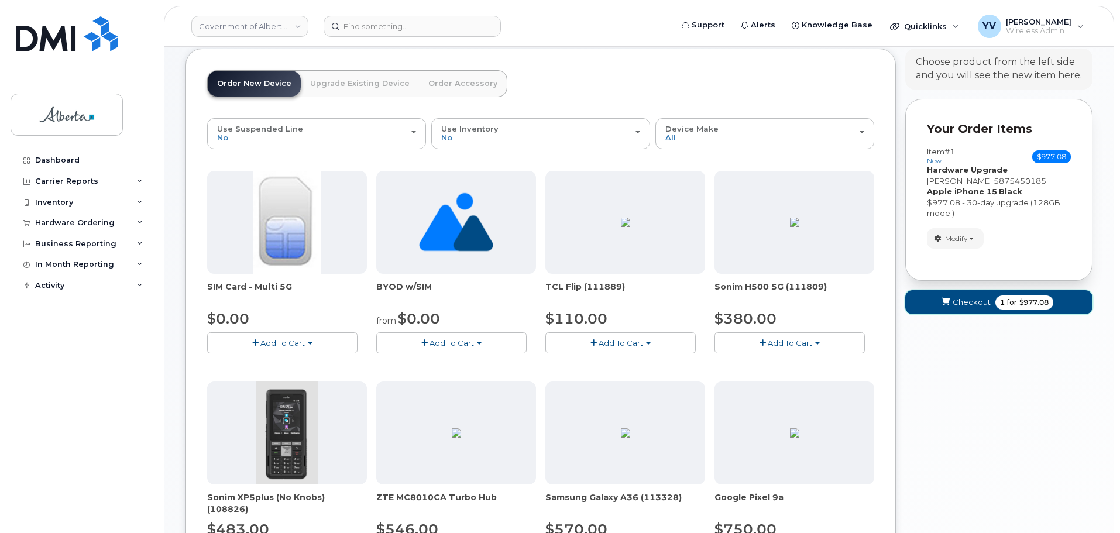
click at [977, 295] on button "Checkout 1 for $977.08" at bounding box center [998, 302] width 187 height 24
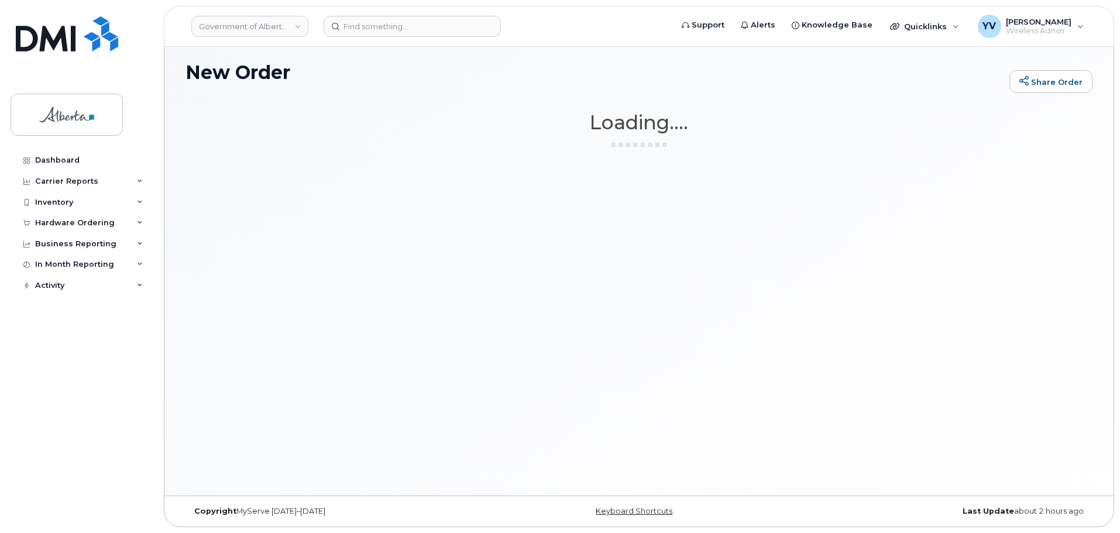
scroll to position [6, 0]
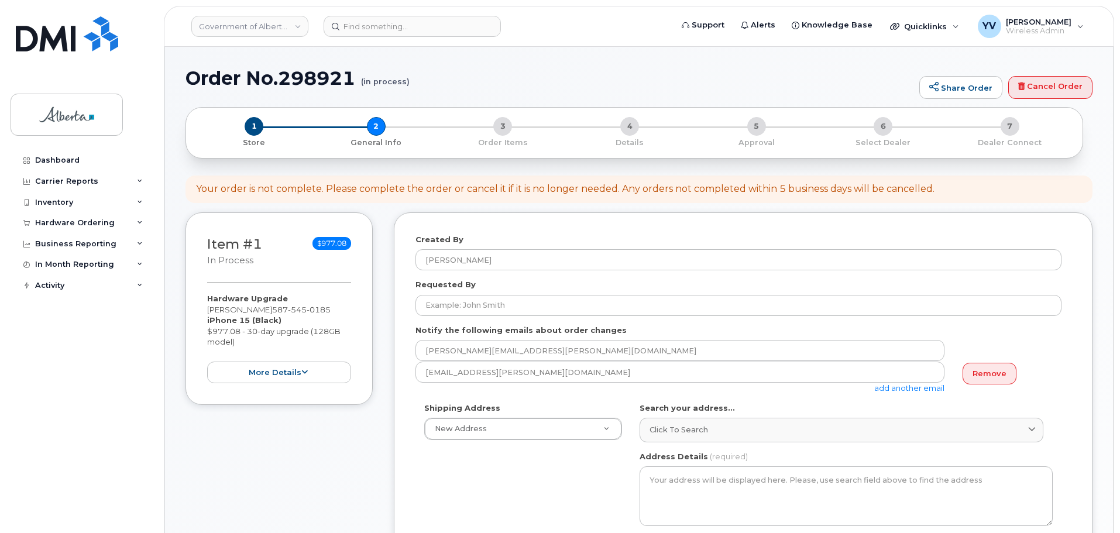
select select
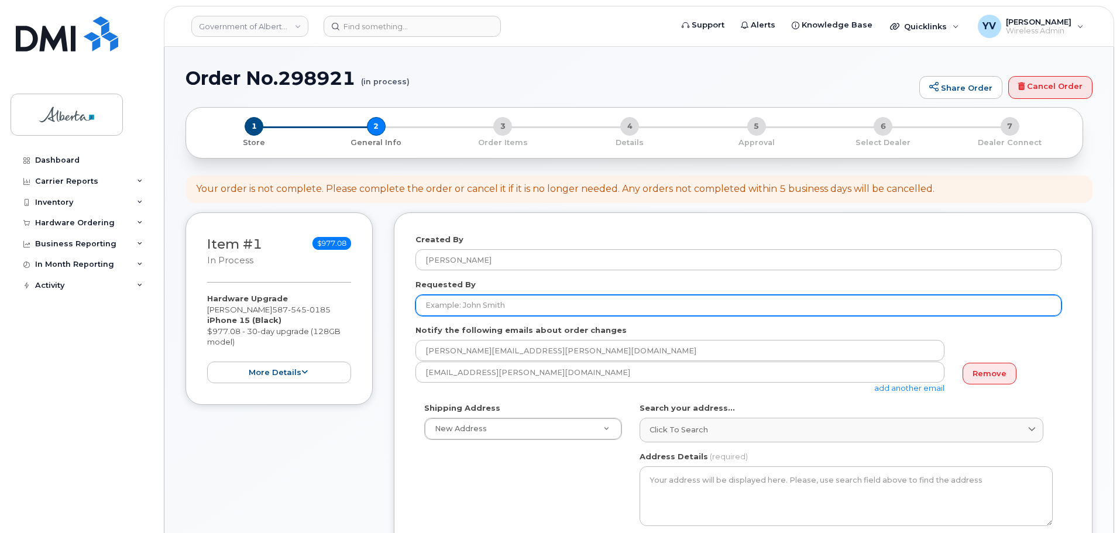
click at [440, 301] on input "Requested By" at bounding box center [739, 305] width 646 height 21
paste input "[PERSON_NAME]"
type input "[PERSON_NAME]"
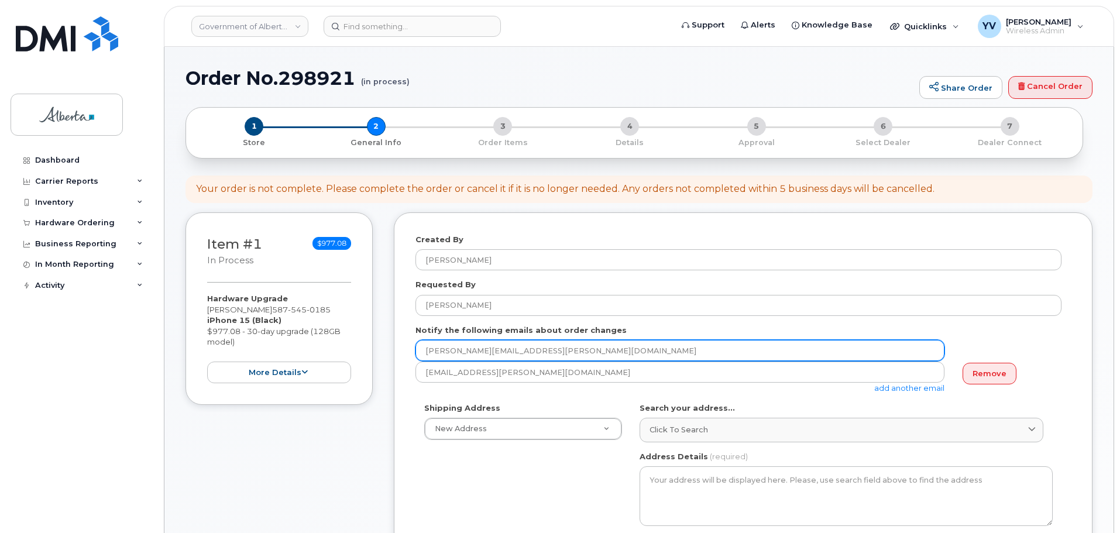
drag, startPoint x: 529, startPoint y: 355, endPoint x: 379, endPoint y: 358, distance: 149.8
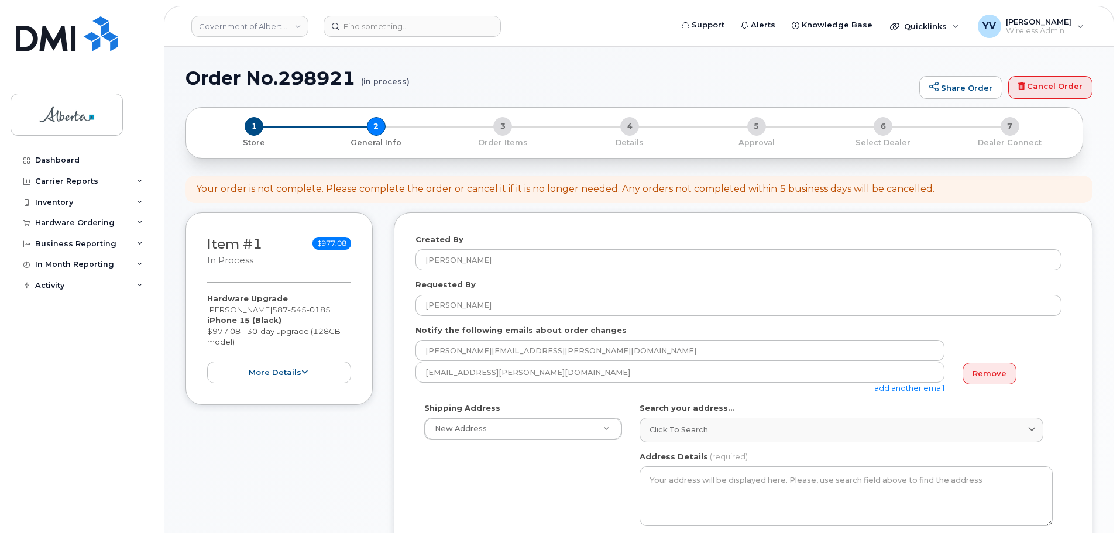
click at [914, 386] on link "add another email" at bounding box center [909, 387] width 70 height 9
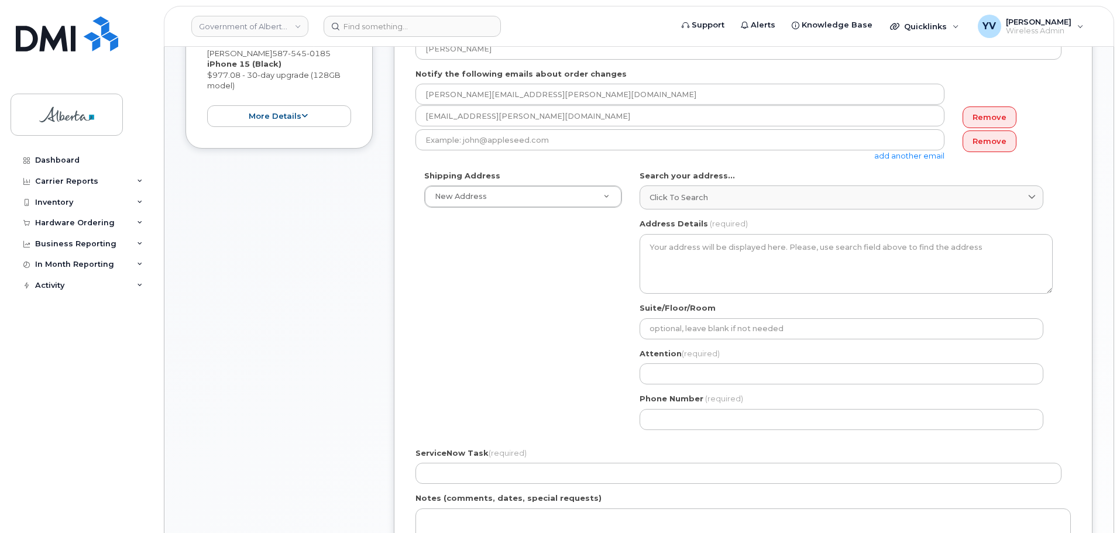
scroll to position [283, 0]
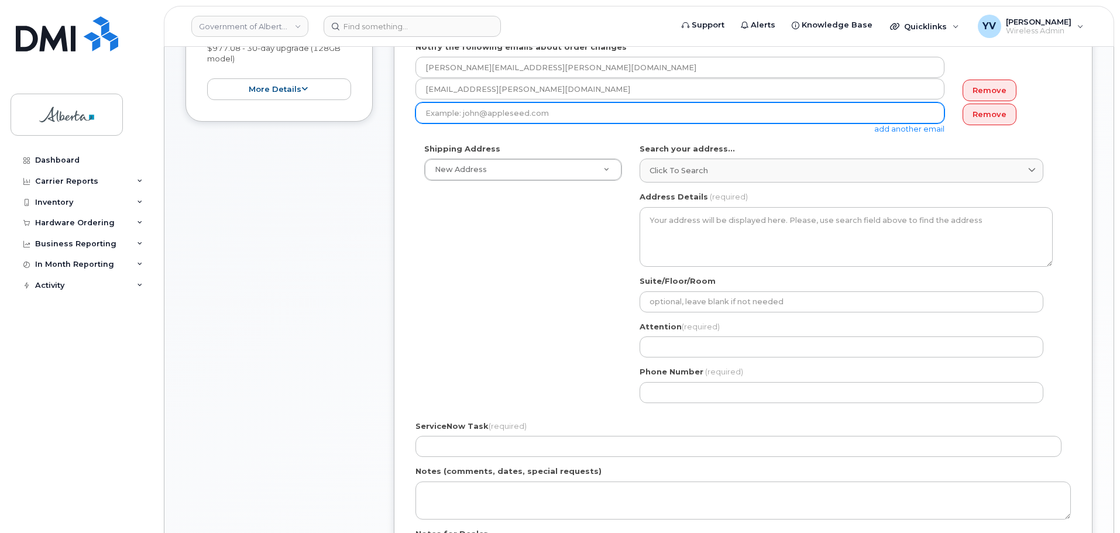
click at [437, 113] on input "email" at bounding box center [680, 112] width 529 height 21
paste input "[PERSON_NAME][EMAIL_ADDRESS][PERSON_NAME][DOMAIN_NAME]"
type input "[PERSON_NAME][EMAIL_ADDRESS][PERSON_NAME][DOMAIN_NAME]"
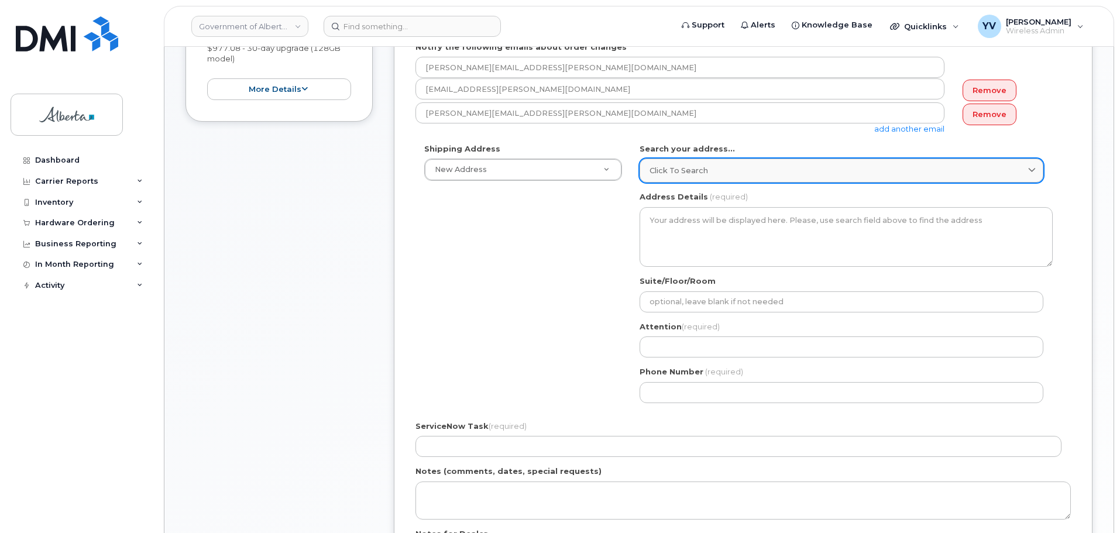
click at [660, 166] on span "Click to search" at bounding box center [679, 170] width 59 height 11
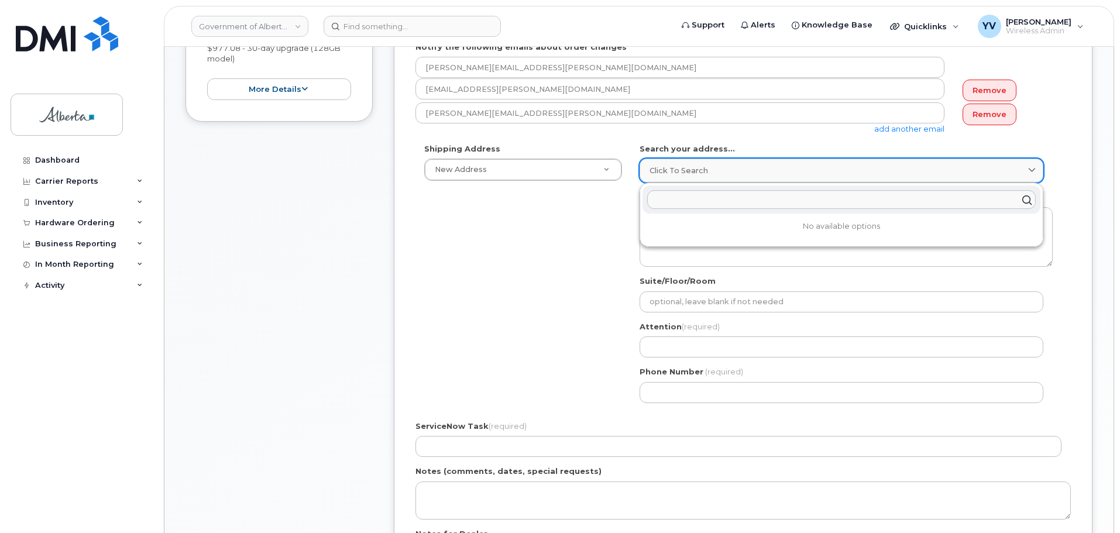
paste input "[STREET_ADDRESS][PERSON_NAME] S. W."
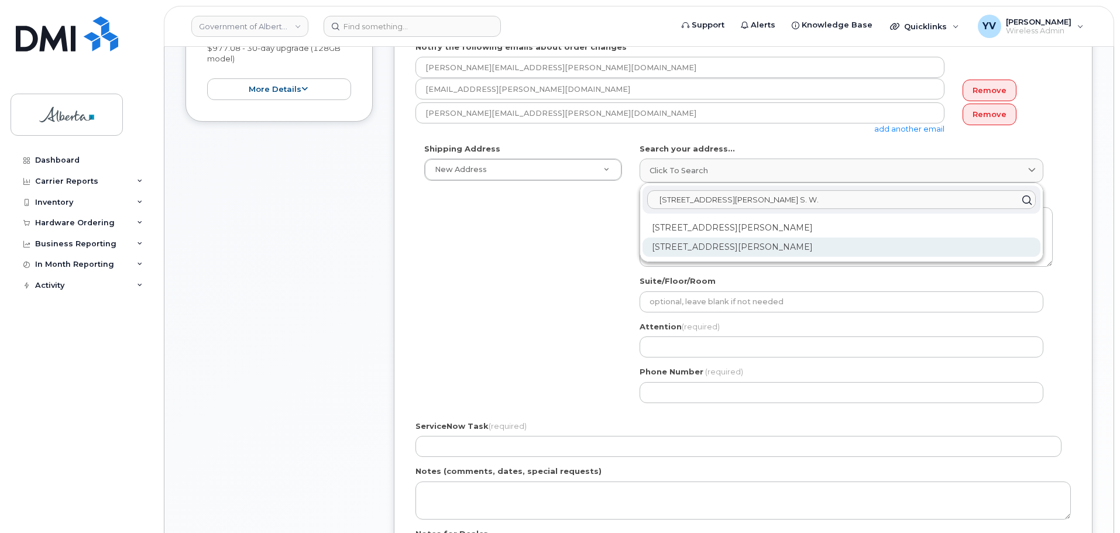
type input "[STREET_ADDRESS][PERSON_NAME] S. W."
click at [739, 249] on div "[STREET_ADDRESS][PERSON_NAME]" at bounding box center [842, 247] width 398 height 19
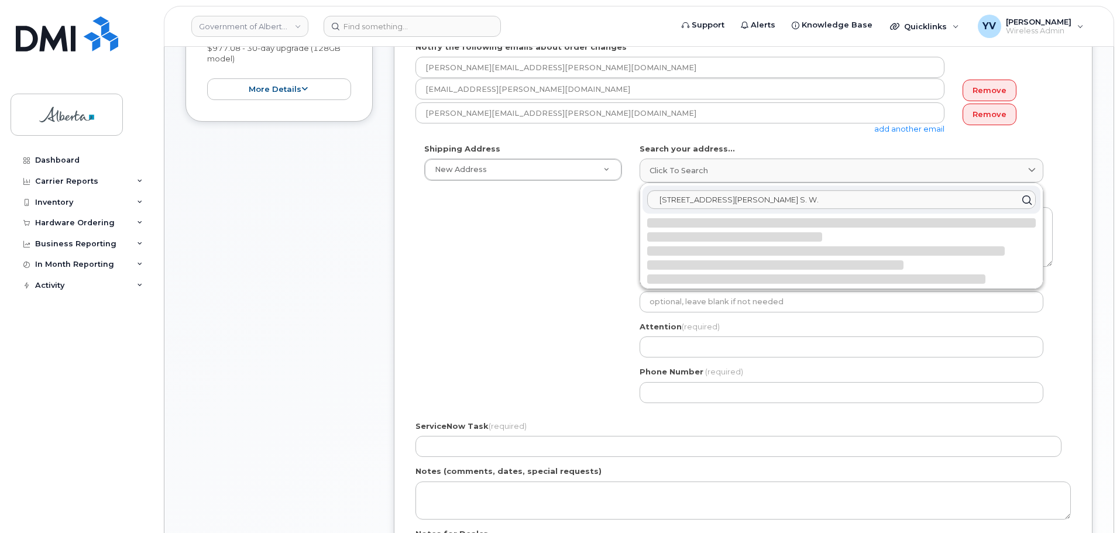
select select
type textarea "[STREET_ADDRESS][PERSON_NAME]"
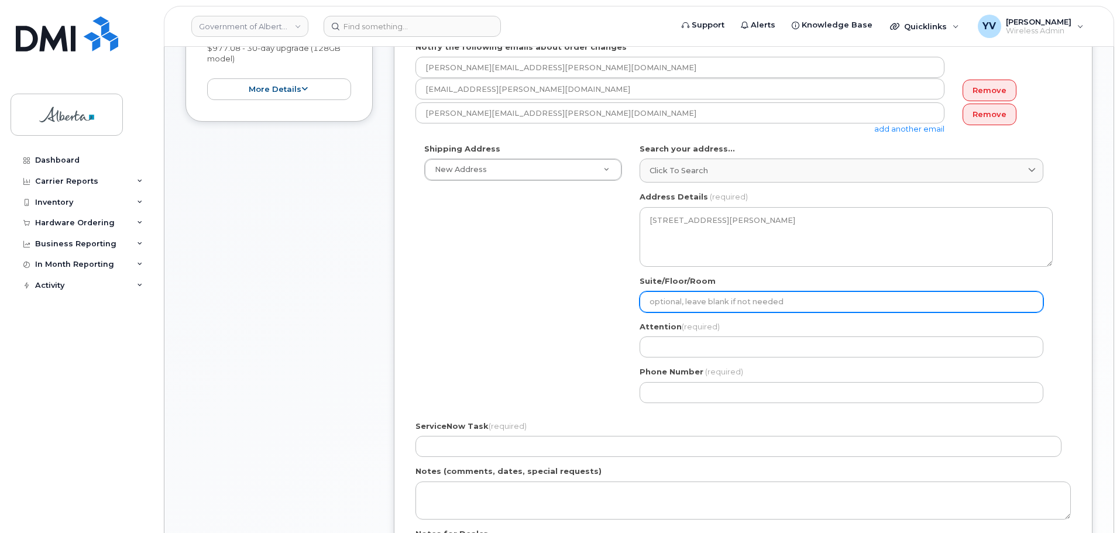
click at [650, 295] on input "Suite/Floor/Room" at bounding box center [842, 301] width 404 height 21
paste input "Room 301"
select select
type input "Room 301"
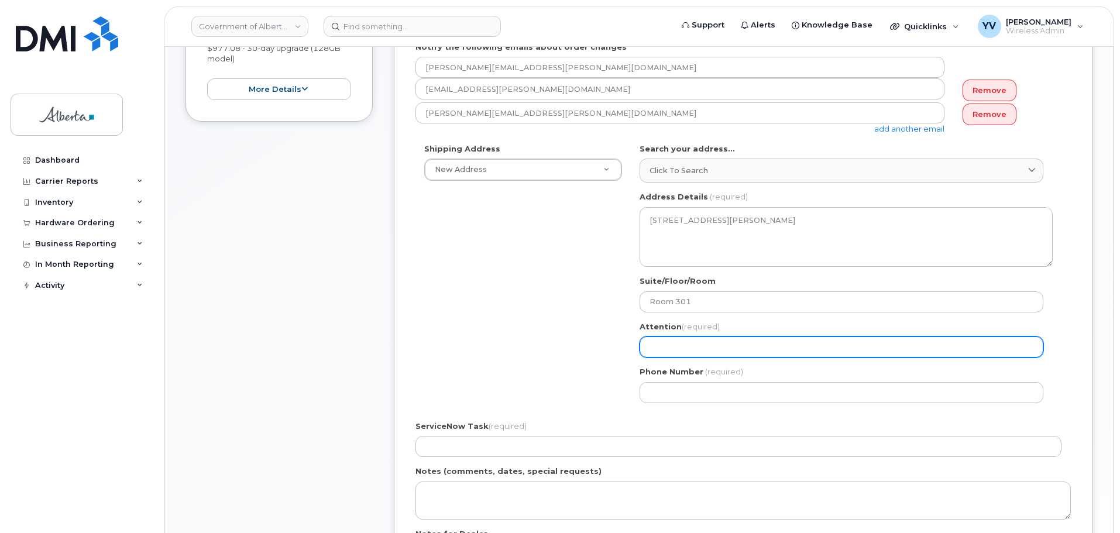
click at [661, 345] on input "Attention (required)" at bounding box center [842, 347] width 404 height 21
paste input "[PERSON_NAME]"
select select
type input "[PERSON_NAME]"
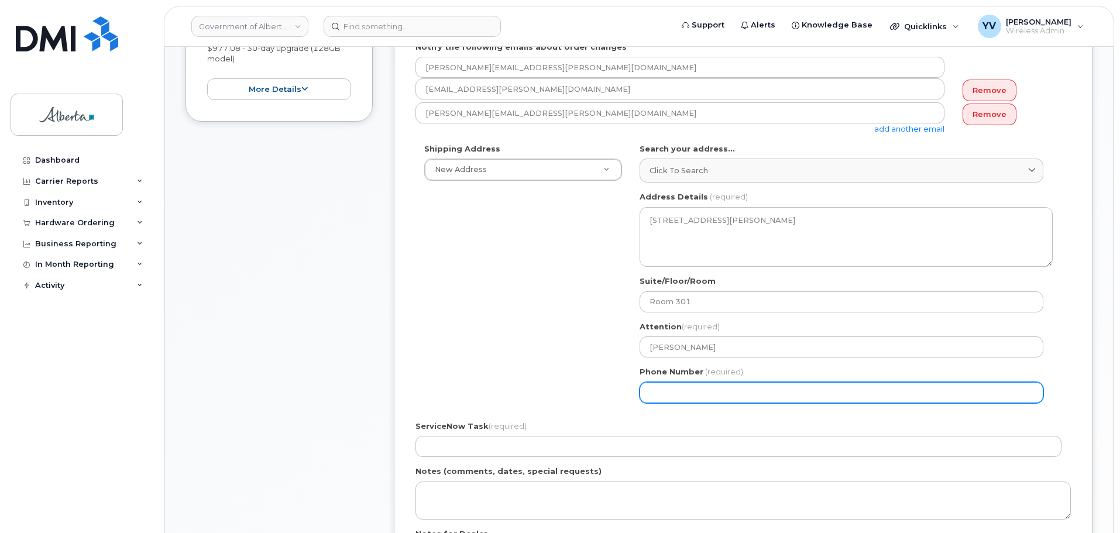
click at [645, 390] on input "Phone Number" at bounding box center [842, 392] width 404 height 21
paste input "4032978387"
select select
type input "4032978387"
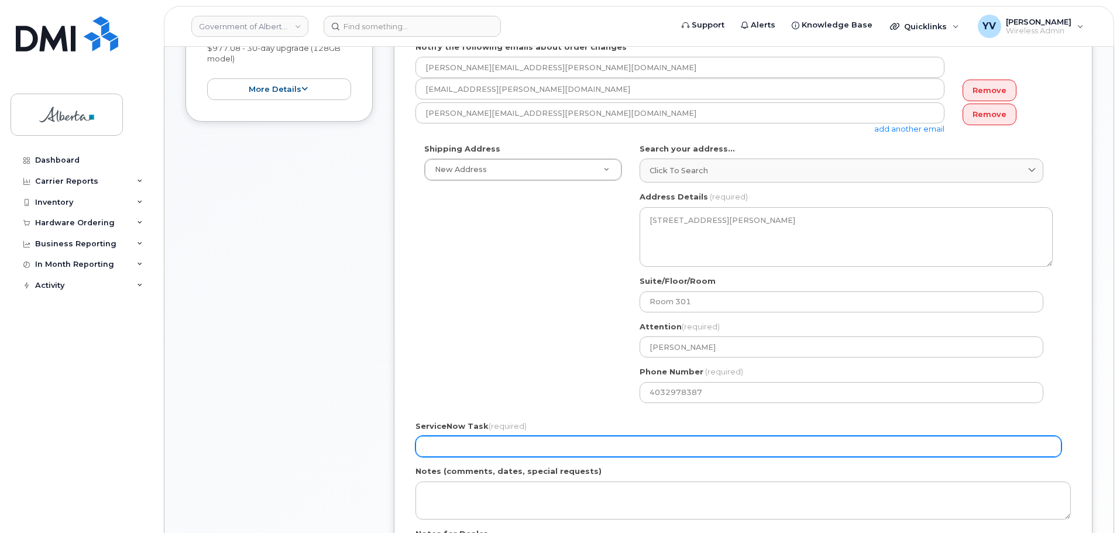
click at [458, 442] on input "ServiceNow Task (required)" at bounding box center [739, 446] width 646 height 21
paste input "SCTASK0835584"
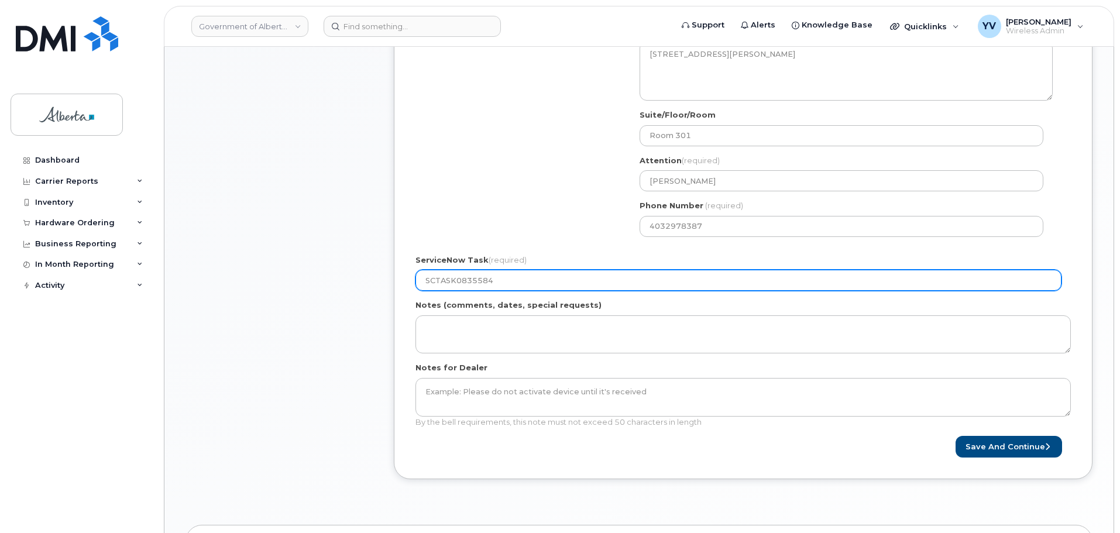
scroll to position [514, 0]
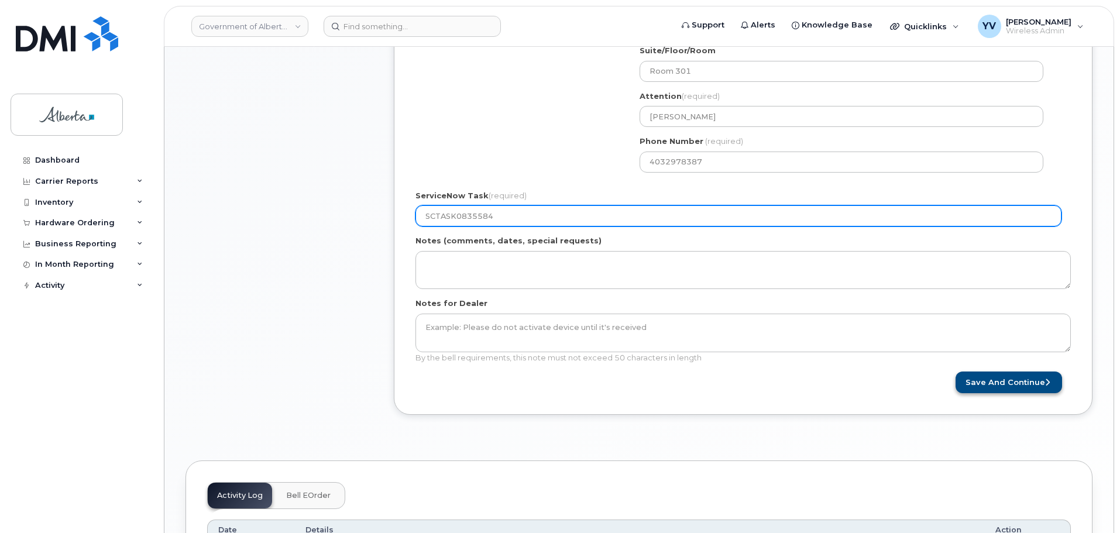
type input "SCTASK0835584"
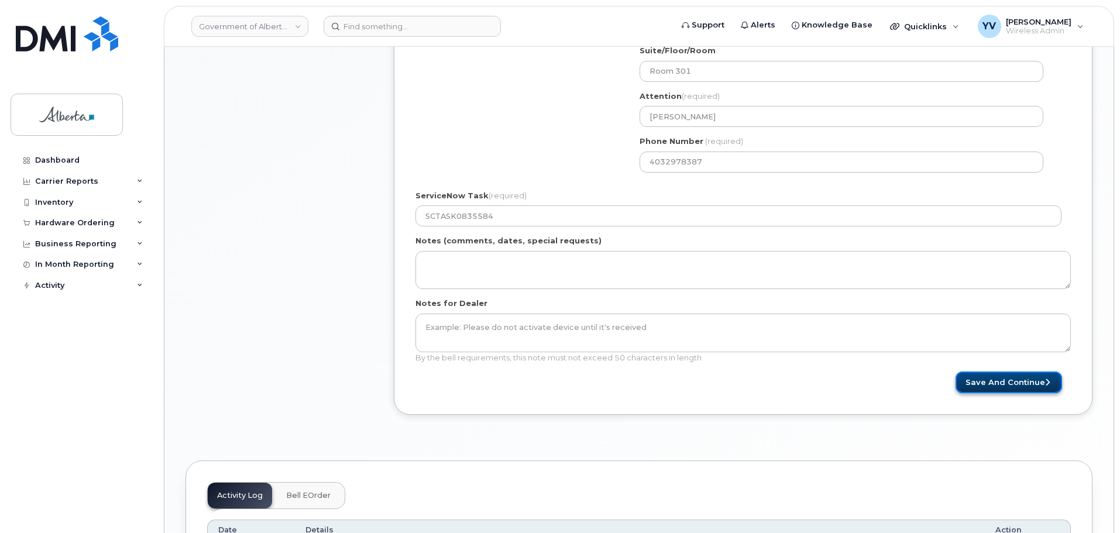
click at [1013, 379] on button "Save and Continue" at bounding box center [1009, 383] width 107 height 22
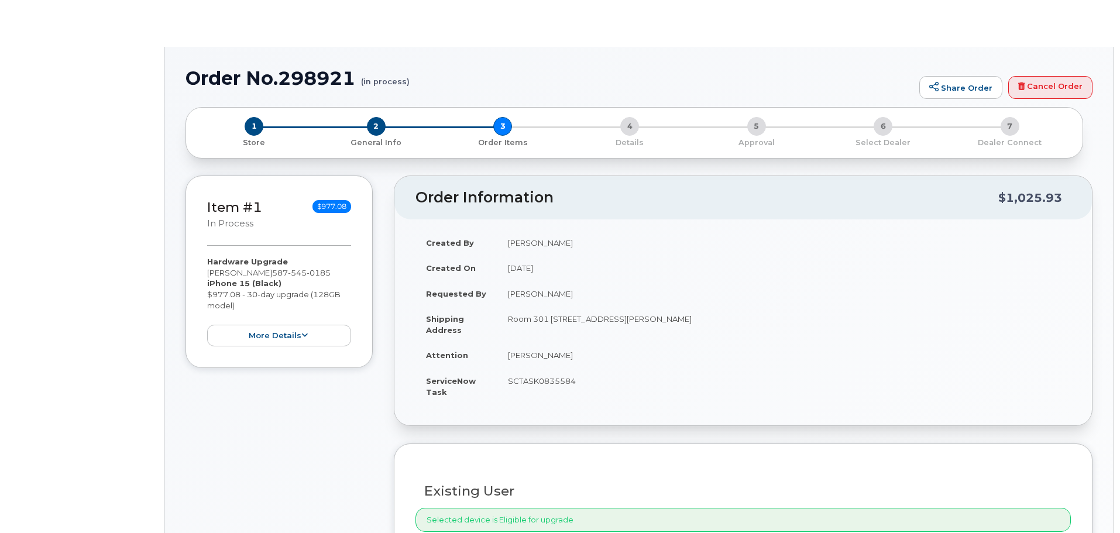
type input "[PERSON_NAME]"
type input "[PERSON_NAME][EMAIL_ADDRESS][PERSON_NAME][DOMAIN_NAME]"
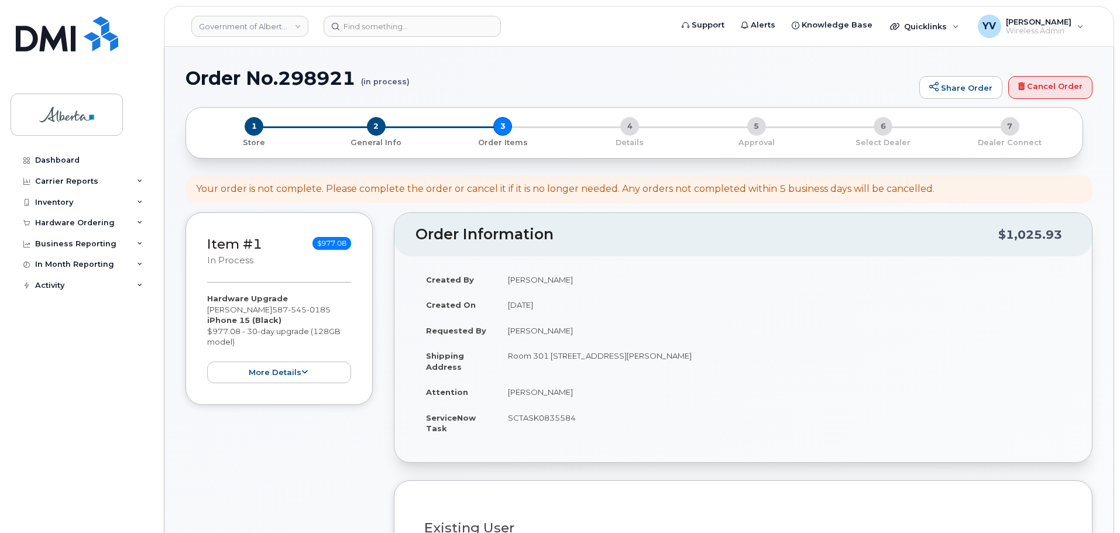
drag, startPoint x: 1120, startPoint y: 129, endPoint x: 1122, endPoint y: 136, distance: 7.4
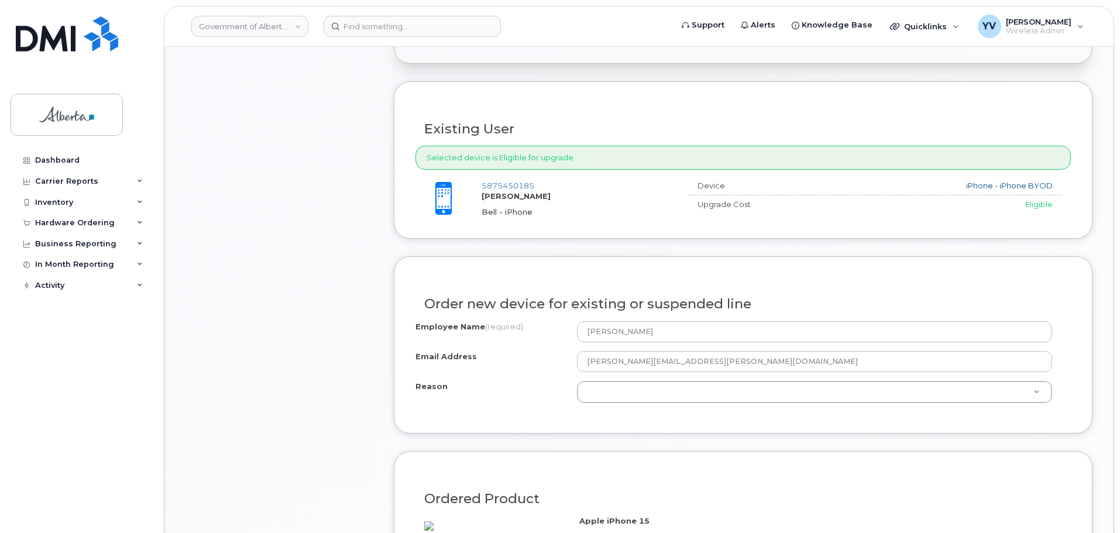
scroll to position [416, 0]
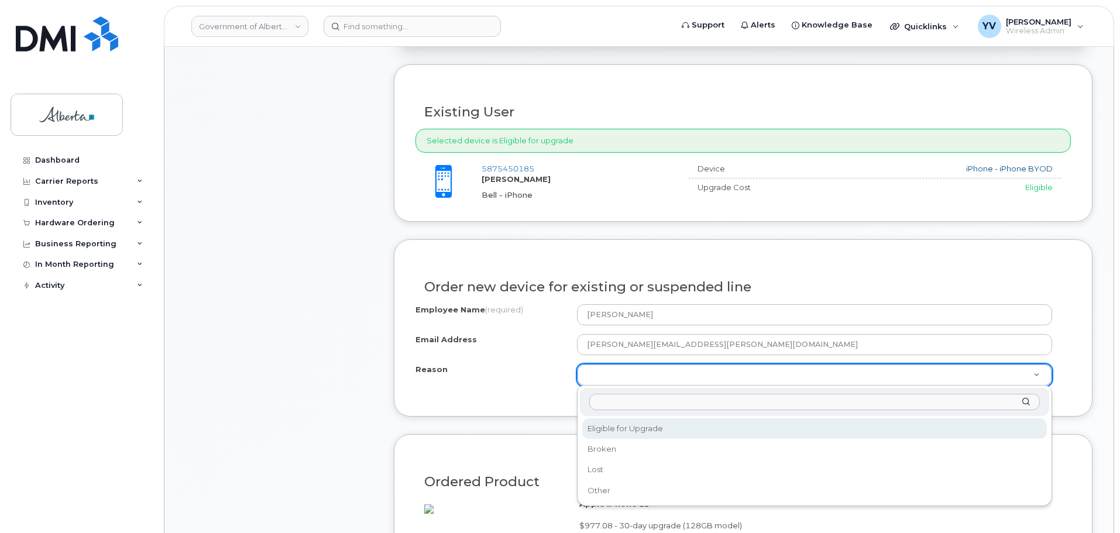
select select "eligible_for_upgrade"
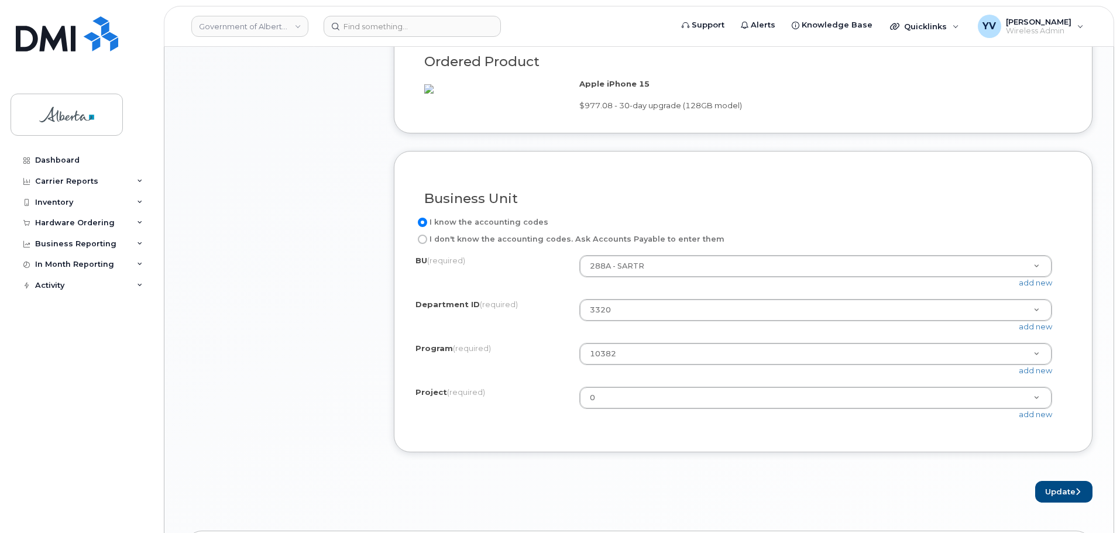
scroll to position [868, 0]
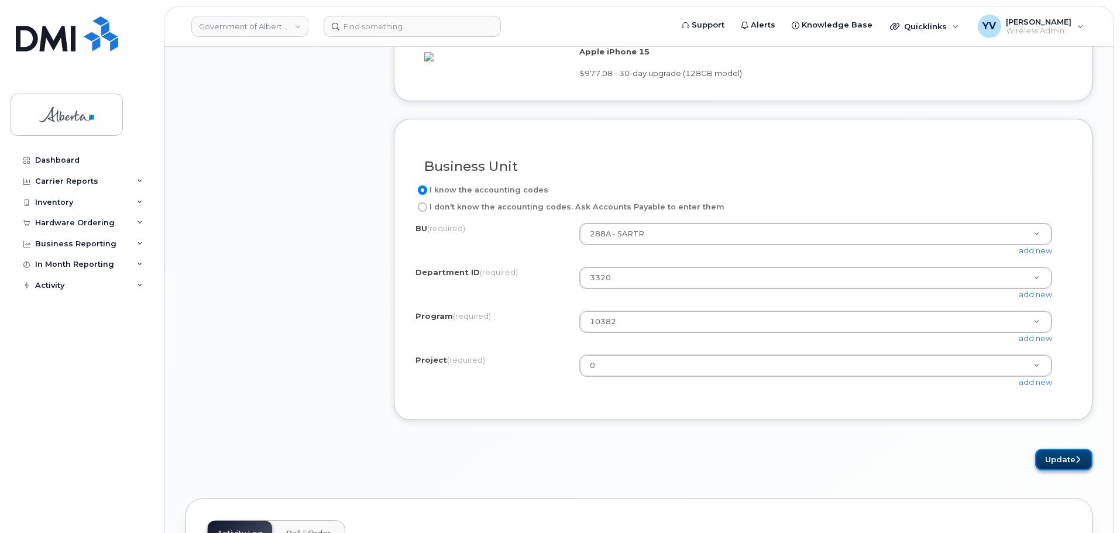
click at [1055, 471] on button "Update" at bounding box center [1063, 460] width 57 height 22
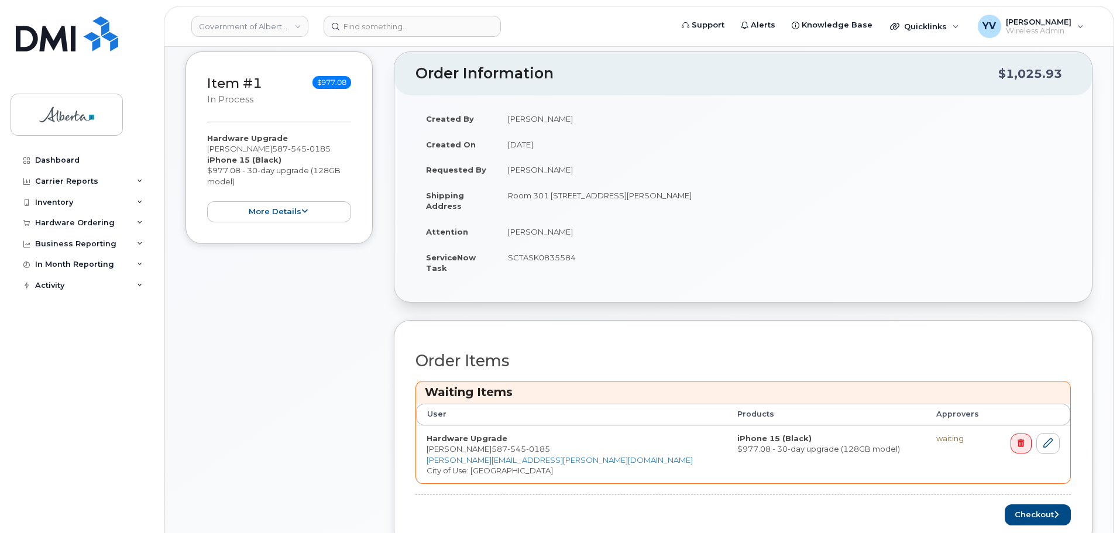
scroll to position [294, 0]
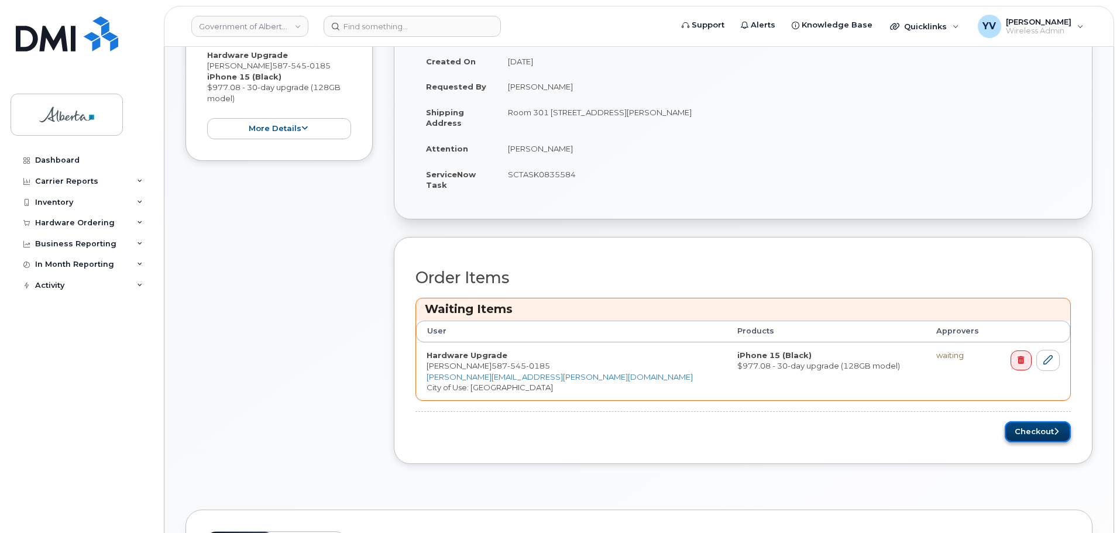
click button "Checkout"
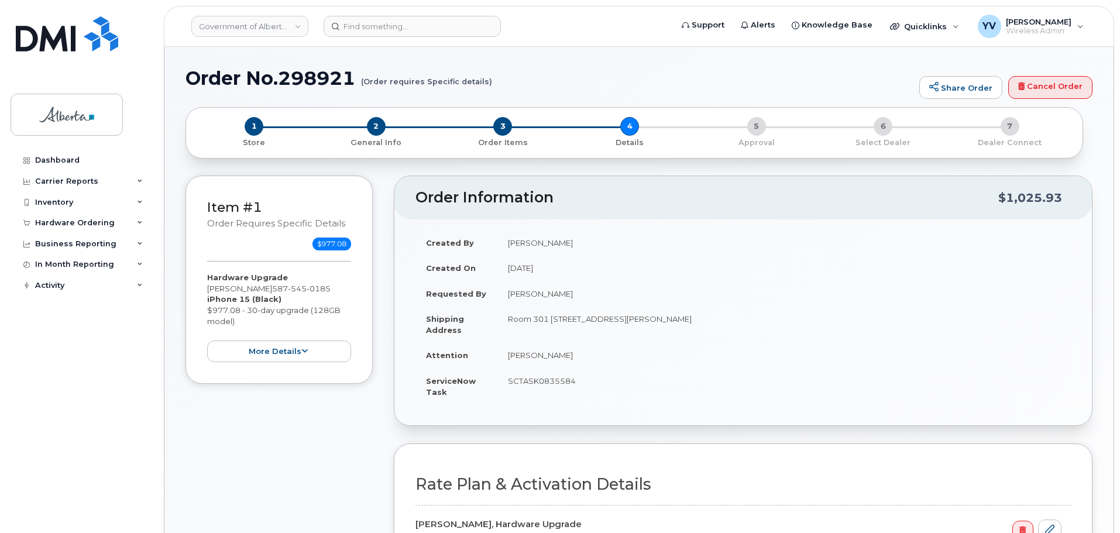
select select
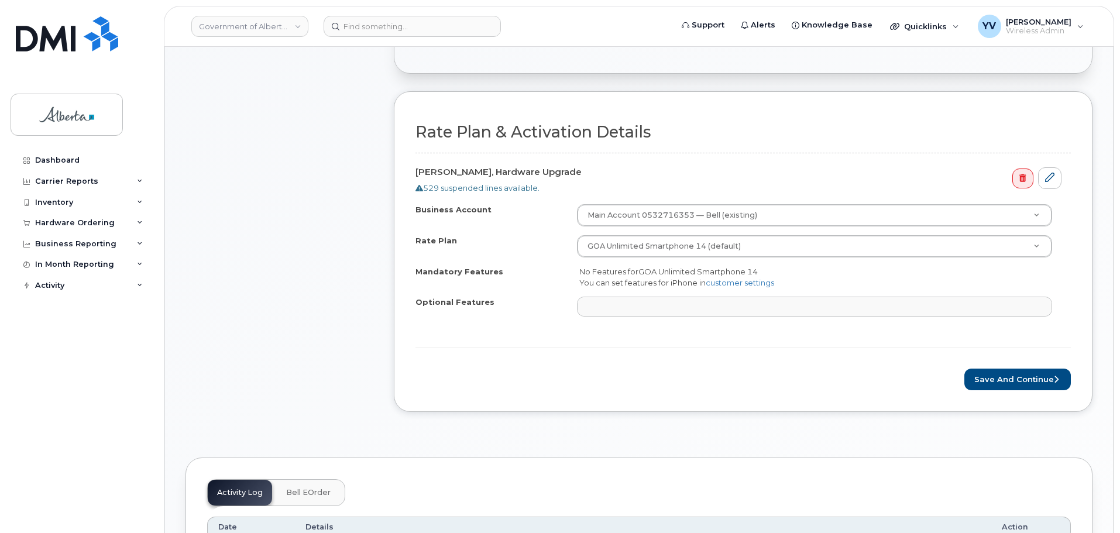
scroll to position [366, 0]
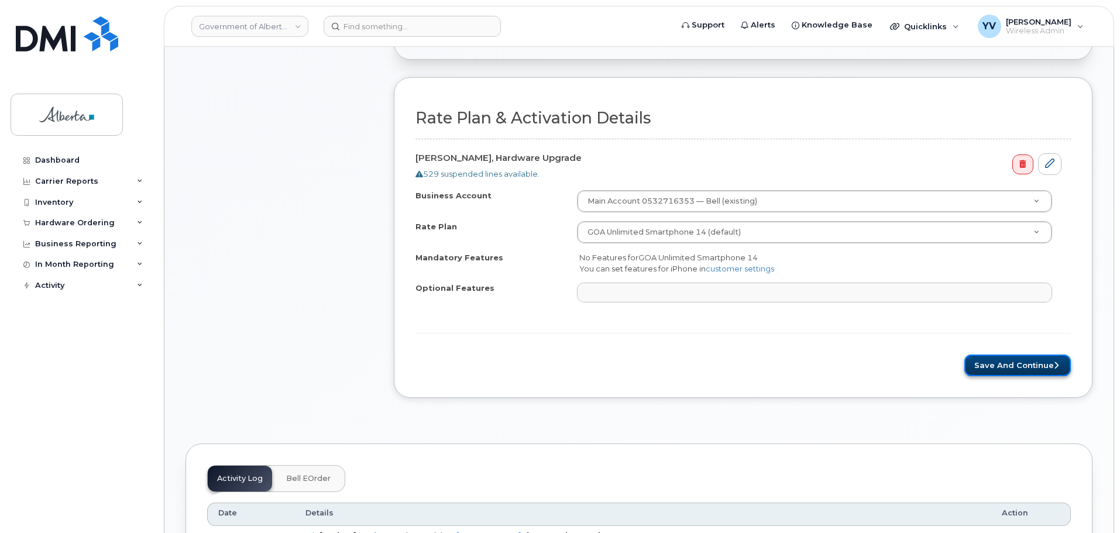
click at [1012, 364] on button "Save and Continue" at bounding box center [1017, 366] width 107 height 22
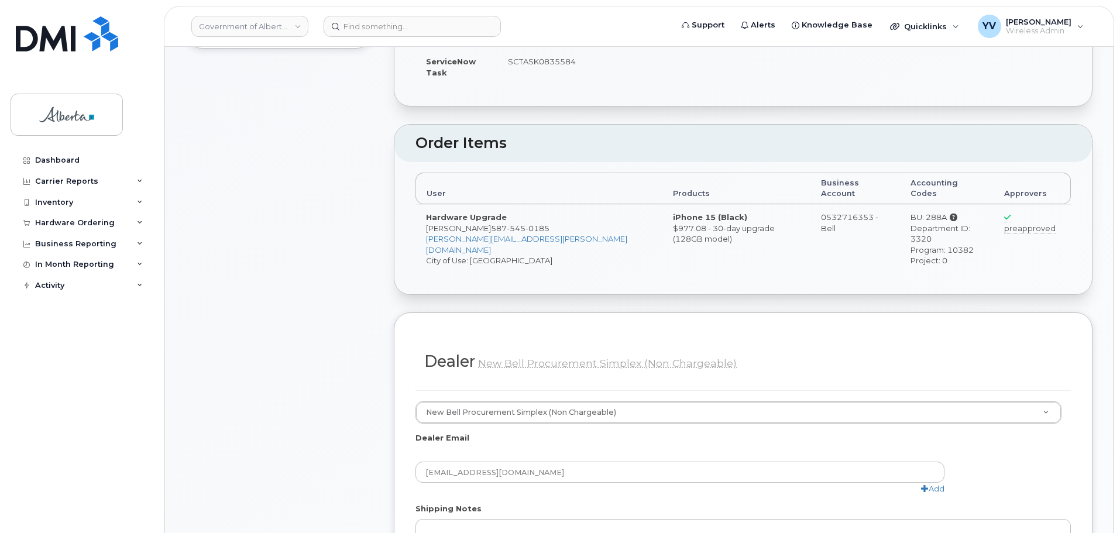
scroll to position [501, 0]
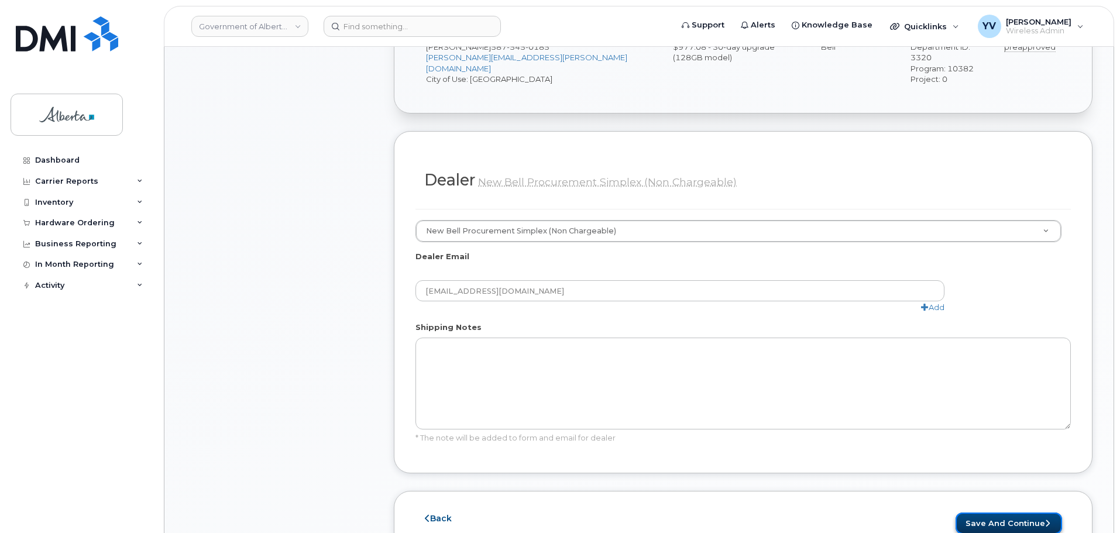
click at [1011, 513] on button "Save and Continue" at bounding box center [1009, 524] width 107 height 22
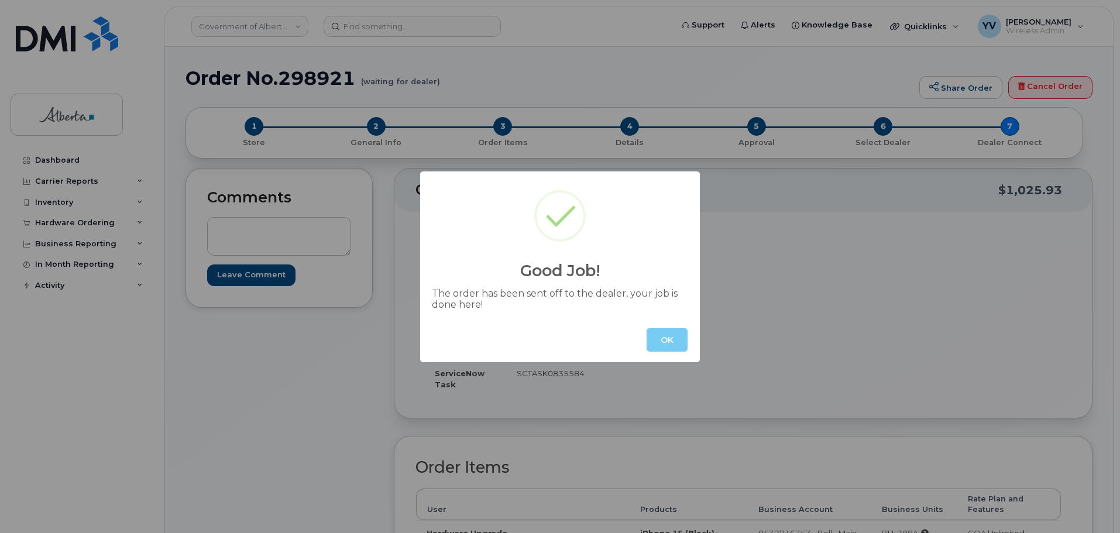
click at [671, 338] on button "OK" at bounding box center [667, 339] width 41 height 23
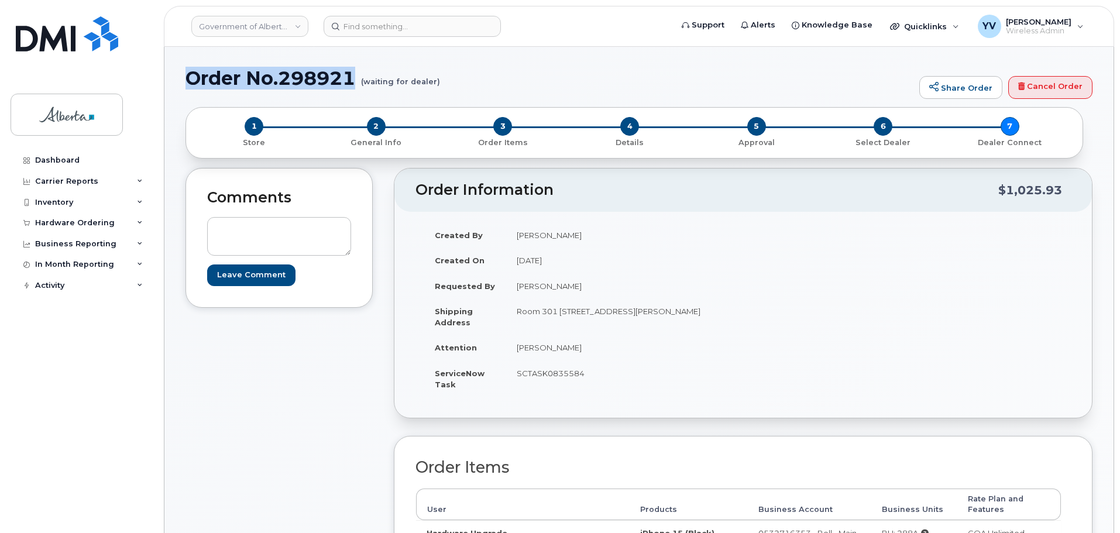
drag, startPoint x: 360, startPoint y: 80, endPoint x: 184, endPoint y: 80, distance: 176.2
copy h1 "Order No.298921"
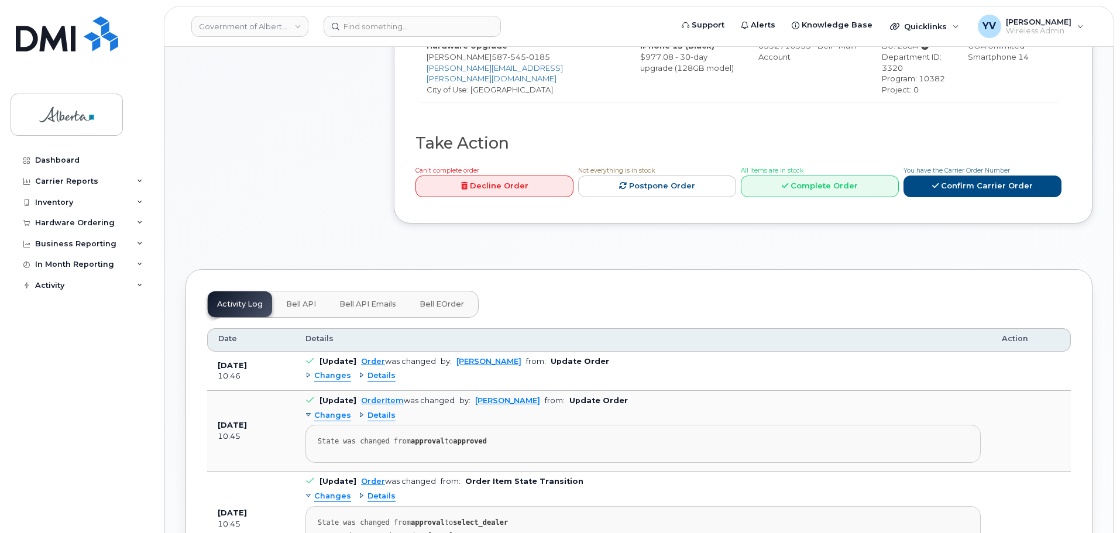
scroll to position [489, 0]
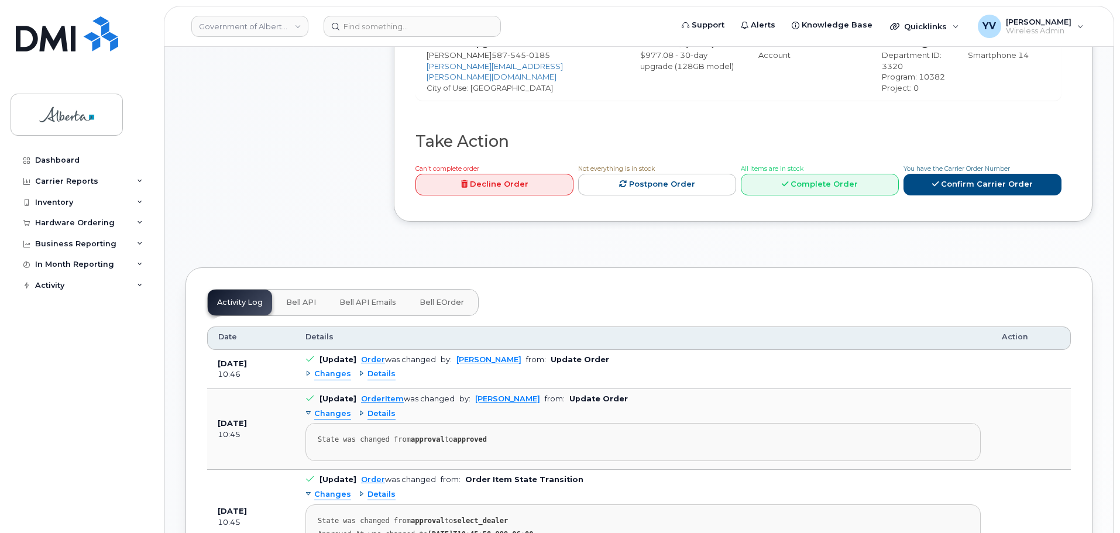
click at [300, 298] on span "Bell API" at bounding box center [301, 302] width 30 height 9
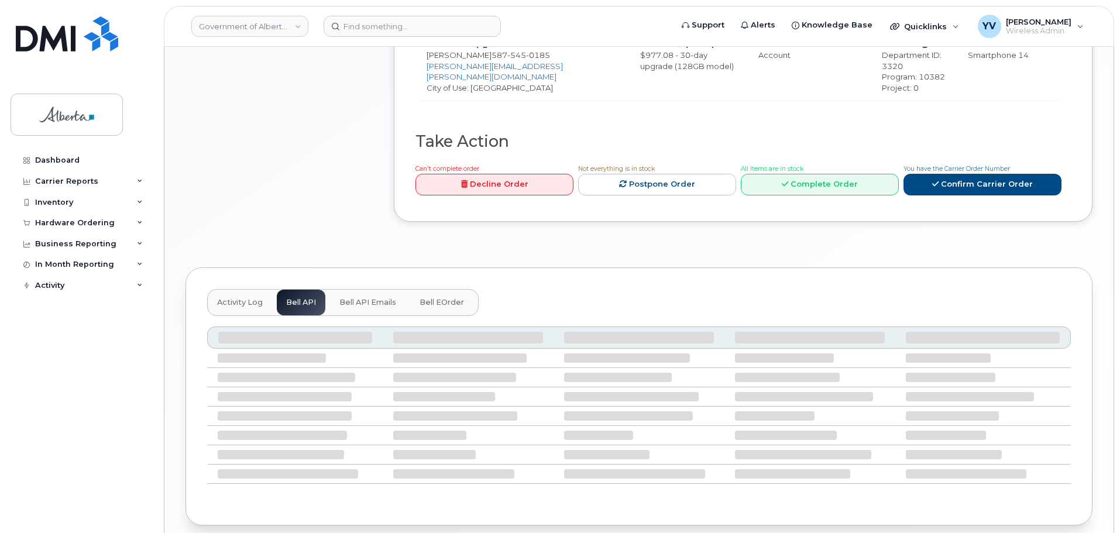
scroll to position [427, 0]
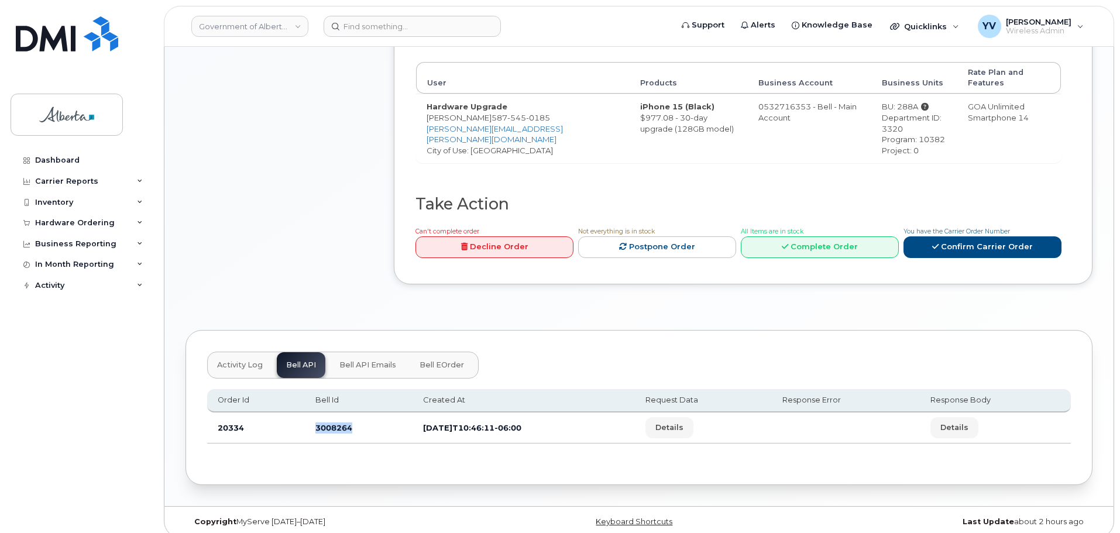
drag, startPoint x: 356, startPoint y: 420, endPoint x: 315, endPoint y: 418, distance: 41.0
click at [315, 418] on td "3008264" at bounding box center [359, 428] width 108 height 31
copy td "3008264"
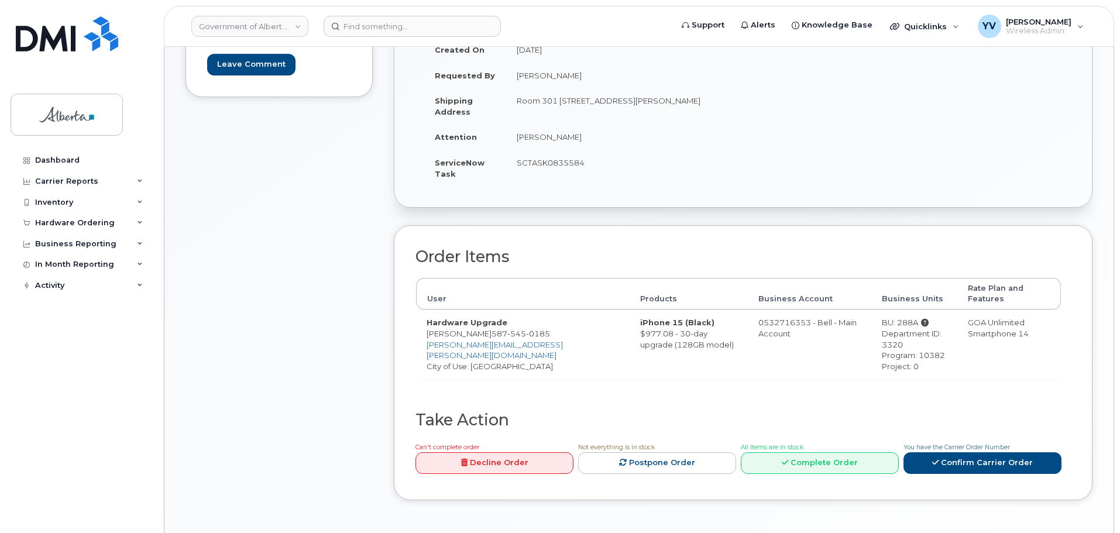
scroll to position [145, 0]
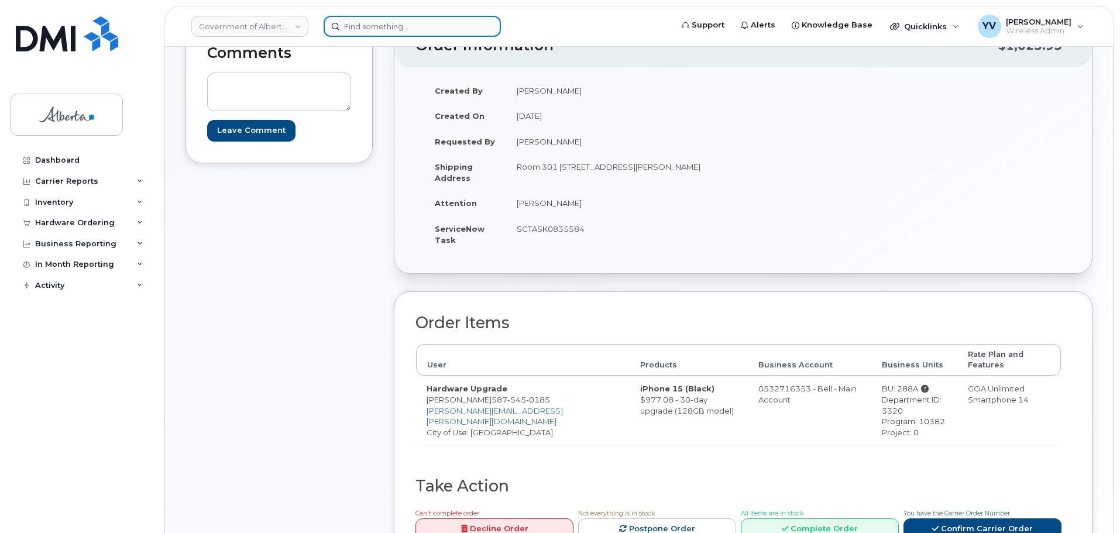
click at [362, 25] on input at bounding box center [412, 26] width 177 height 21
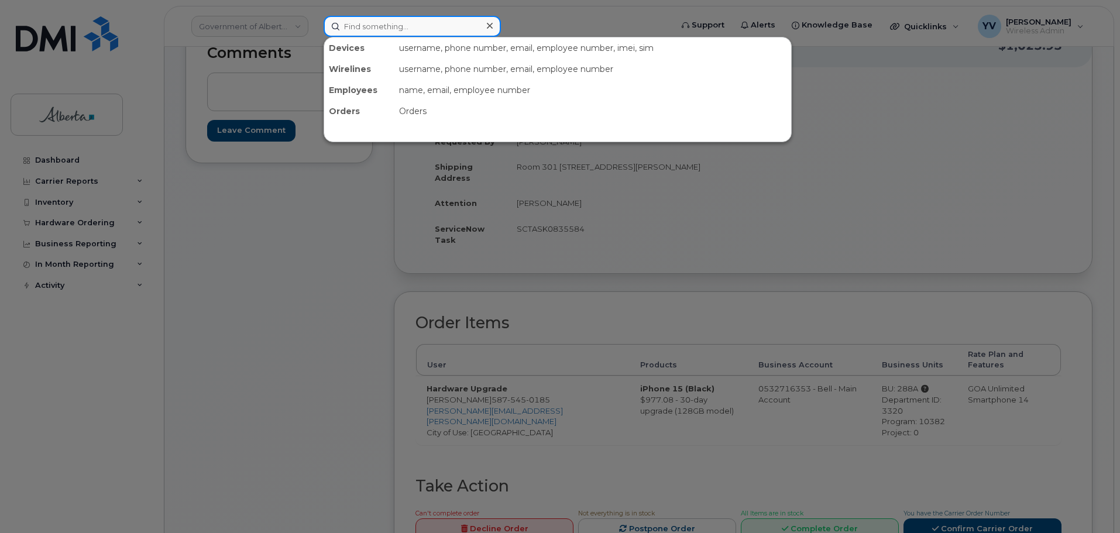
paste input "4035973056"
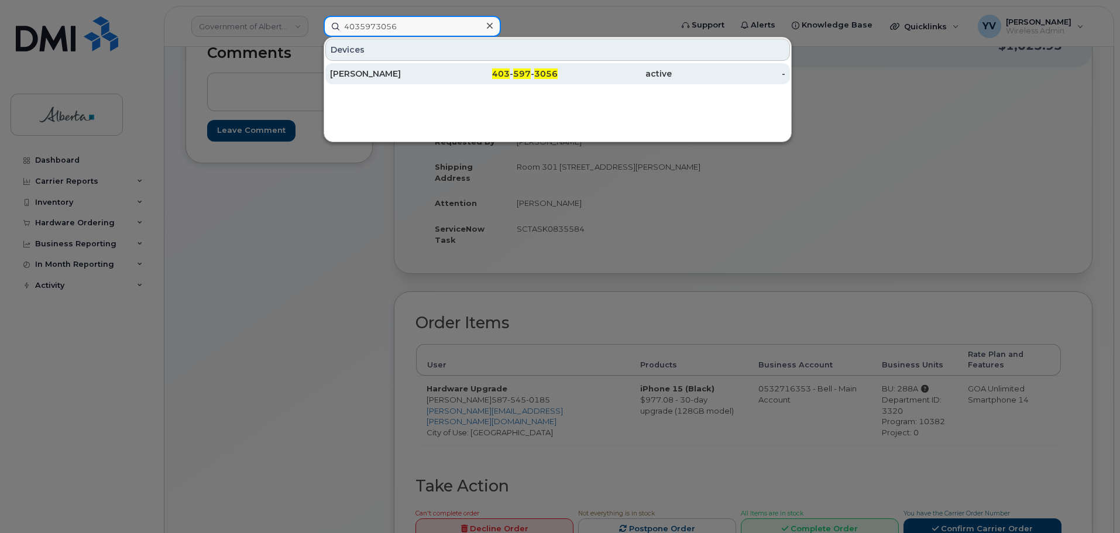
type input "4035973056"
click at [524, 73] on span "597" at bounding box center [522, 73] width 18 height 11
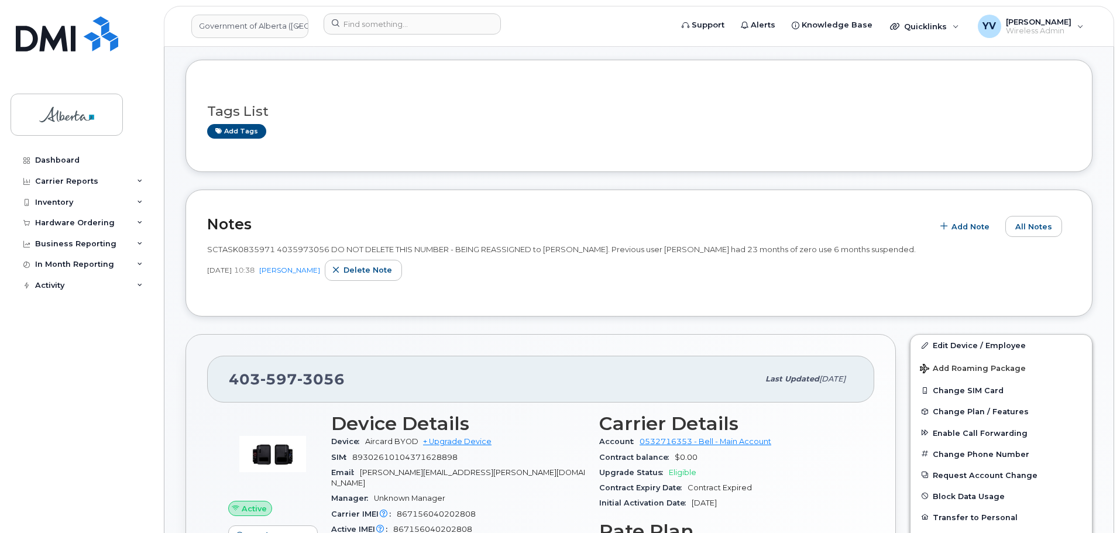
scroll to position [107, 0]
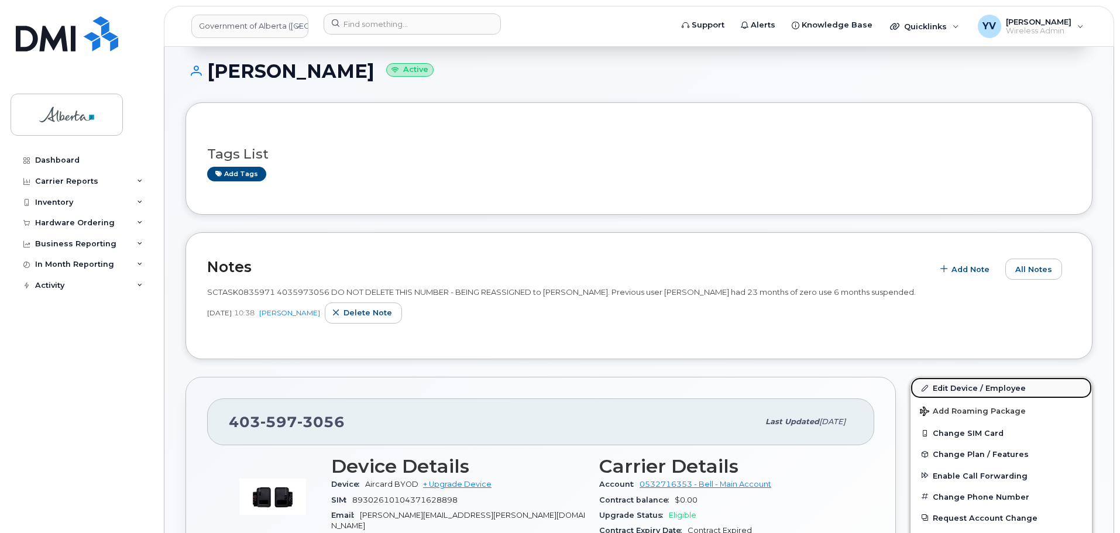
click at [964, 384] on link "Edit Device / Employee" at bounding box center [1001, 387] width 181 height 21
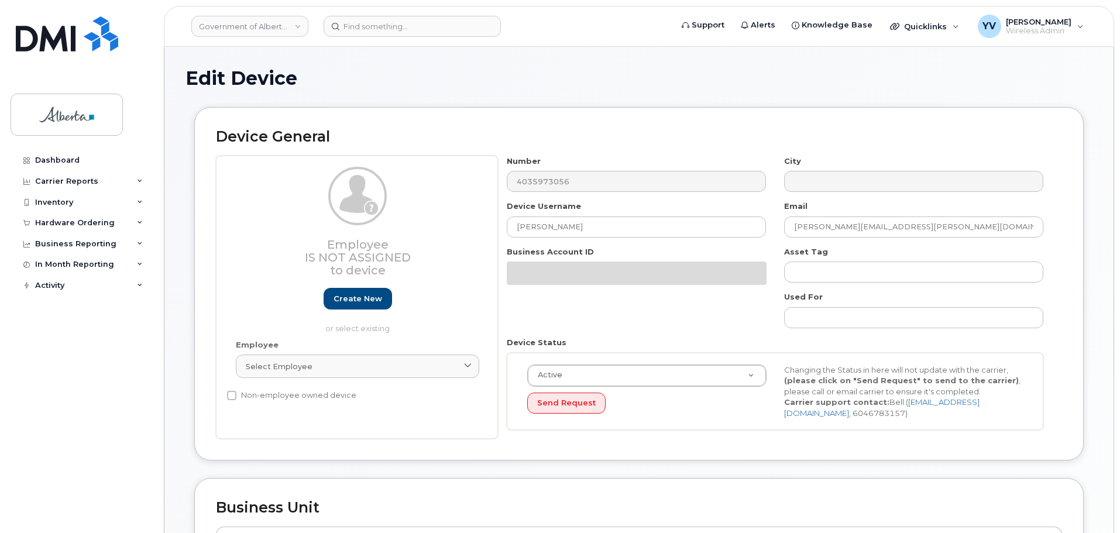
select select "4681665"
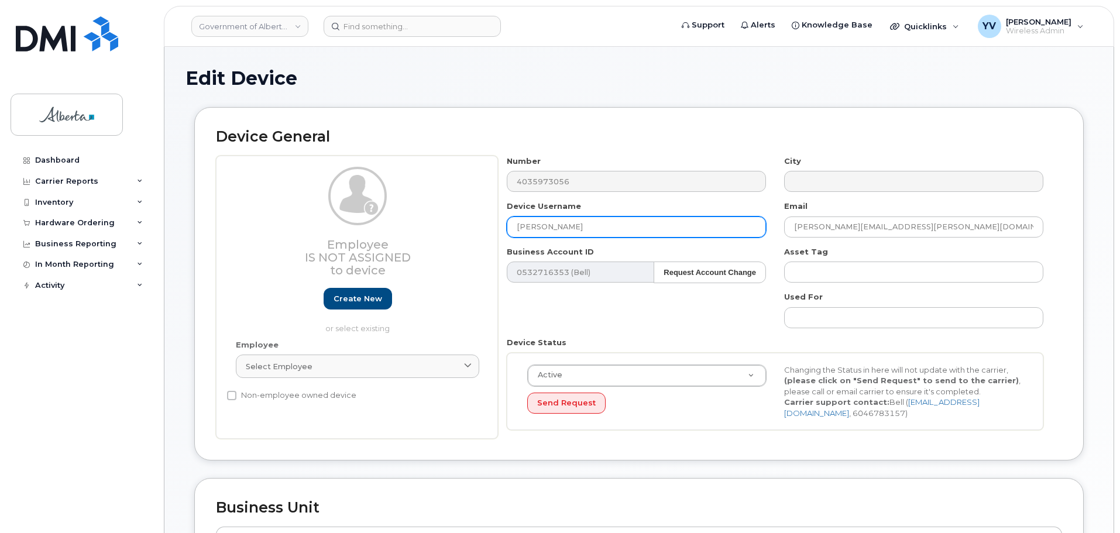
drag, startPoint x: 585, startPoint y: 225, endPoint x: 511, endPoint y: 225, distance: 74.3
click at [511, 225] on input "[PERSON_NAME]" at bounding box center [636, 227] width 259 height 21
paste input "[PERSON_NAME]"
type input "[PERSON_NAME]"
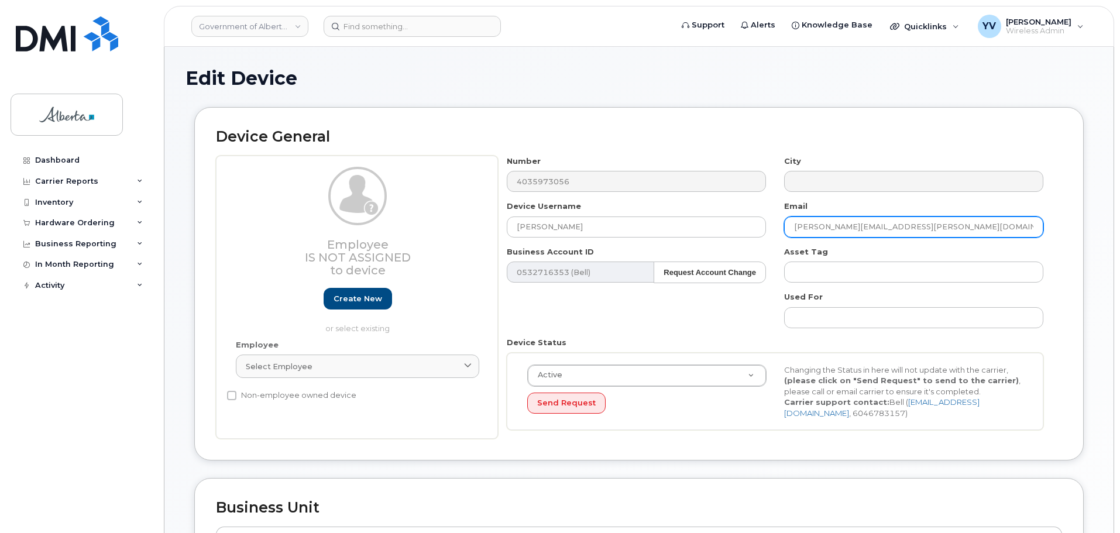
drag, startPoint x: 904, startPoint y: 229, endPoint x: 791, endPoint y: 228, distance: 113.0
click at [791, 228] on input "[PERSON_NAME][EMAIL_ADDRESS][PERSON_NAME][DOMAIN_NAME]" at bounding box center [913, 227] width 259 height 21
paste input "[PERSON_NAME].[PERSON_NAME]"
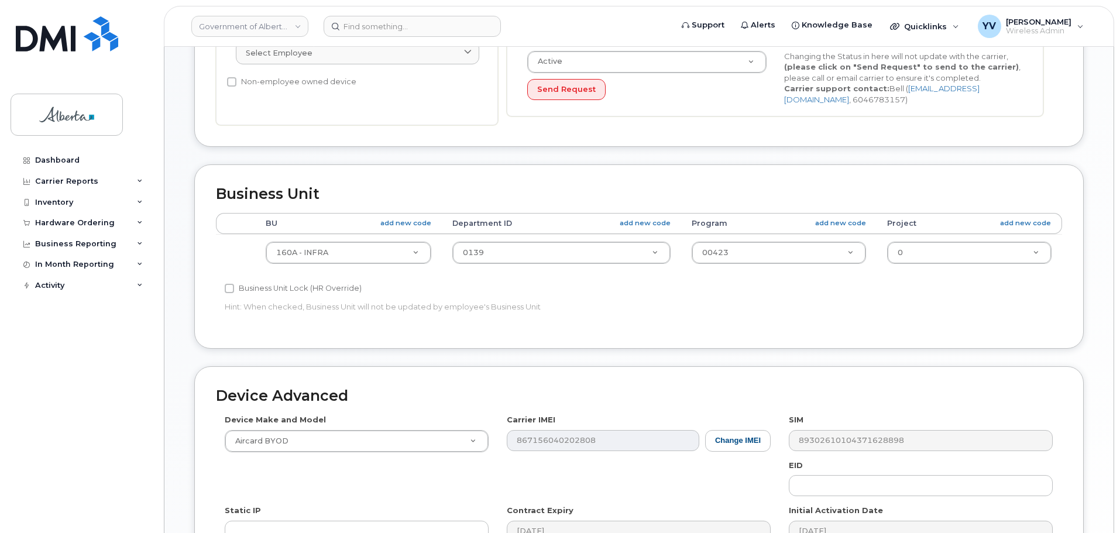
scroll to position [320, 0]
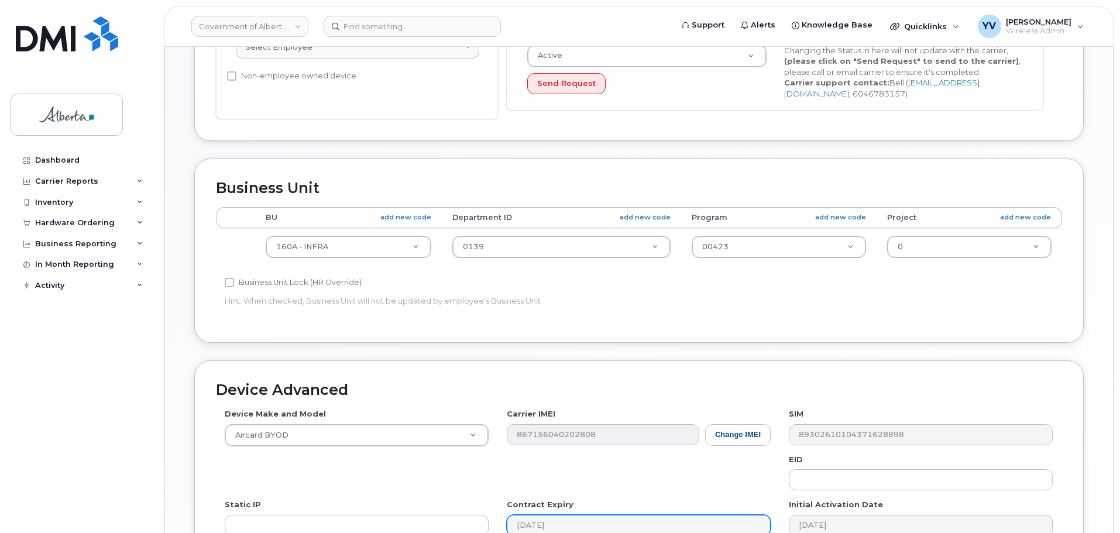
type input "[PERSON_NAME][EMAIL_ADDRESS][PERSON_NAME][DOMAIN_NAME]"
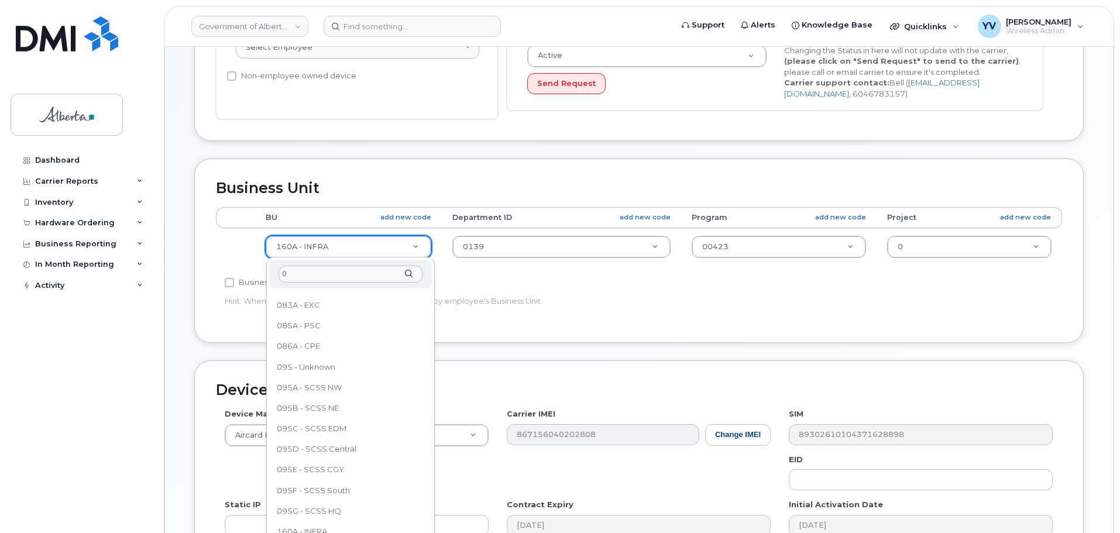
scroll to position [0, 0]
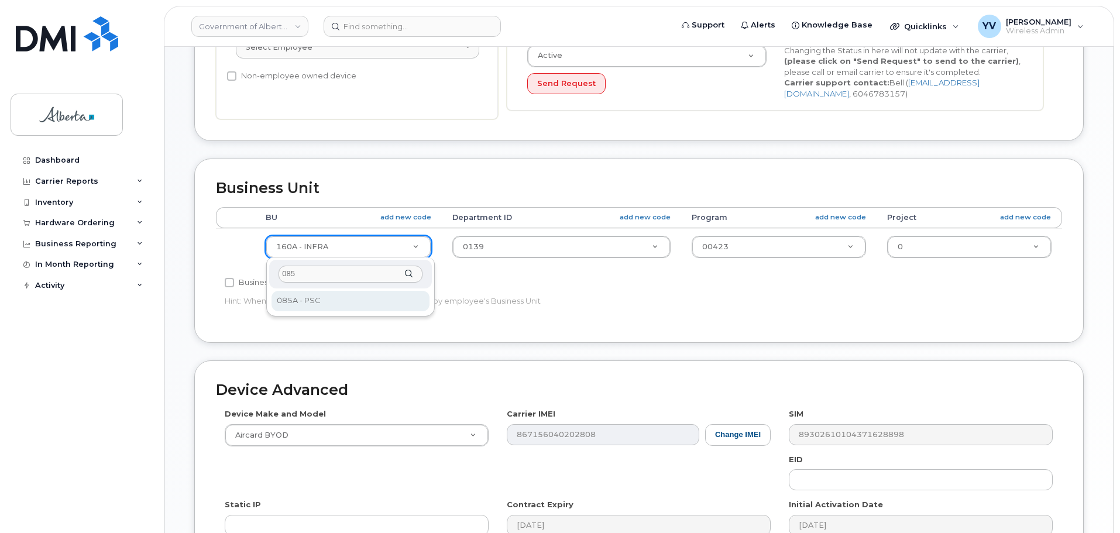
type input "085"
select select "4749745"
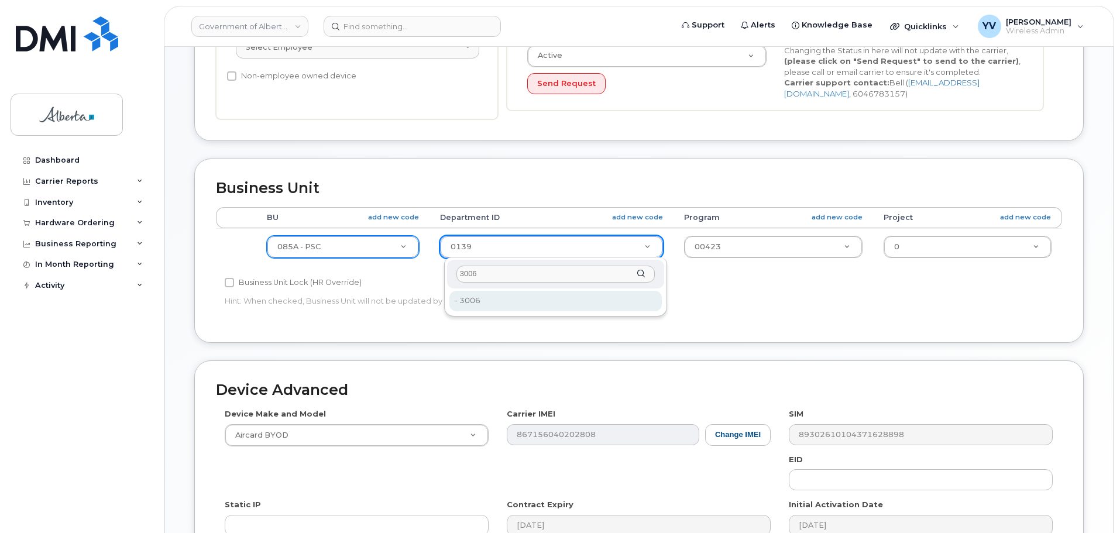
type input "3006"
type input "4752732"
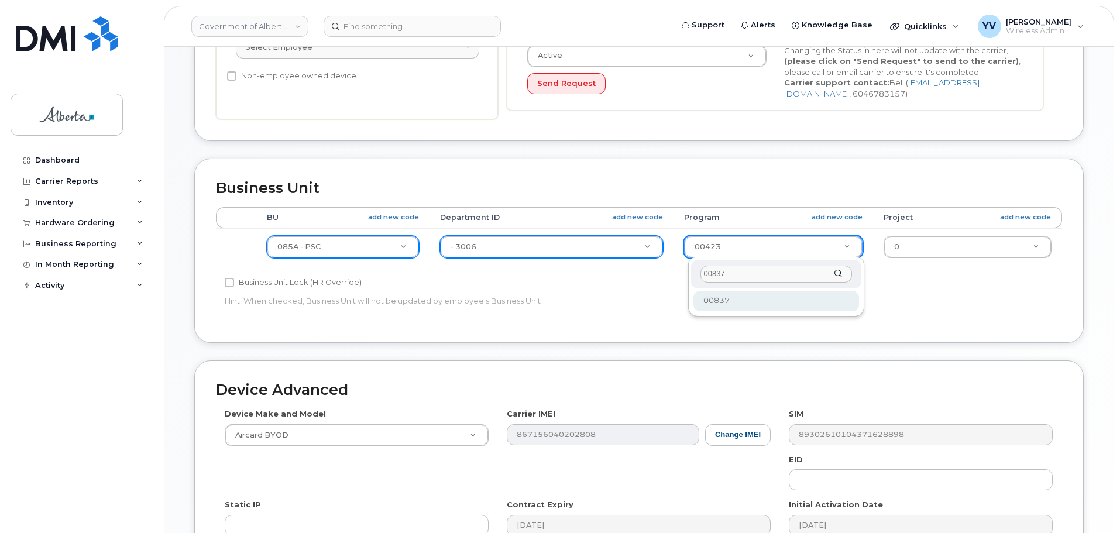
type input "00837"
type input "4753186"
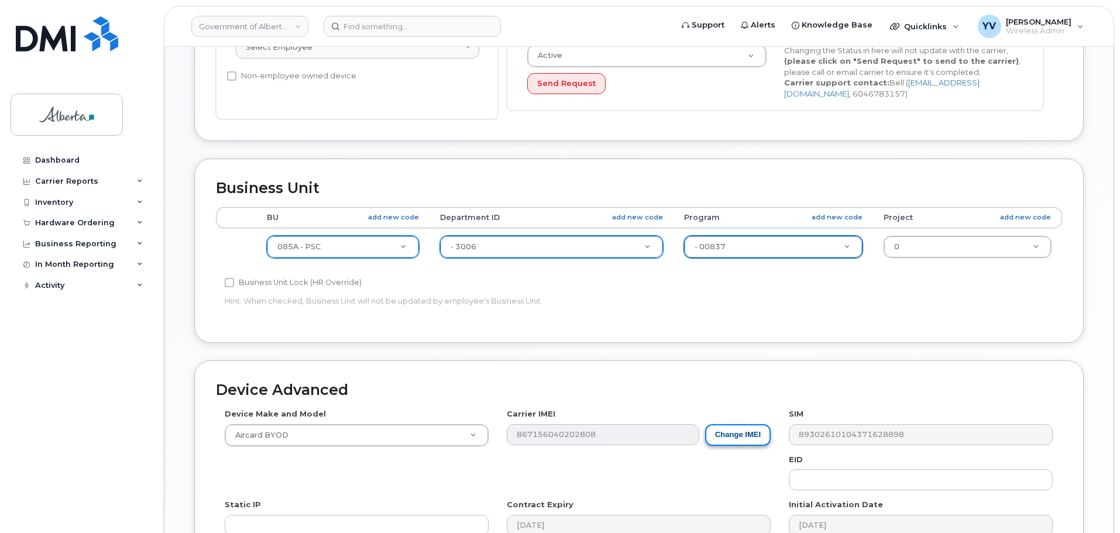
click at [752, 431] on button "Change IMEI" at bounding box center [738, 435] width 66 height 22
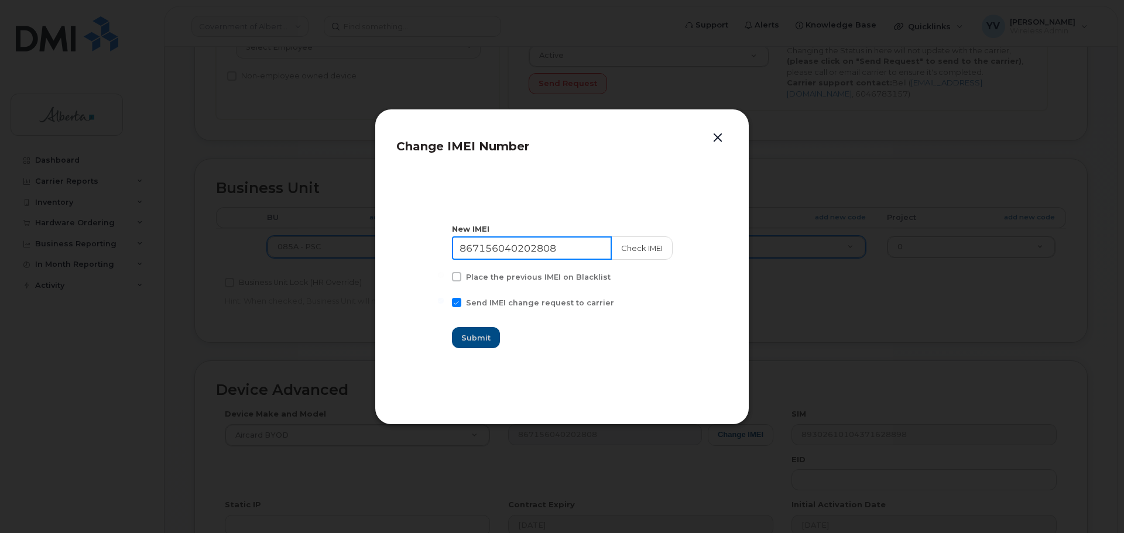
drag, startPoint x: 562, startPoint y: 248, endPoint x: 452, endPoint y: 242, distance: 109.6
click at [452, 242] on section "New IMEI 867156040202808 Check IMEI Place the previous IMEI on Blacklist Send I…" at bounding box center [561, 286] width 331 height 234
paste input "358494246984473"
type input "358494246984473"
click at [473, 333] on span "Submit" at bounding box center [476, 337] width 29 height 11
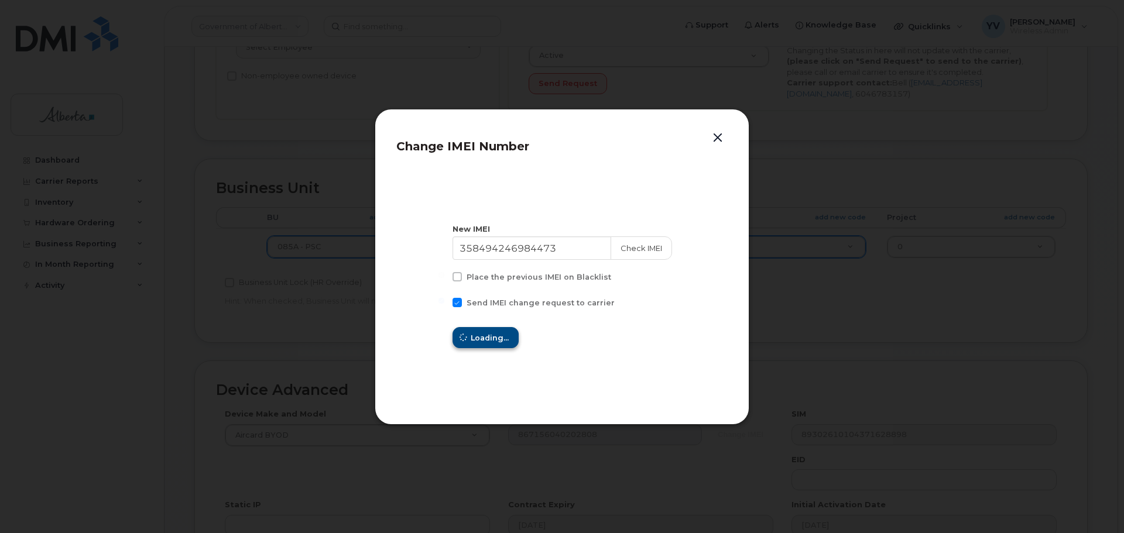
type input "358494246984473"
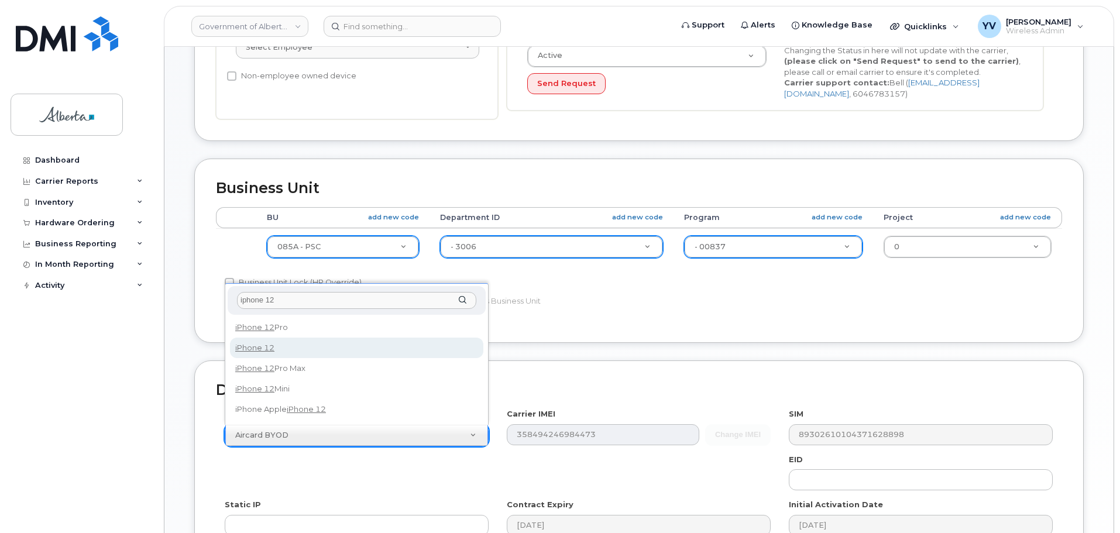
type input "iphone 12"
select select "2435"
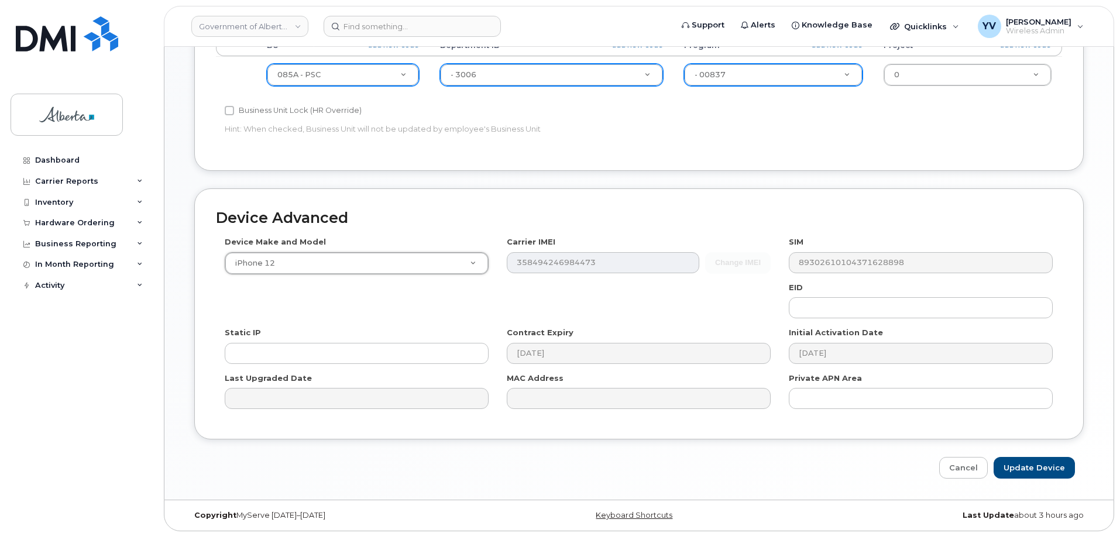
scroll to position [496, 0]
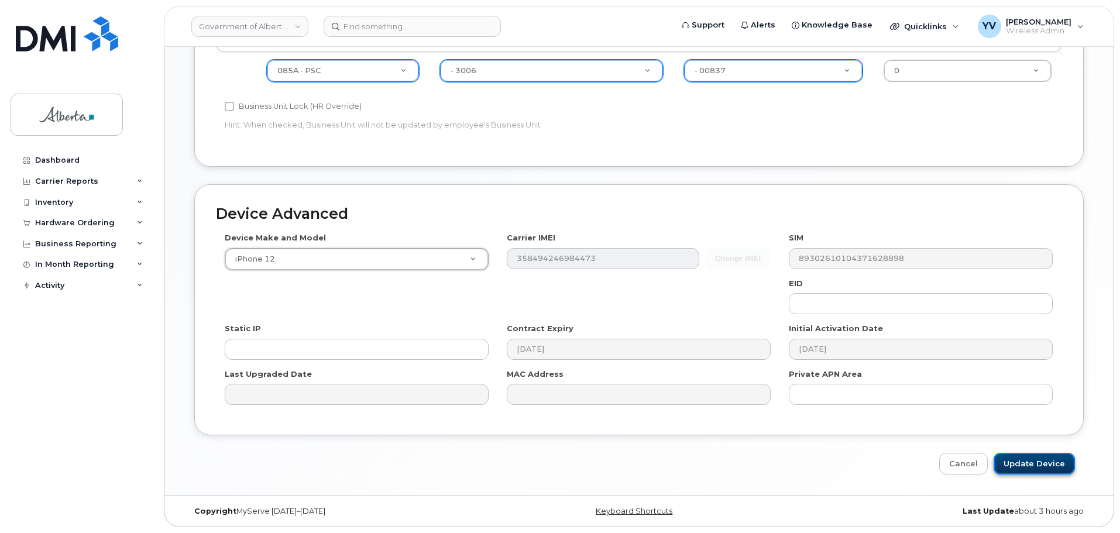
click at [1035, 464] on input "Update Device" at bounding box center [1034, 464] width 81 height 22
type input "Saving..."
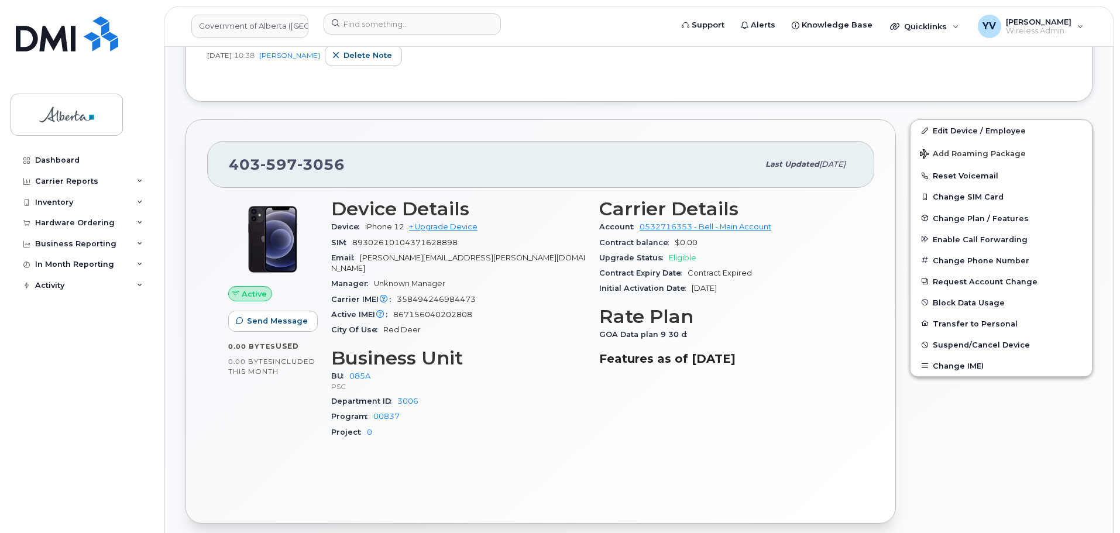
scroll to position [70, 0]
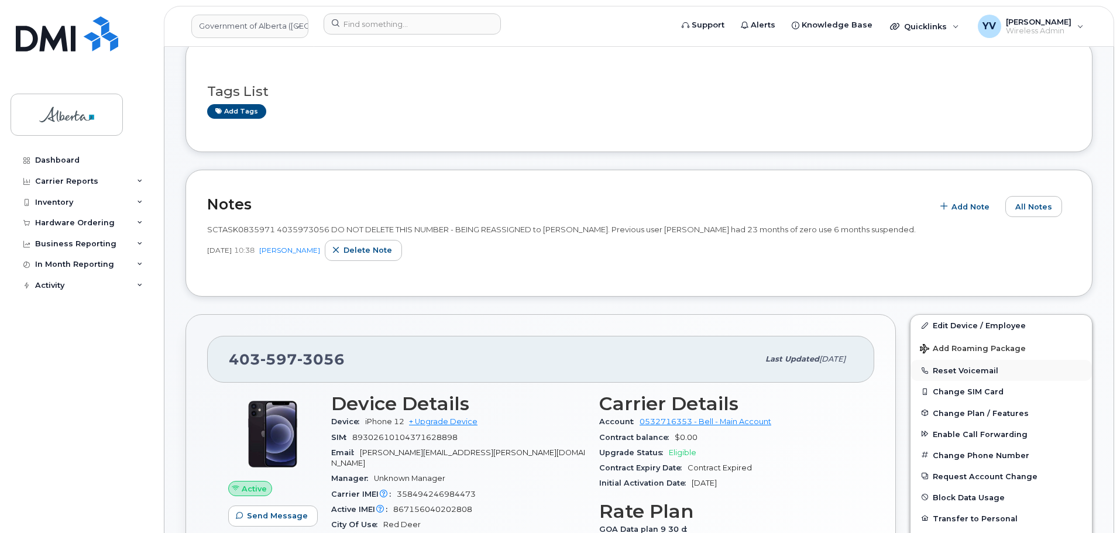
click at [970, 370] on button "Reset Voicemail" at bounding box center [1001, 370] width 181 height 21
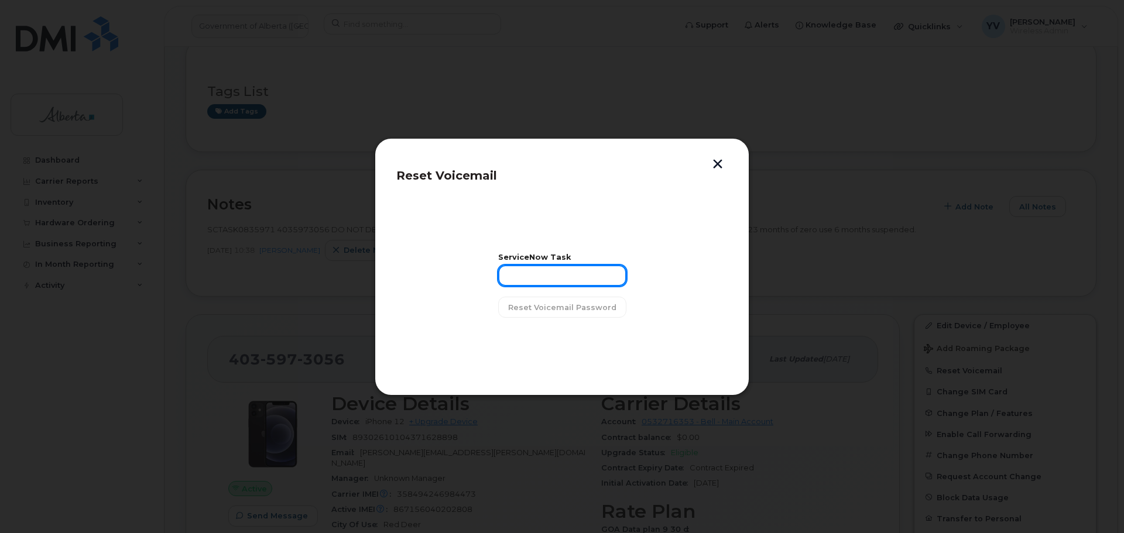
click at [530, 280] on input "text" at bounding box center [562, 275] width 128 height 21
paste input "SCTASK0835971"
type input "SCTASK0835971"
click at [549, 305] on span "Reset Voicemail Password" at bounding box center [562, 307] width 108 height 11
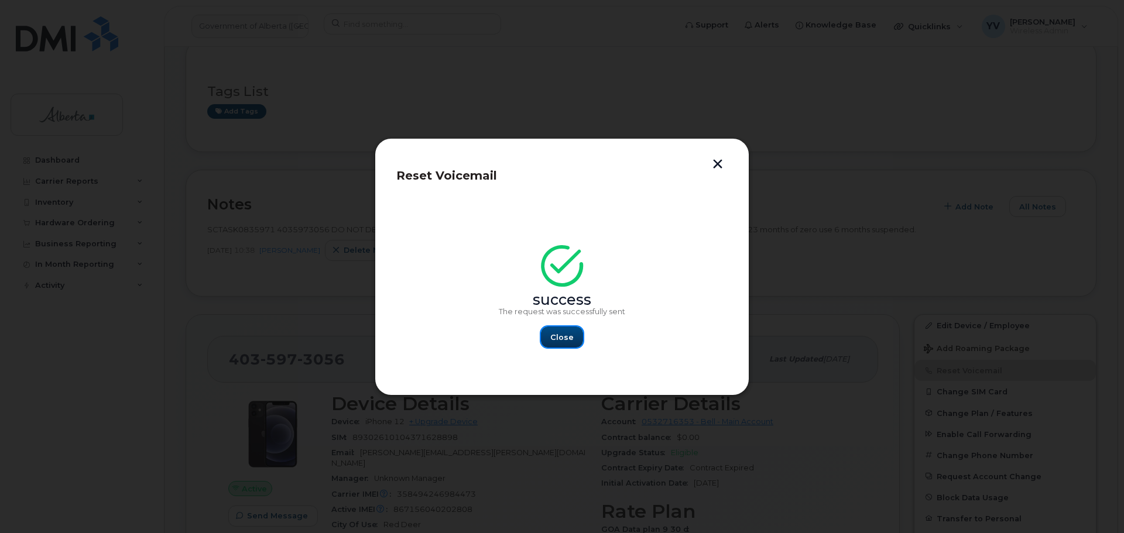
click at [565, 341] on span "Close" at bounding box center [561, 337] width 23 height 11
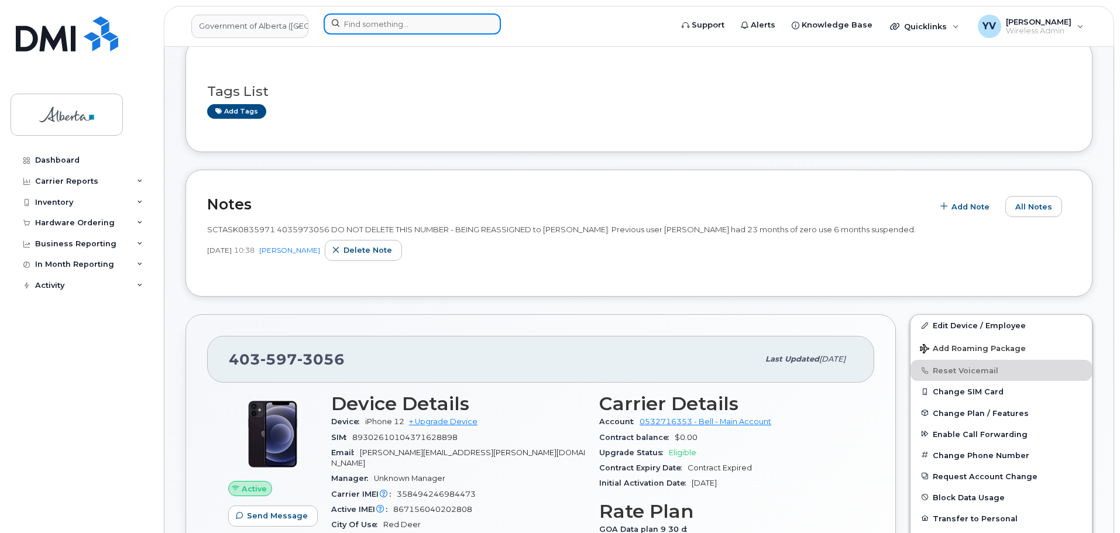
click at [357, 29] on input at bounding box center [412, 23] width 177 height 21
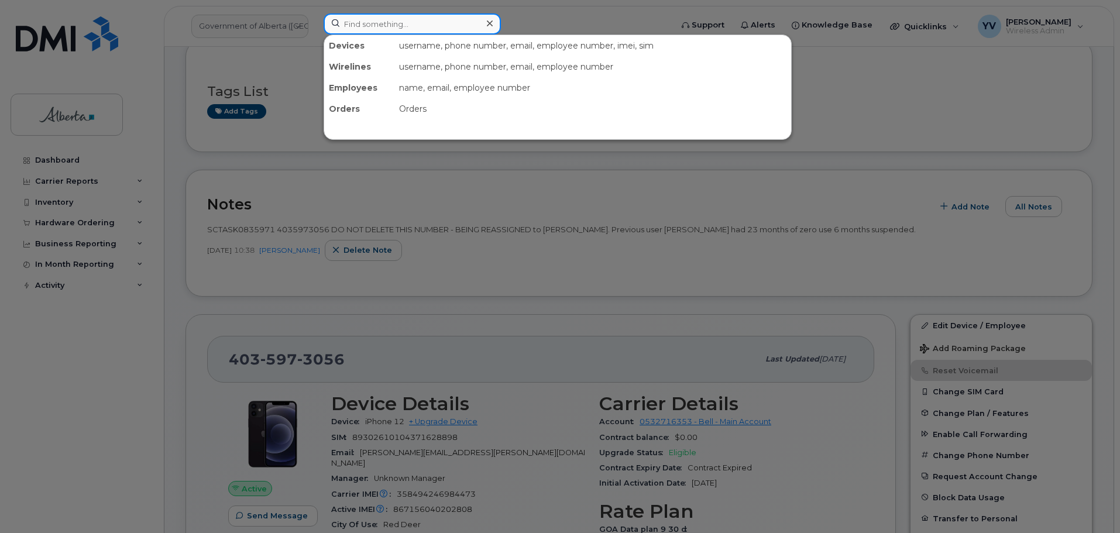
paste input "7802337737"
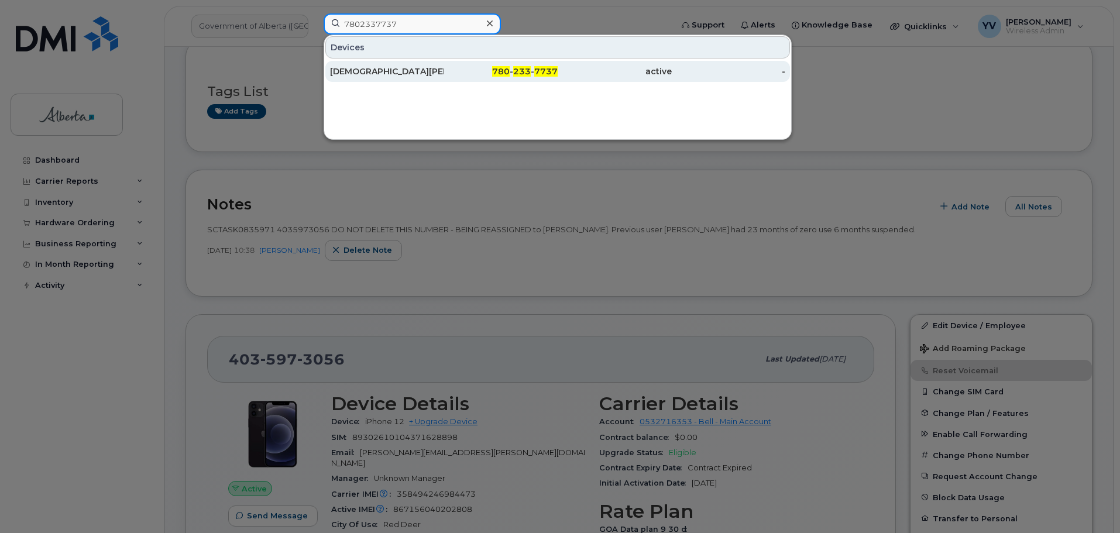
type input "7802337737"
click at [513, 75] on div "780 - 233 - 7737" at bounding box center [501, 72] width 114 height 12
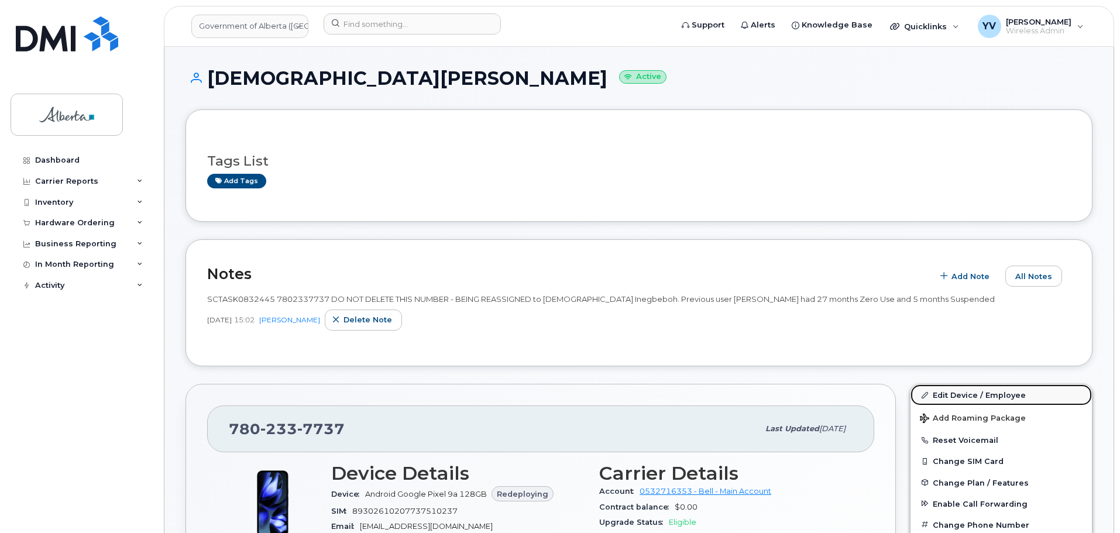
click at [950, 390] on link "Edit Device / Employee" at bounding box center [1001, 394] width 181 height 21
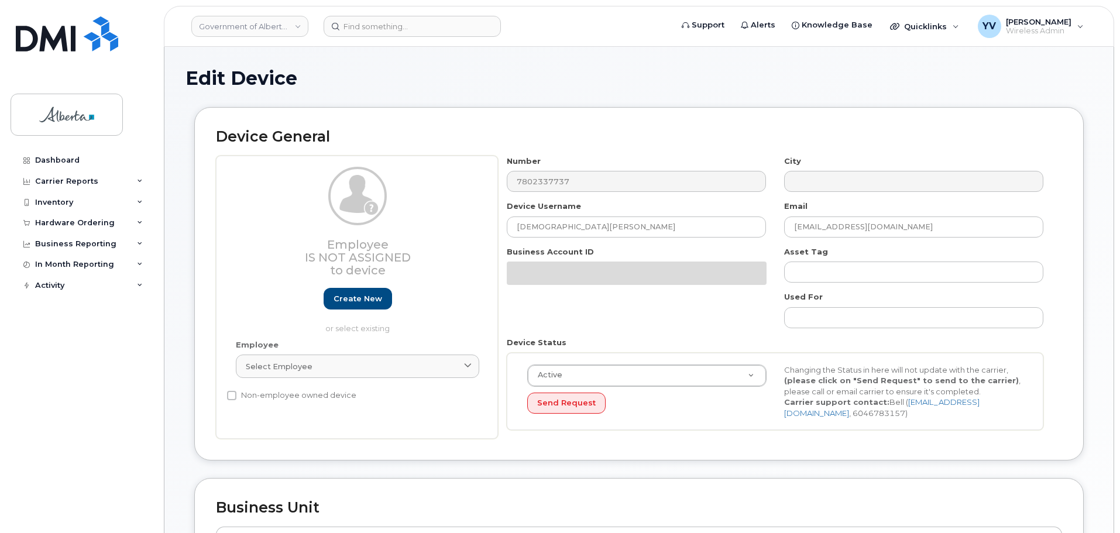
select select "4120333"
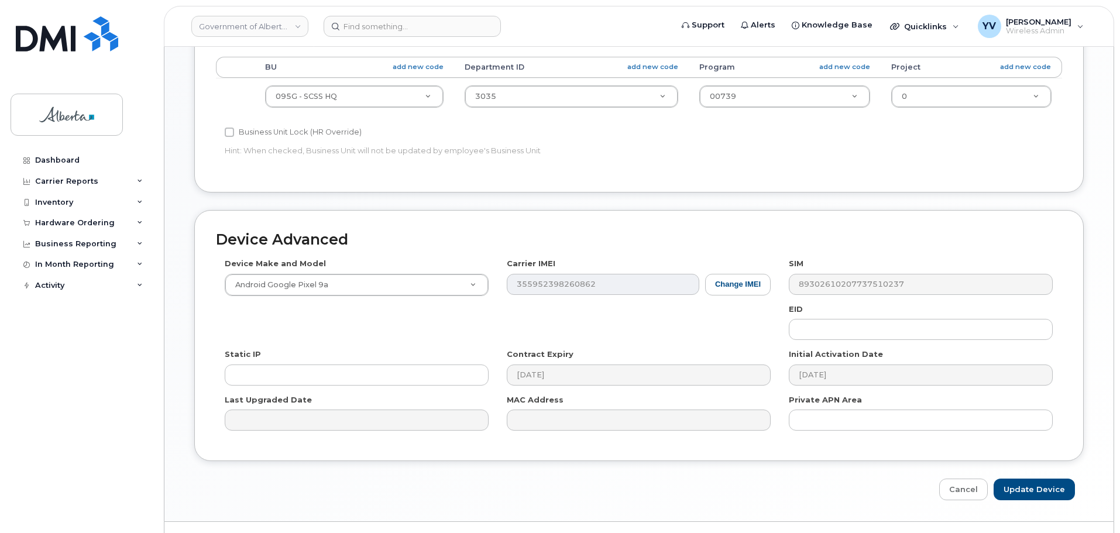
scroll to position [473, 0]
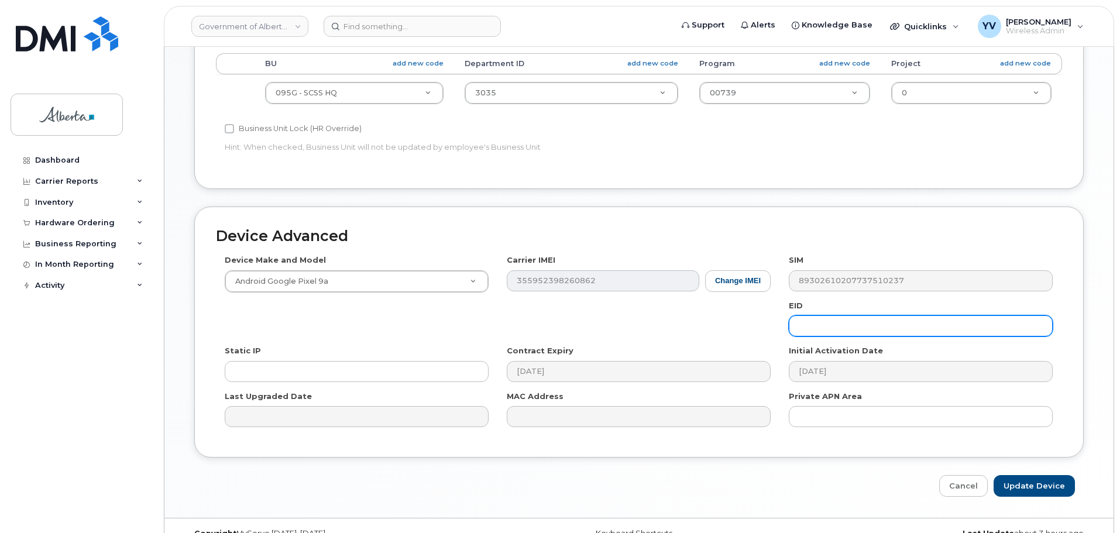
click at [808, 322] on input "text" at bounding box center [921, 325] width 264 height 21
paste input "89033023553429009100042779547092"
type input "89033023553429009100042779547092"
click at [1018, 481] on input "Update Device" at bounding box center [1034, 486] width 81 height 22
type input "Saving..."
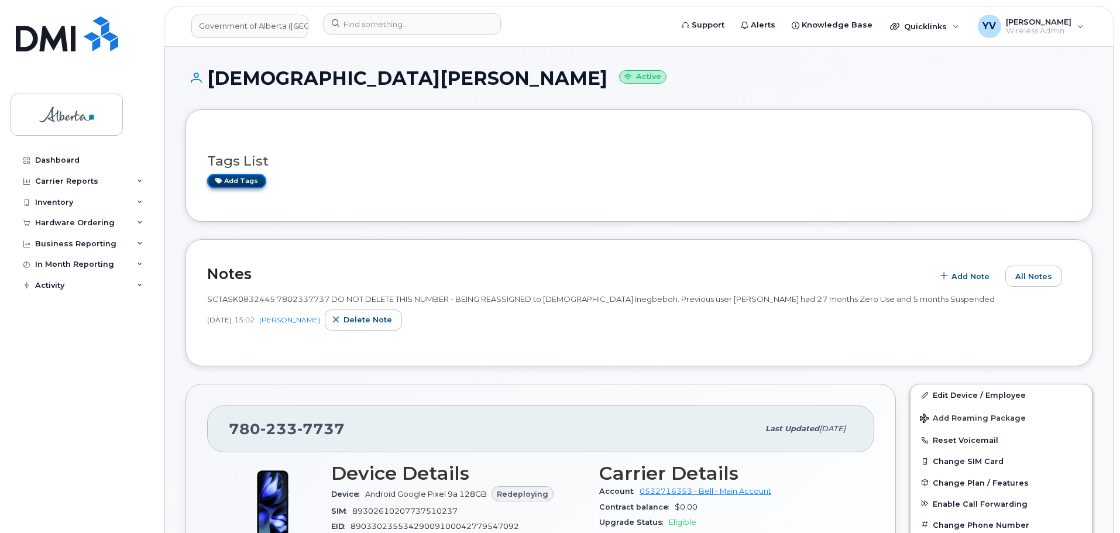
click at [239, 180] on link "Add tags" at bounding box center [236, 181] width 59 height 15
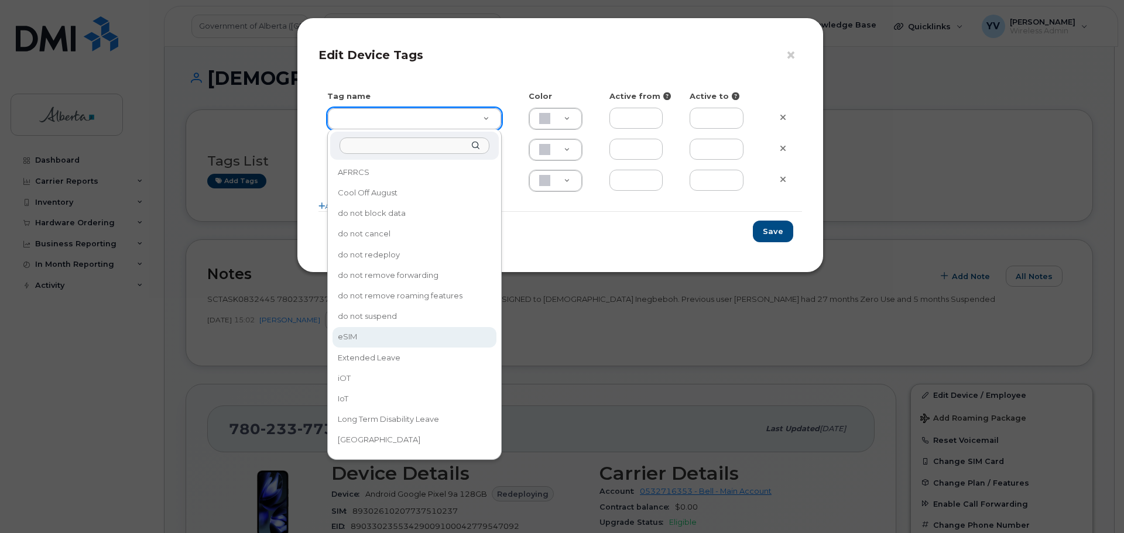
type input "eSIM"
type input "D6CDC1"
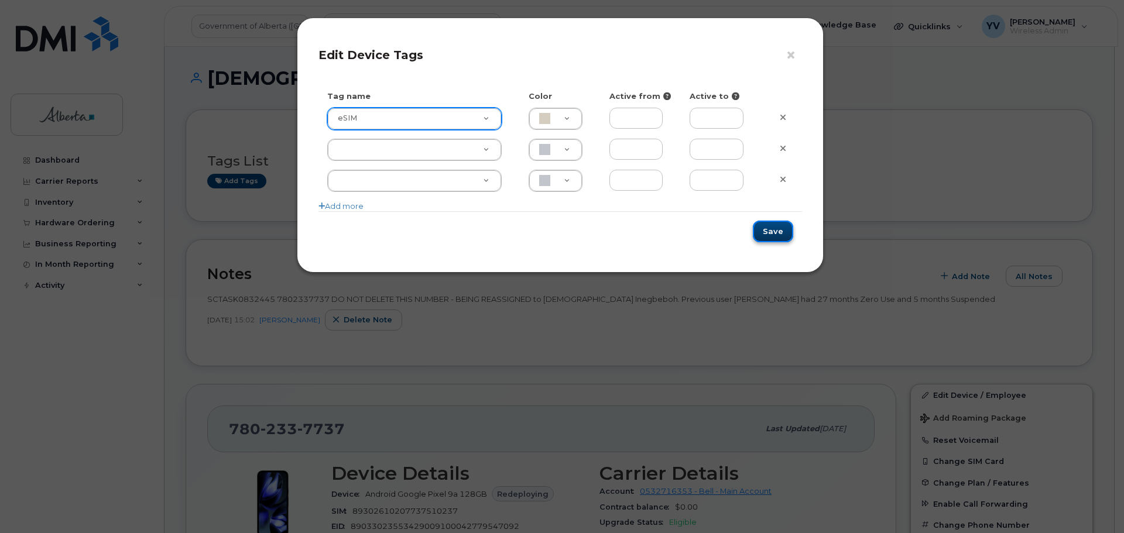
click at [777, 231] on button "Save" at bounding box center [773, 232] width 40 height 22
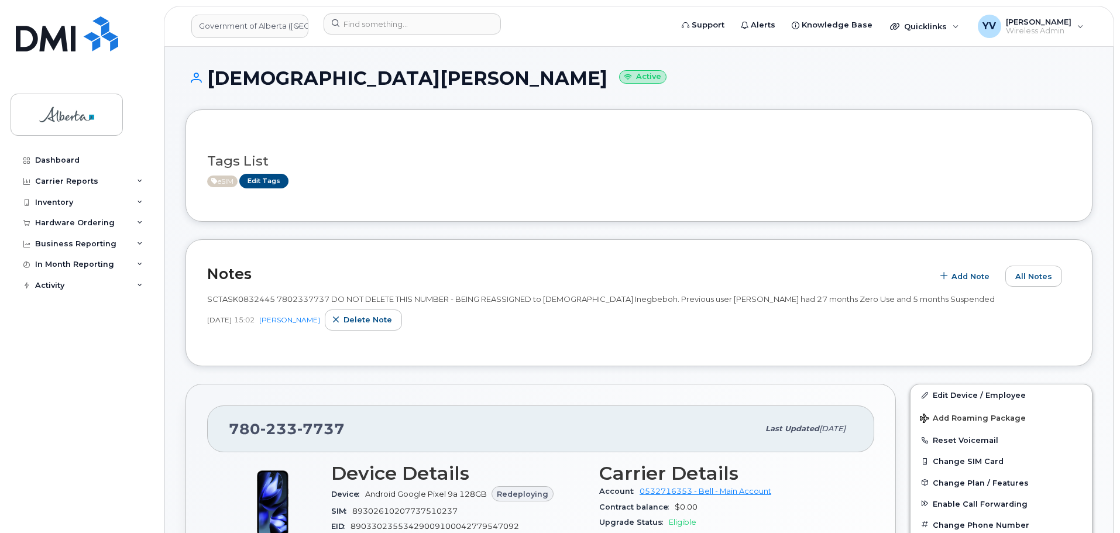
click at [348, 25] on input at bounding box center [412, 23] width 177 height 21
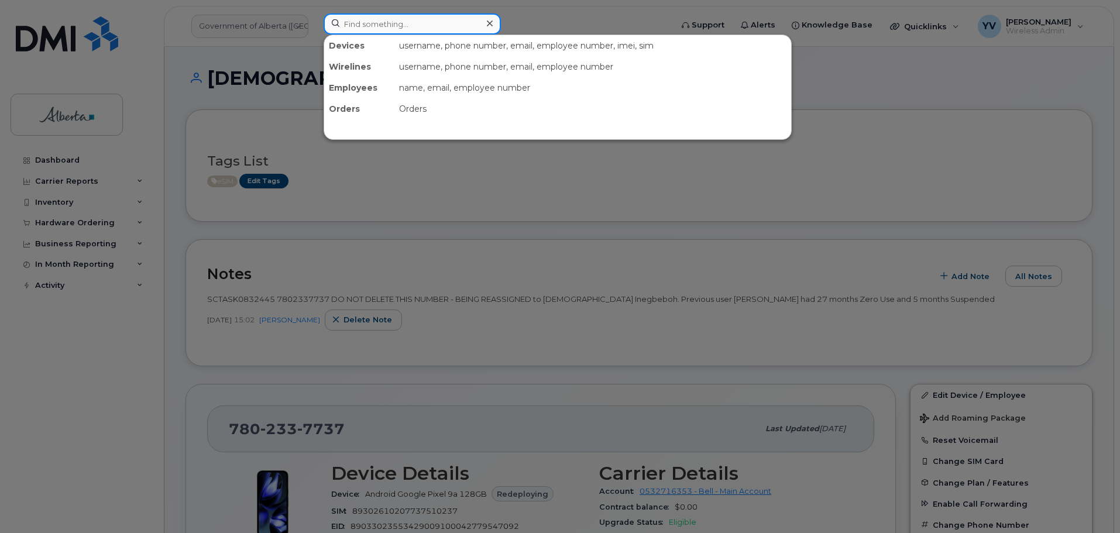
paste input "5877851454"
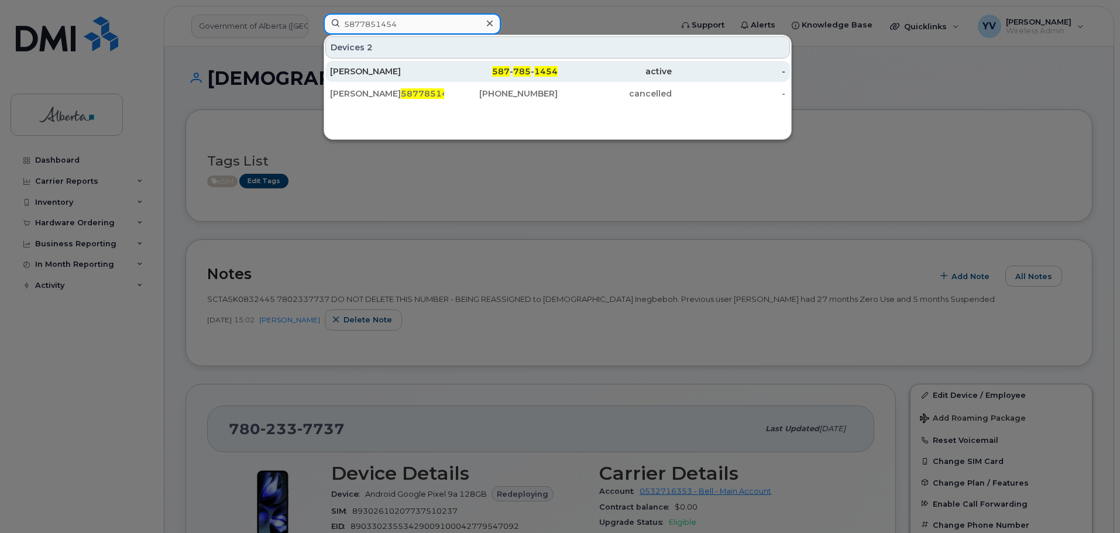
type input "5877851454"
click at [511, 69] on div "587 - 785 - 1454" at bounding box center [501, 72] width 114 height 12
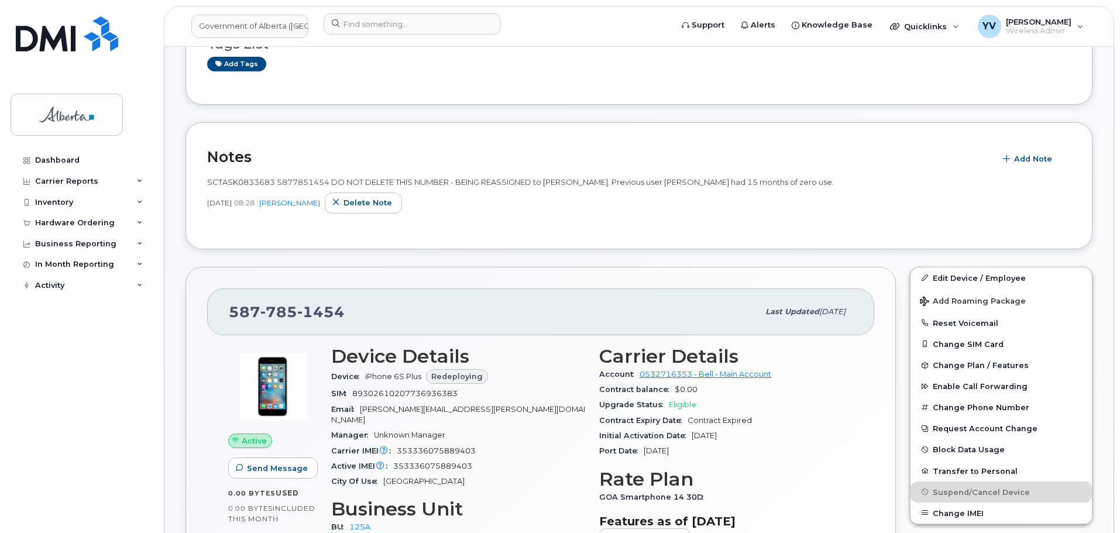
scroll to position [191, 0]
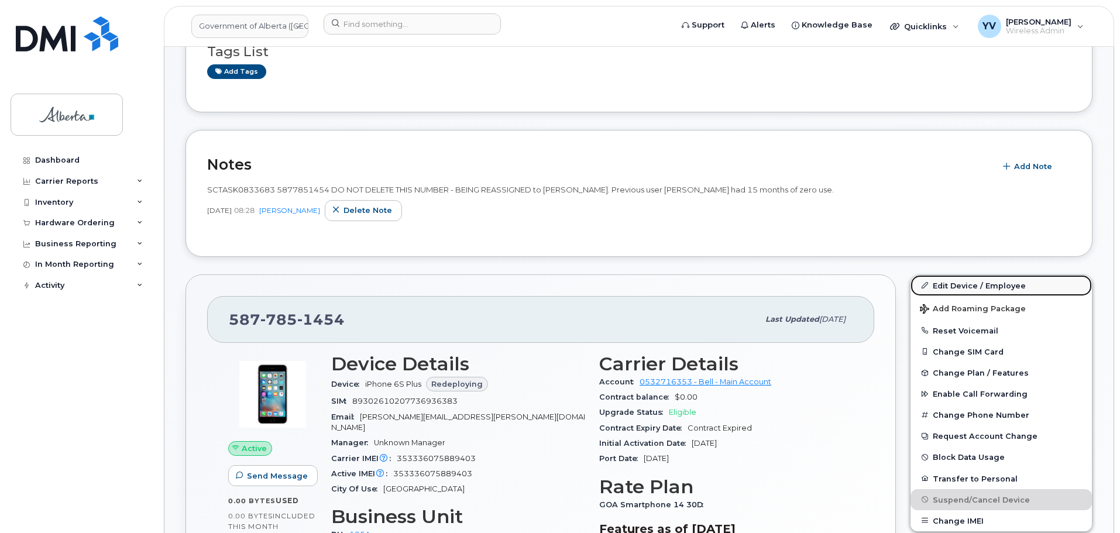
click at [943, 285] on link "Edit Device / Employee" at bounding box center [1001, 285] width 181 height 21
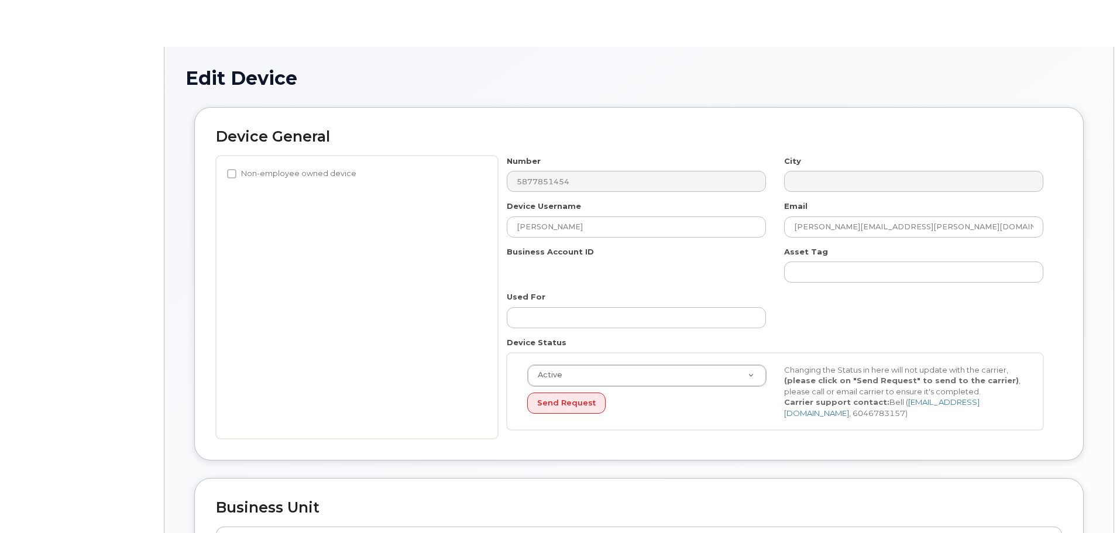
select select "4120335"
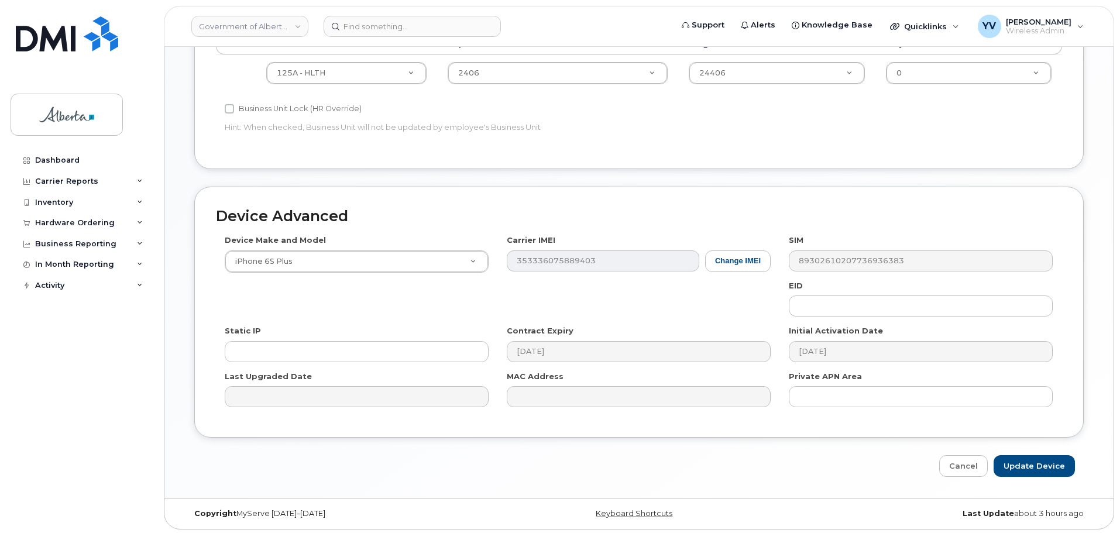
scroll to position [496, 0]
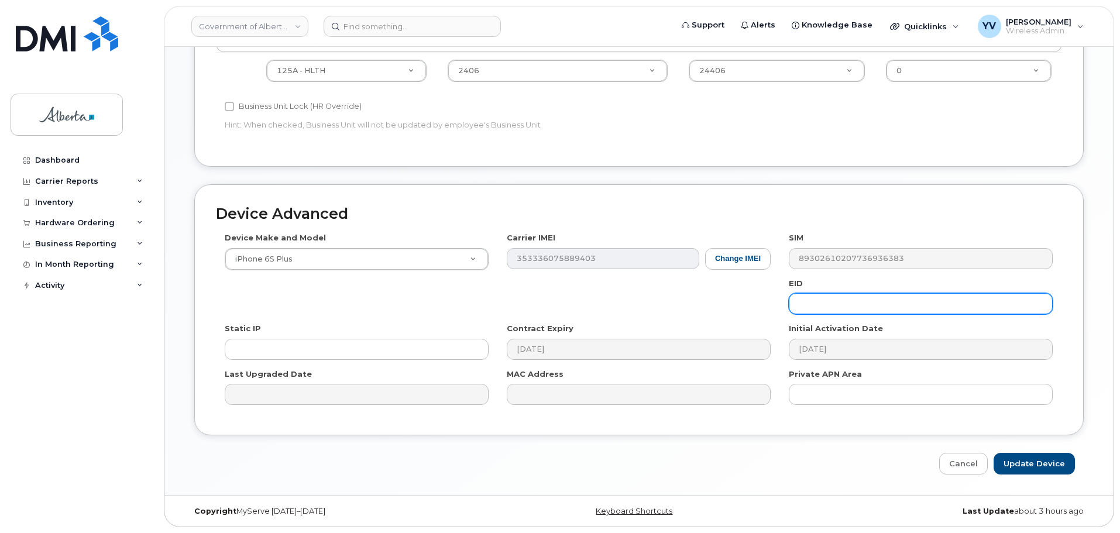
click at [809, 307] on input "text" at bounding box center [921, 303] width 264 height 21
paste input "89033023553429009100042792171254"
type input "89033023553429009100042792171254"
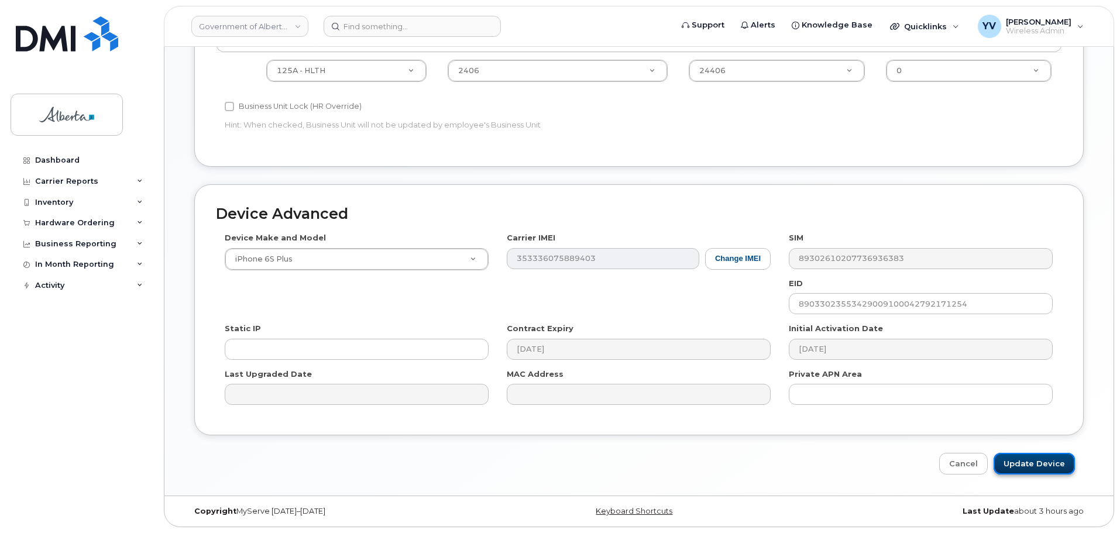
click at [1036, 461] on input "Update Device" at bounding box center [1034, 464] width 81 height 22
type input "Update Device"
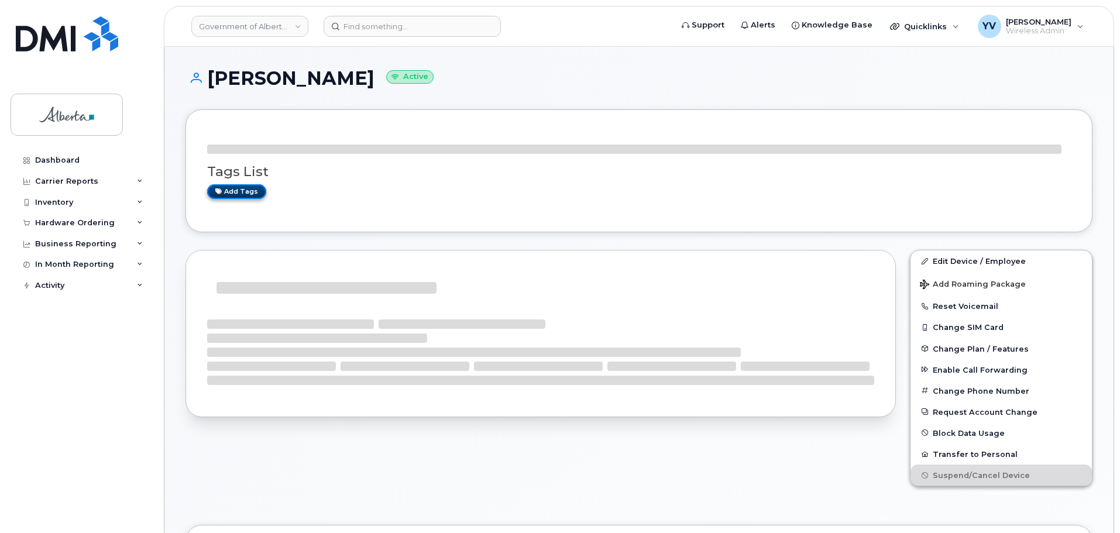
click at [239, 191] on link "Add tags" at bounding box center [236, 191] width 59 height 15
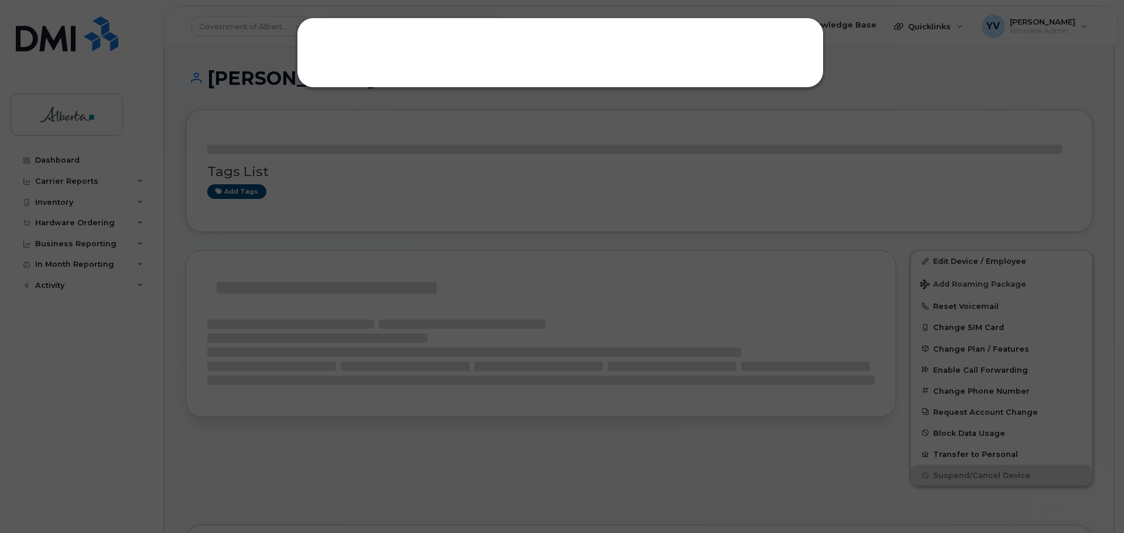
click at [229, 191] on div at bounding box center [562, 266] width 1124 height 533
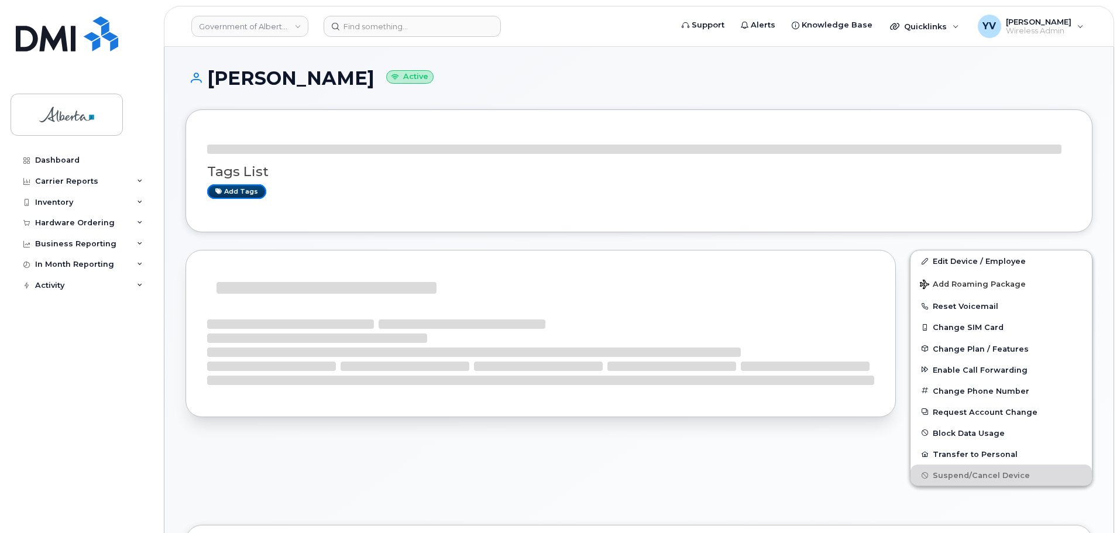
click at [229, 191] on link "Add tags" at bounding box center [236, 191] width 59 height 15
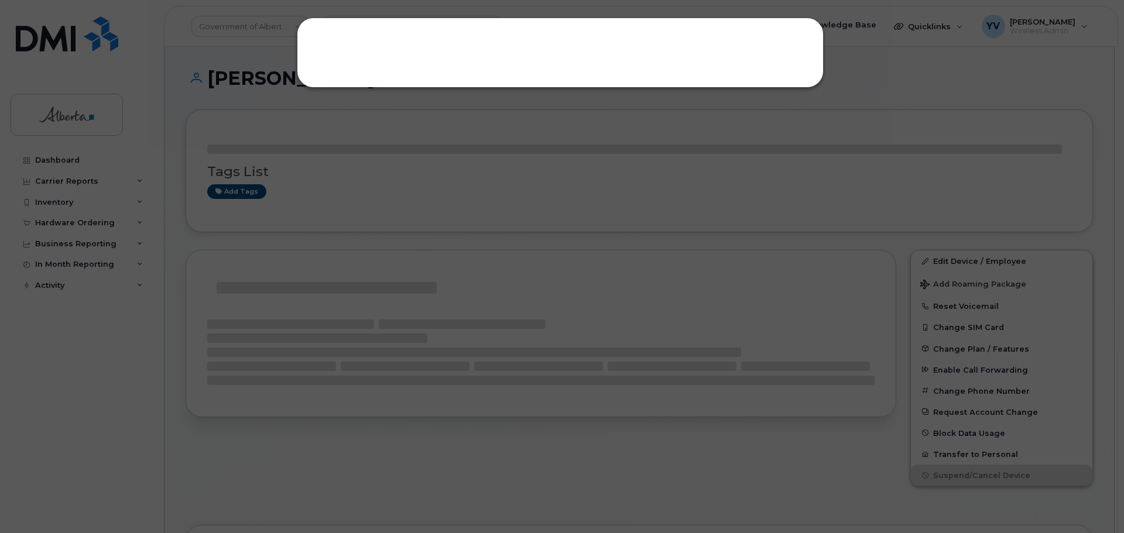
click at [866, 49] on div at bounding box center [562, 266] width 1124 height 533
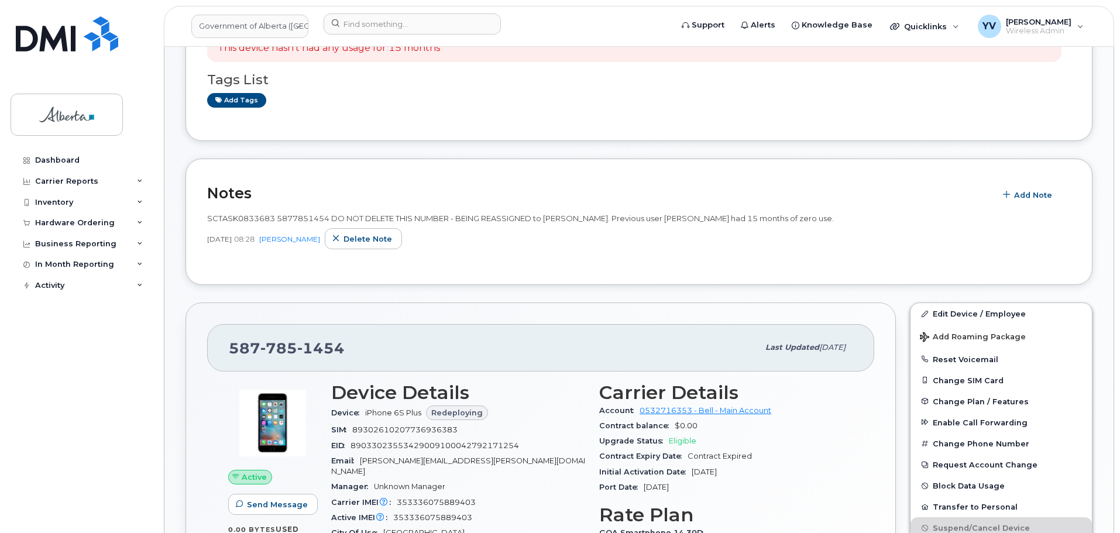
scroll to position [135, 0]
click at [235, 96] on link "Add tags" at bounding box center [236, 102] width 59 height 15
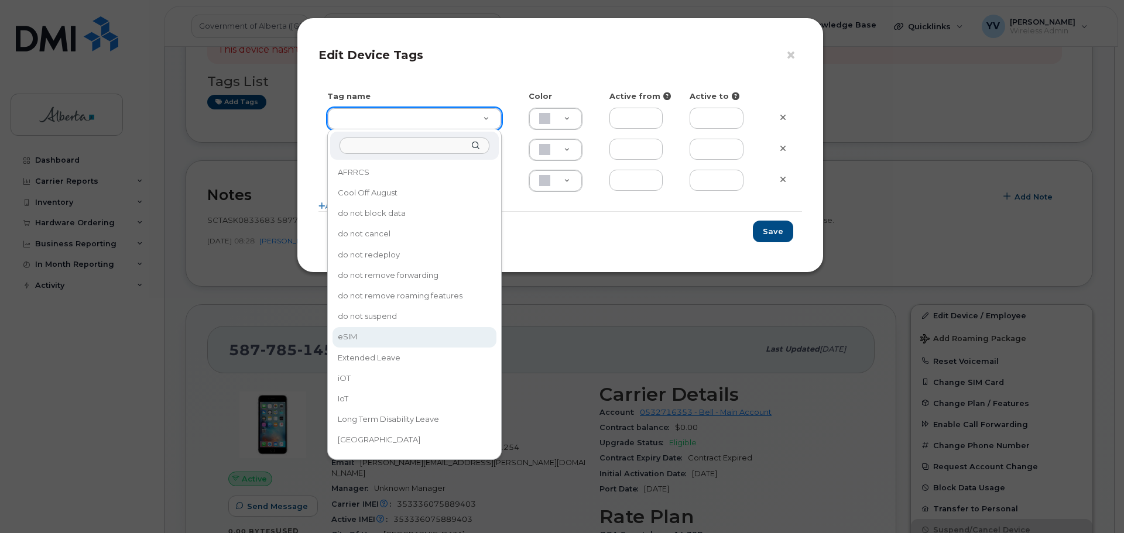
type input "eSIM"
type input "D6CDC1"
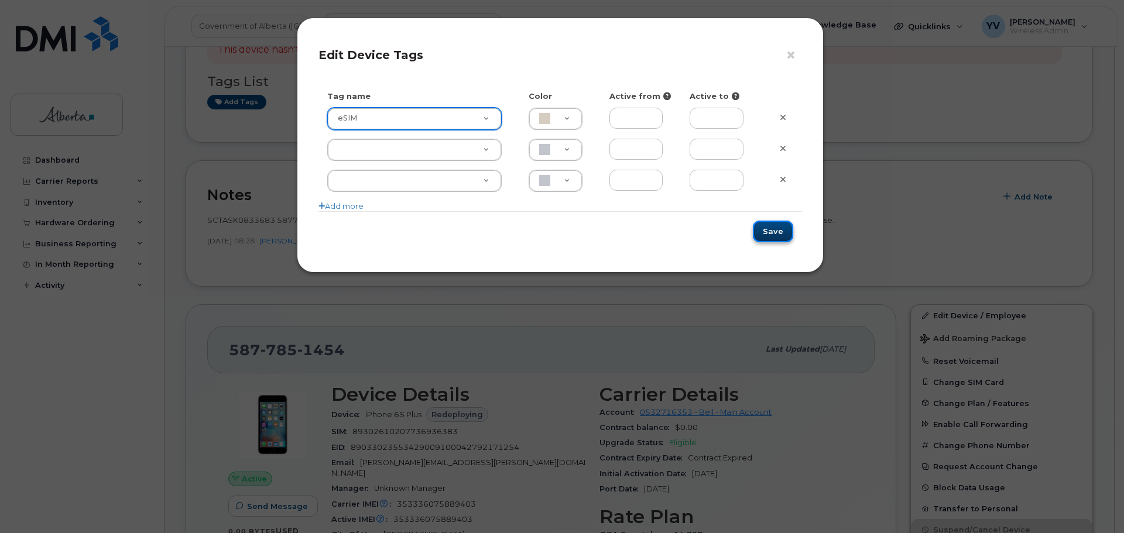
click at [778, 231] on button "Save" at bounding box center [773, 232] width 40 height 22
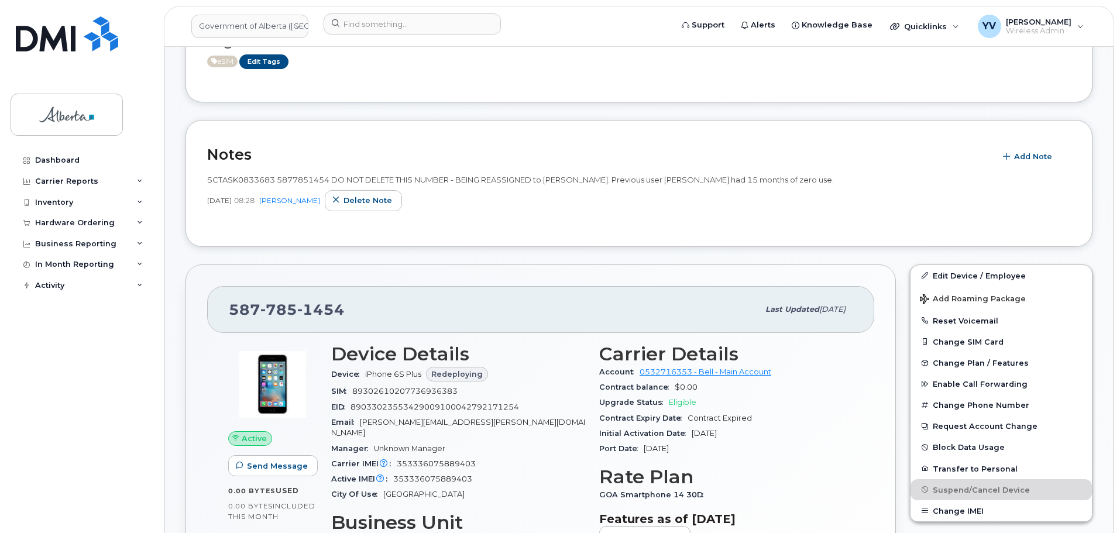
scroll to position [0, 0]
